Goal: Communication & Community: Answer question/provide support

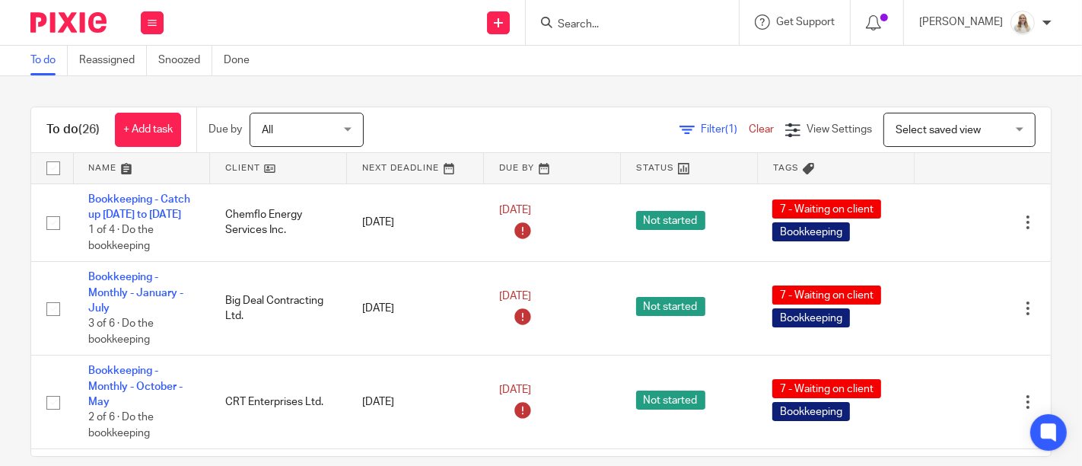
click at [128, 172] on link at bounding box center [142, 168] width 136 height 30
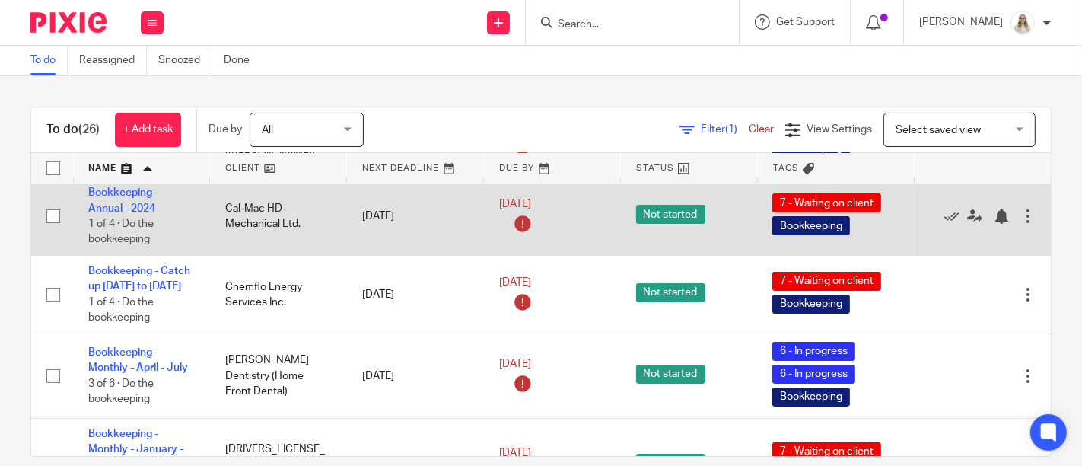
scroll to position [253, 0]
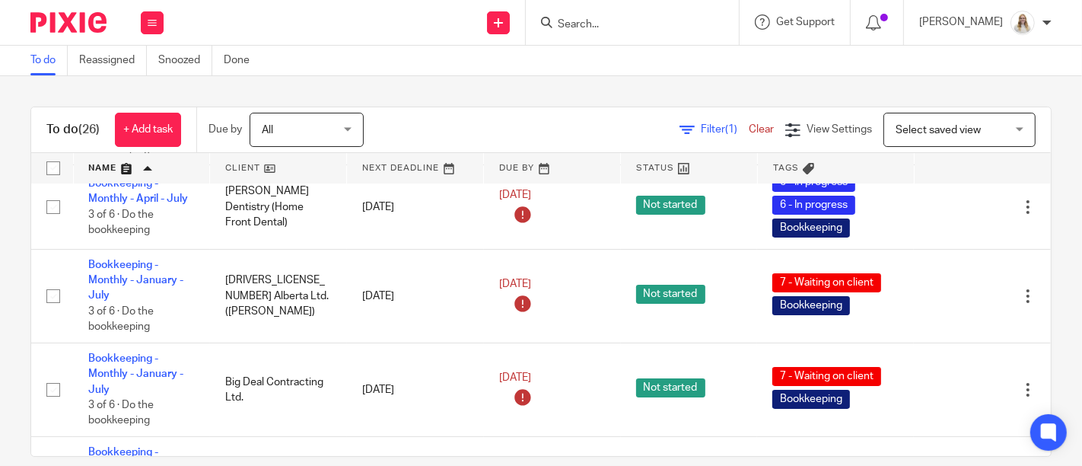
click at [125, 167] on link at bounding box center [142, 168] width 136 height 30
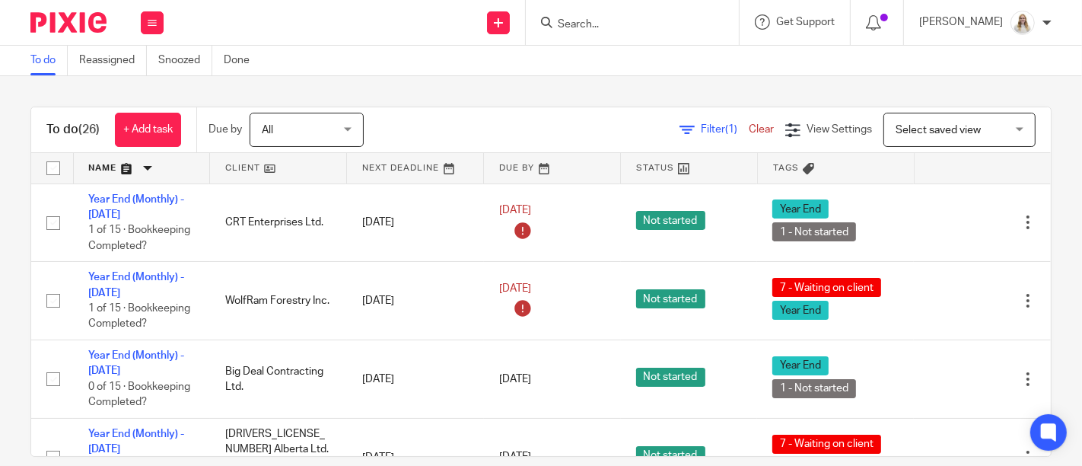
click at [122, 171] on link at bounding box center [142, 168] width 136 height 30
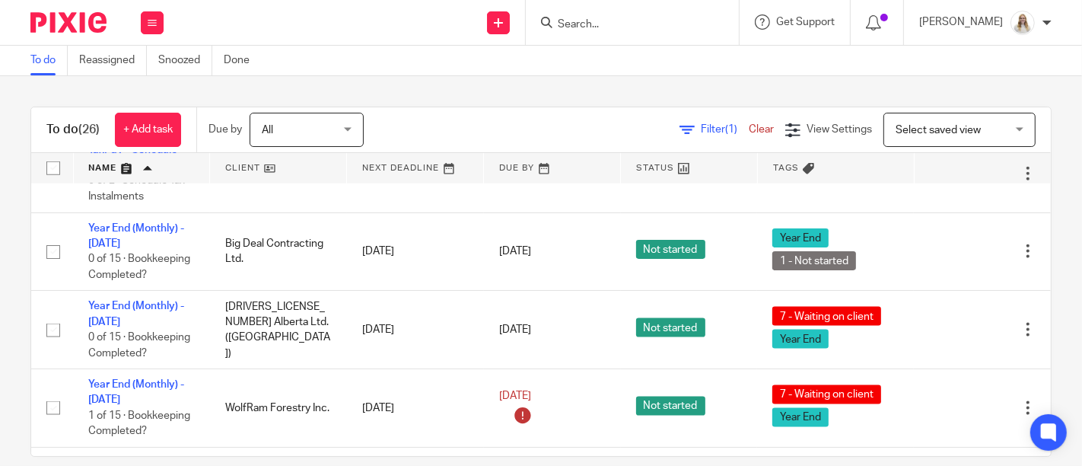
scroll to position [1696, 0]
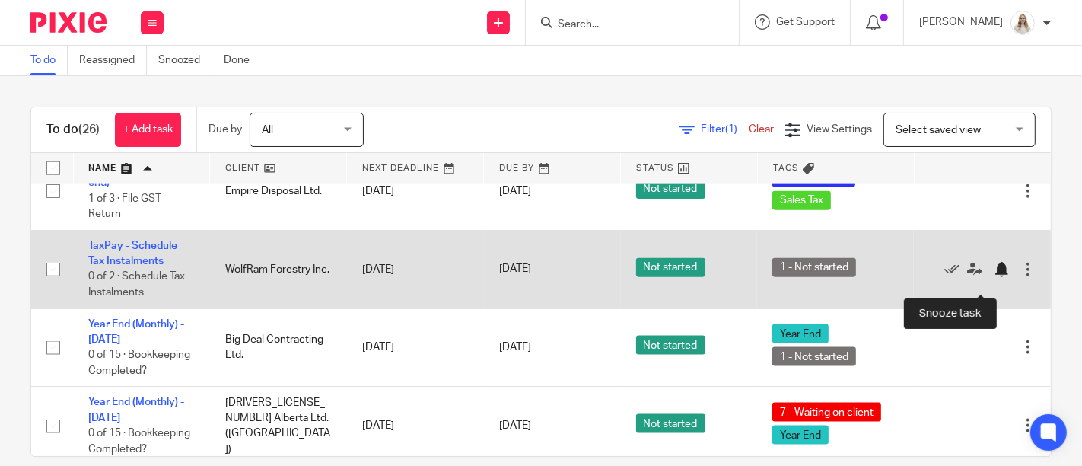
click at [994, 277] on div at bounding box center [1001, 269] width 15 height 15
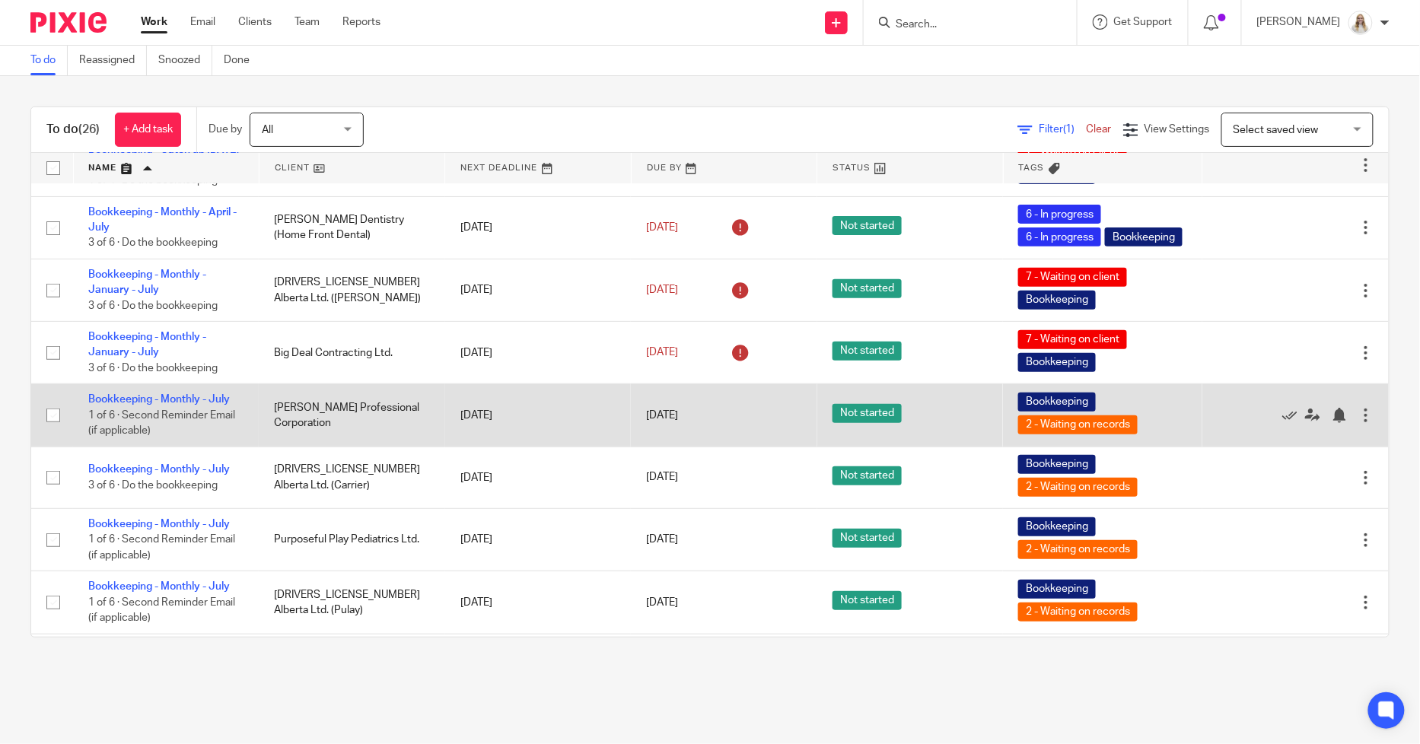
scroll to position [88, 0]
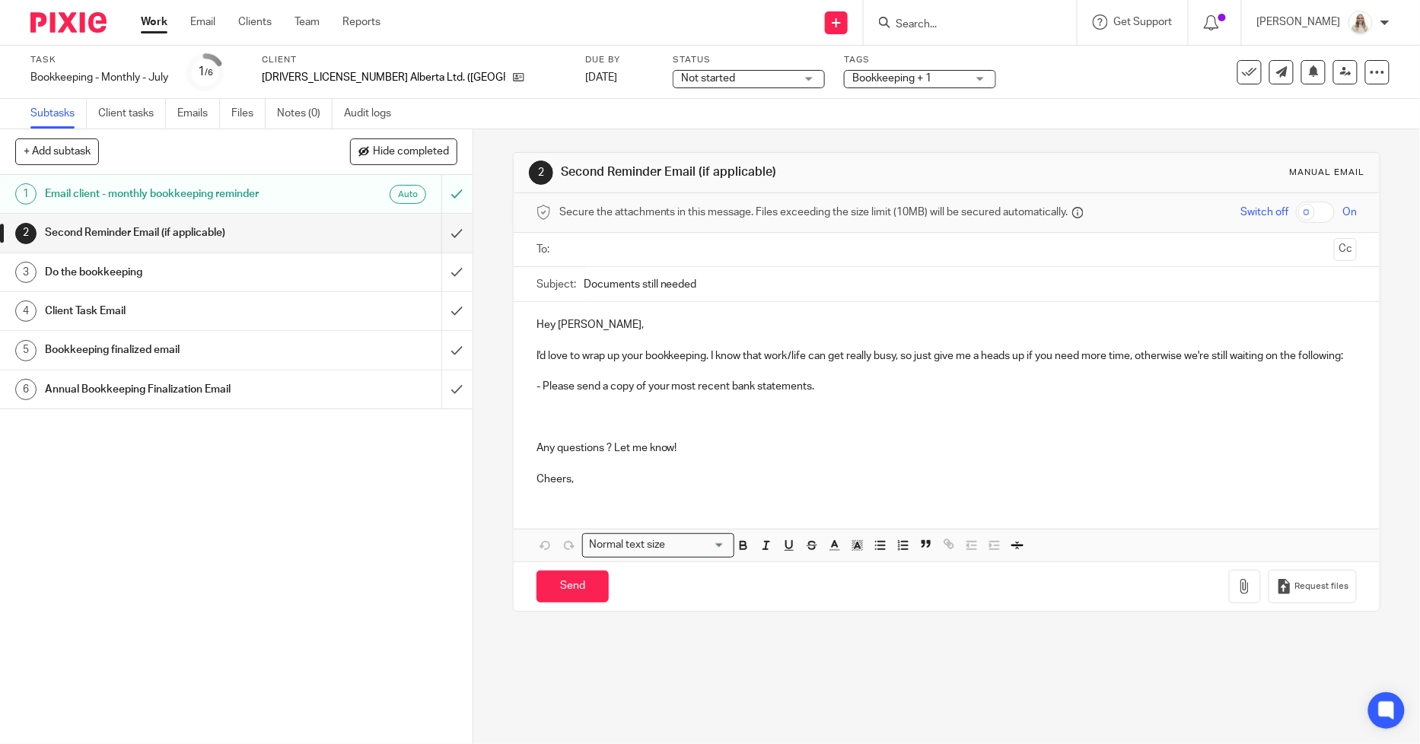
drag, startPoint x: 671, startPoint y: 470, endPoint x: 694, endPoint y: 454, distance: 28.1
click at [671, 456] on p "Any questions ? Let me know!" at bounding box center [947, 448] width 821 height 15
drag, startPoint x: 712, startPoint y: 279, endPoint x: 557, endPoint y: 283, distance: 154.6
click at [559, 283] on div "Subject: Documents still needed" at bounding box center [947, 284] width 821 height 34
type input "July Statement"
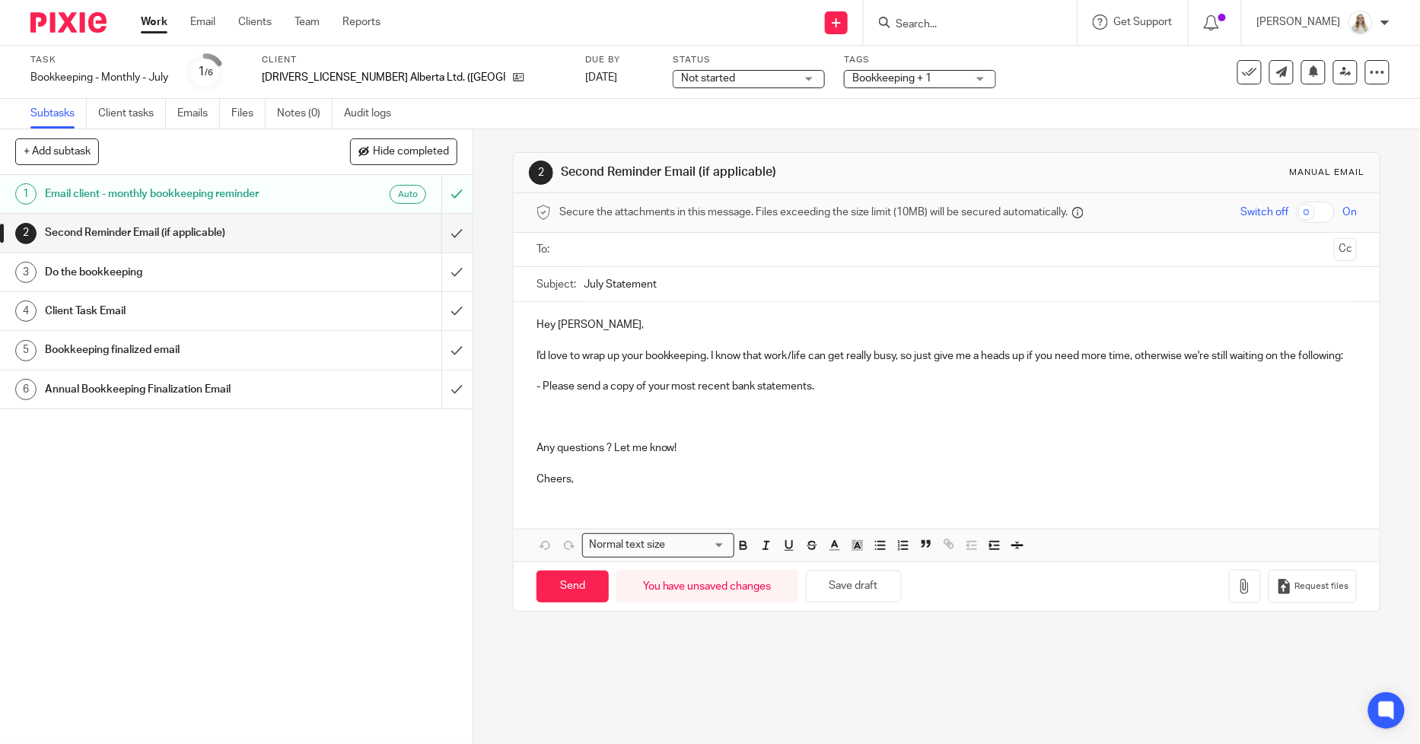
click at [687, 456] on p "Any questions ? Let me know!" at bounding box center [947, 448] width 821 height 15
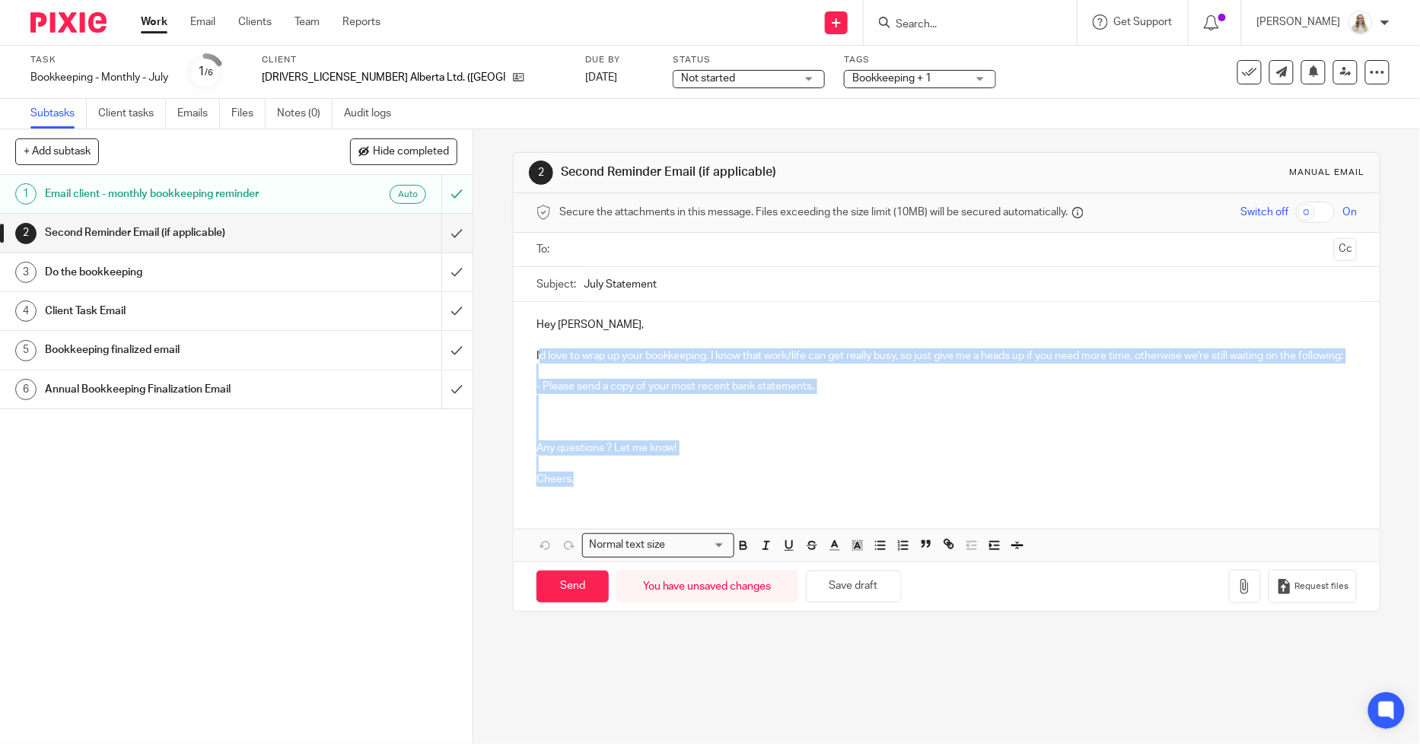
drag, startPoint x: 569, startPoint y: 493, endPoint x: 535, endPoint y: 360, distance: 137.5
click at [535, 360] on div "Hey Matt, I'd love to wrap up your bookkeeping. I know that work/life can get r…" at bounding box center [947, 400] width 866 height 196
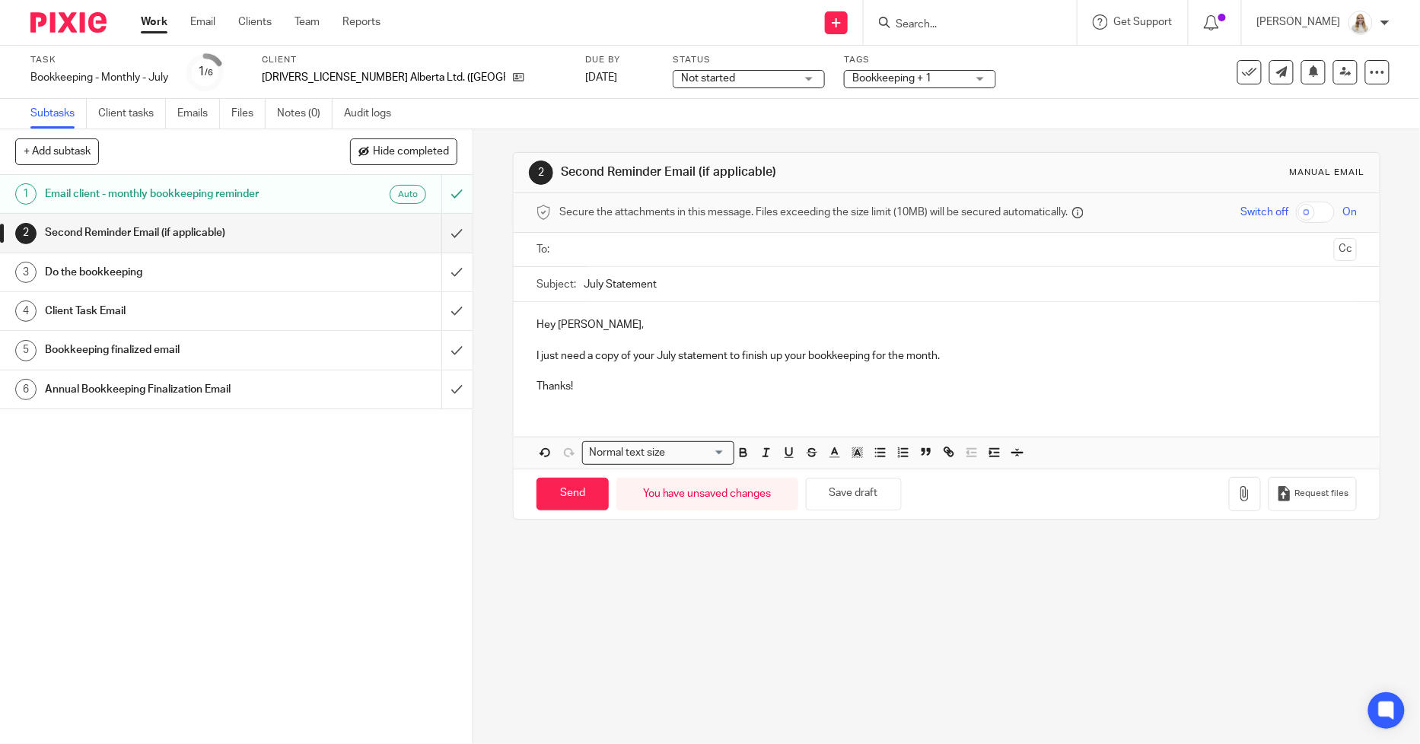
drag, startPoint x: 581, startPoint y: 392, endPoint x: 527, endPoint y: 351, distance: 67.9
click at [527, 351] on div "Hey Matt, I just need a copy of your July statement to finish up your bookkeepi…" at bounding box center [947, 354] width 866 height 104
copy div "I just need a copy of your July statement to finish up your bookkeeping for the…"
click at [853, 492] on button "Save draft" at bounding box center [854, 494] width 96 height 33
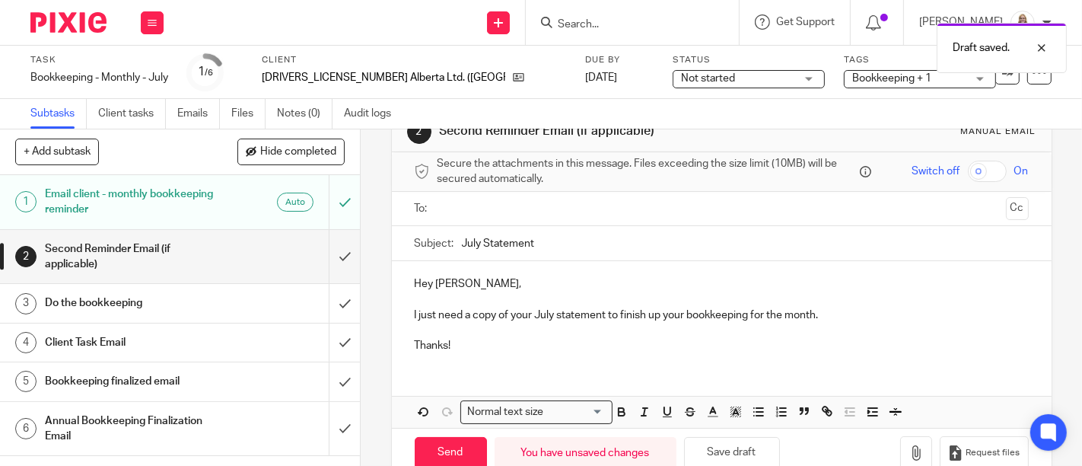
scroll to position [73, 0]
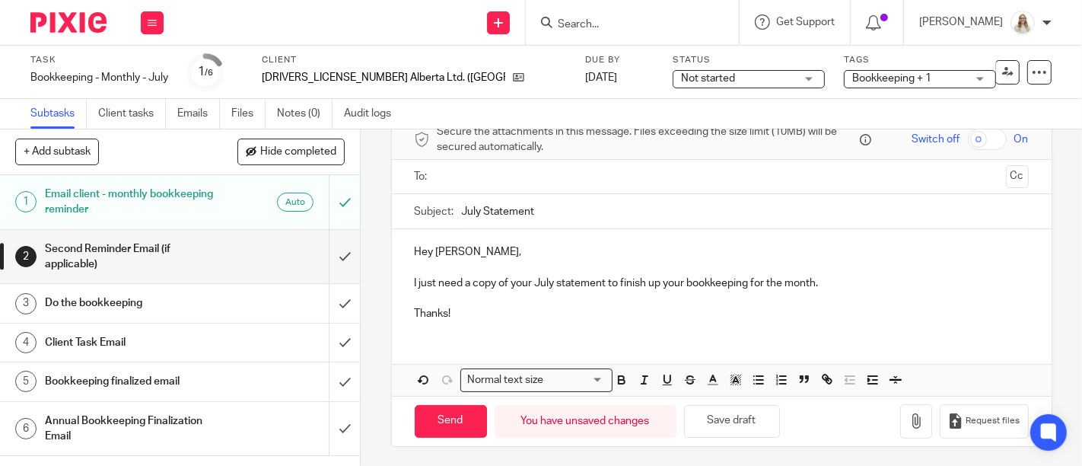
drag, startPoint x: 546, startPoint y: 214, endPoint x: 450, endPoint y: 212, distance: 95.9
click at [450, 212] on div "Subject: July Statement" at bounding box center [722, 211] width 614 height 34
click at [601, 251] on p "Hey Matt," at bounding box center [722, 251] width 614 height 15
click at [584, 181] on input "text" at bounding box center [721, 177] width 557 height 18
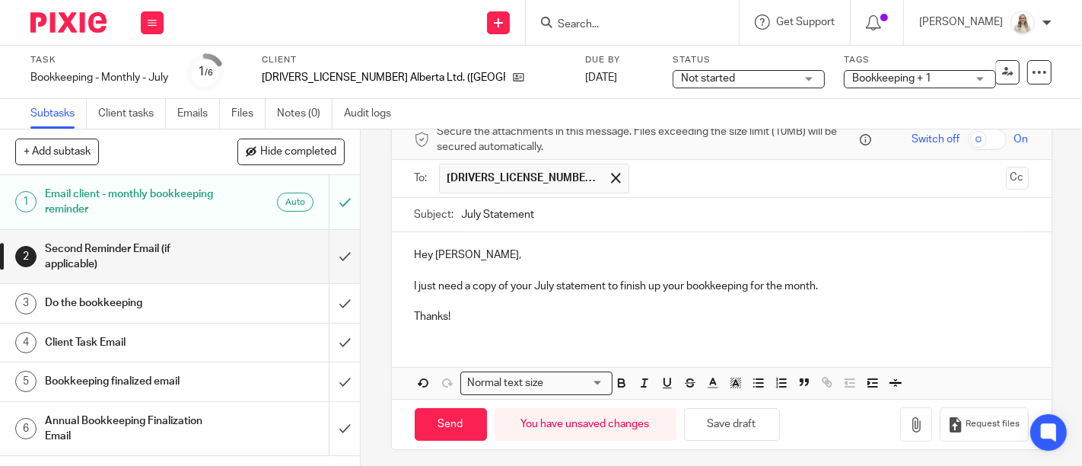
click at [512, 288] on p "I just need a copy of your July statement to finish up your bookkeeping for the…" at bounding box center [722, 286] width 614 height 15
click at [746, 424] on button "Save draft" at bounding box center [732, 424] width 96 height 33
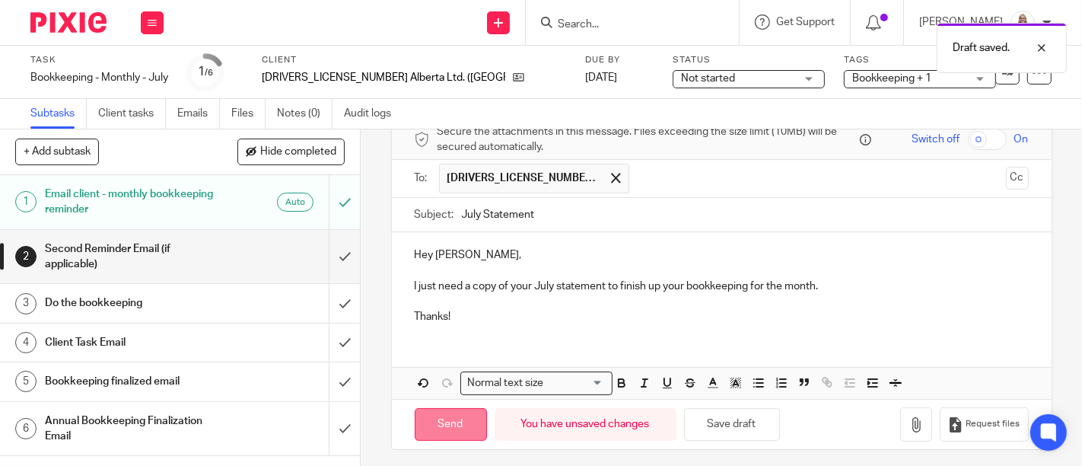
click at [444, 429] on input "Send" at bounding box center [451, 424] width 72 height 33
type input "Sent"
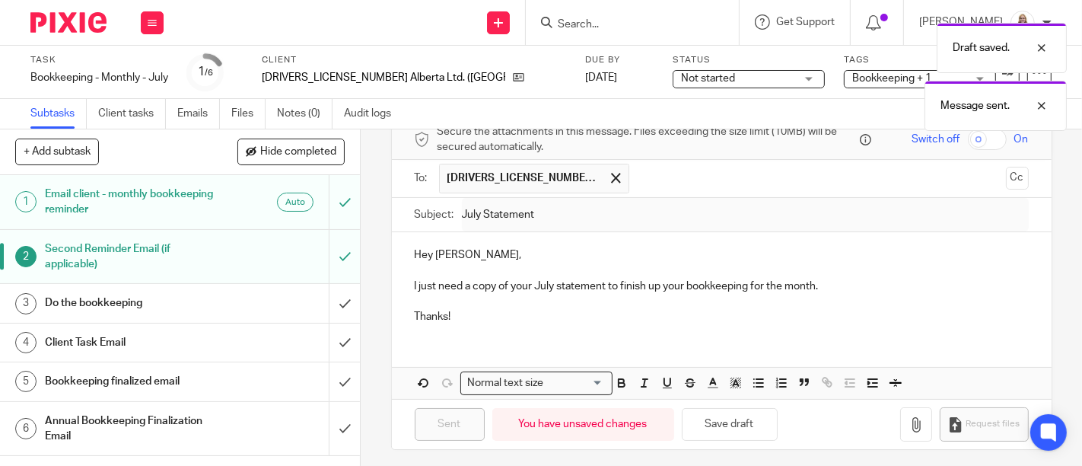
click at [735, 78] on div "Draft saved. Message sent." at bounding box center [804, 73] width 526 height 116
click at [787, 88] on div "Draft saved. Message sent." at bounding box center [804, 73] width 526 height 116
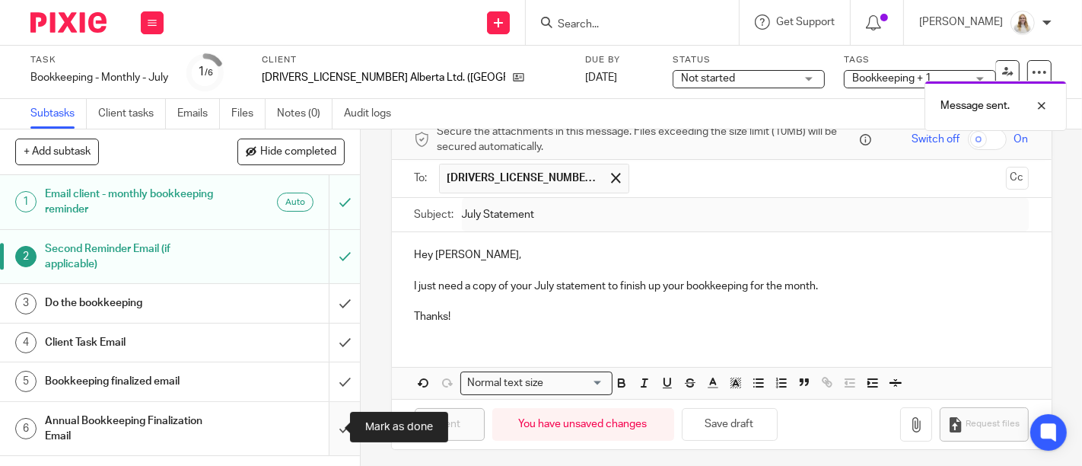
click at [326, 435] on input "submit" at bounding box center [180, 429] width 360 height 54
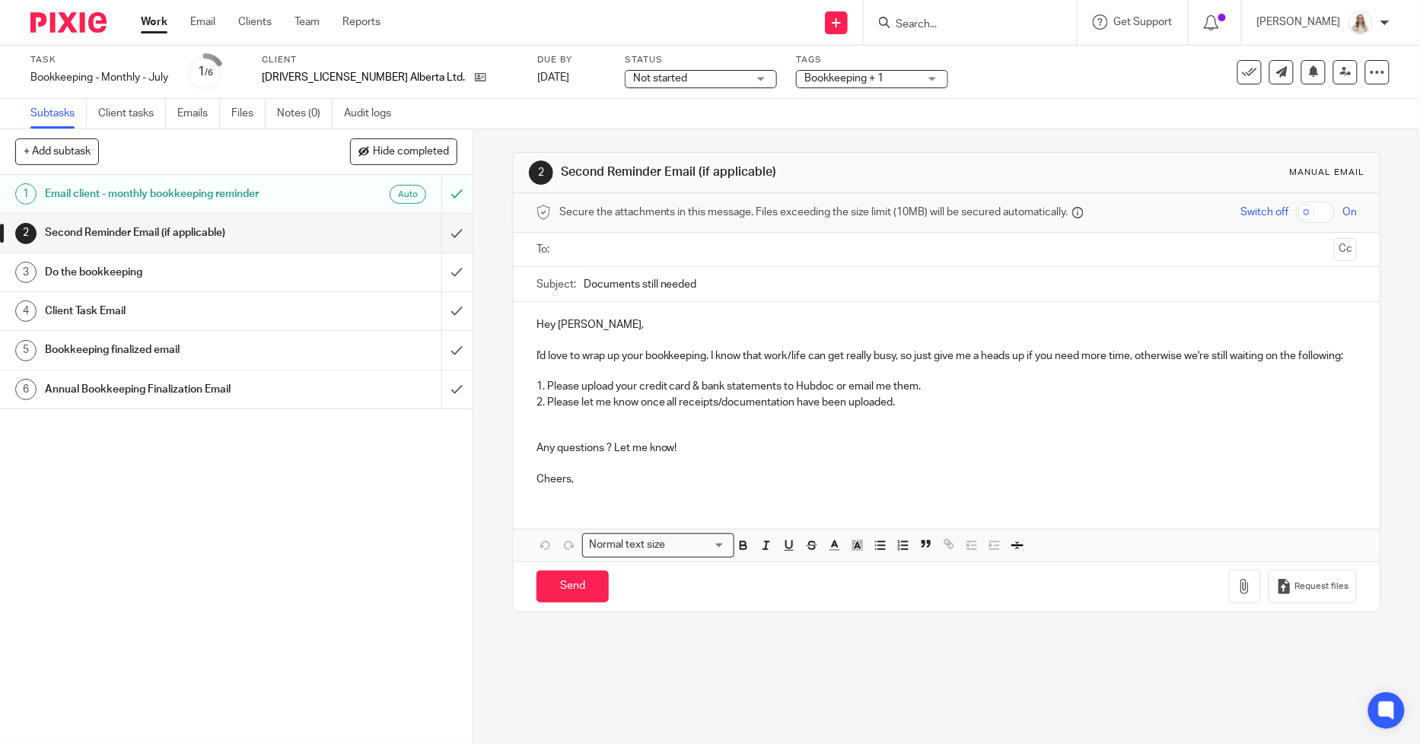
drag, startPoint x: 642, startPoint y: 445, endPoint x: 668, endPoint y: 461, distance: 30.0
click at [644, 441] on p at bounding box center [947, 433] width 821 height 15
click at [585, 488] on p "Cheers," at bounding box center [947, 472] width 821 height 31
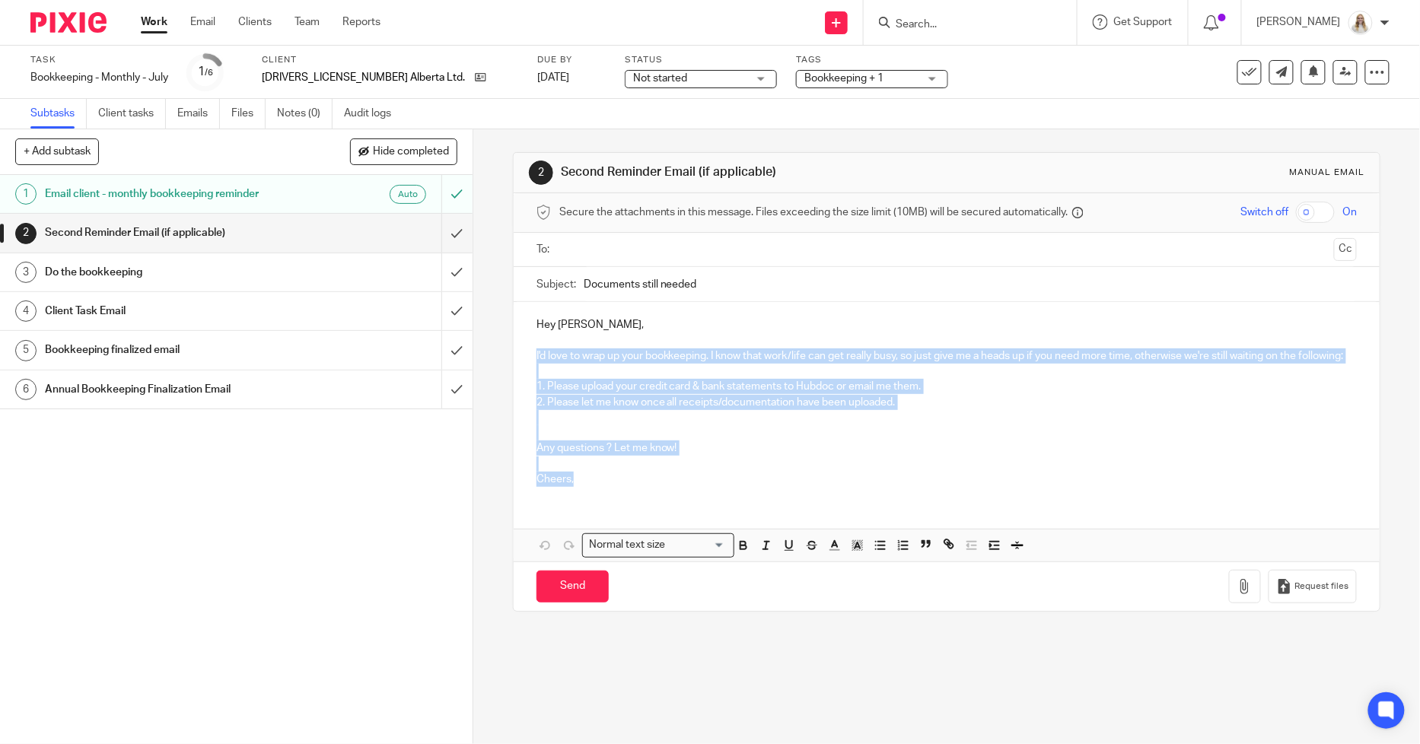
drag, startPoint x: 581, startPoint y: 496, endPoint x: 530, endPoint y: 356, distance: 148.3
click at [531, 356] on div "Hey [PERSON_NAME], I'd love to wrap up your bookkeeping. I know that work/life …" at bounding box center [947, 400] width 866 height 196
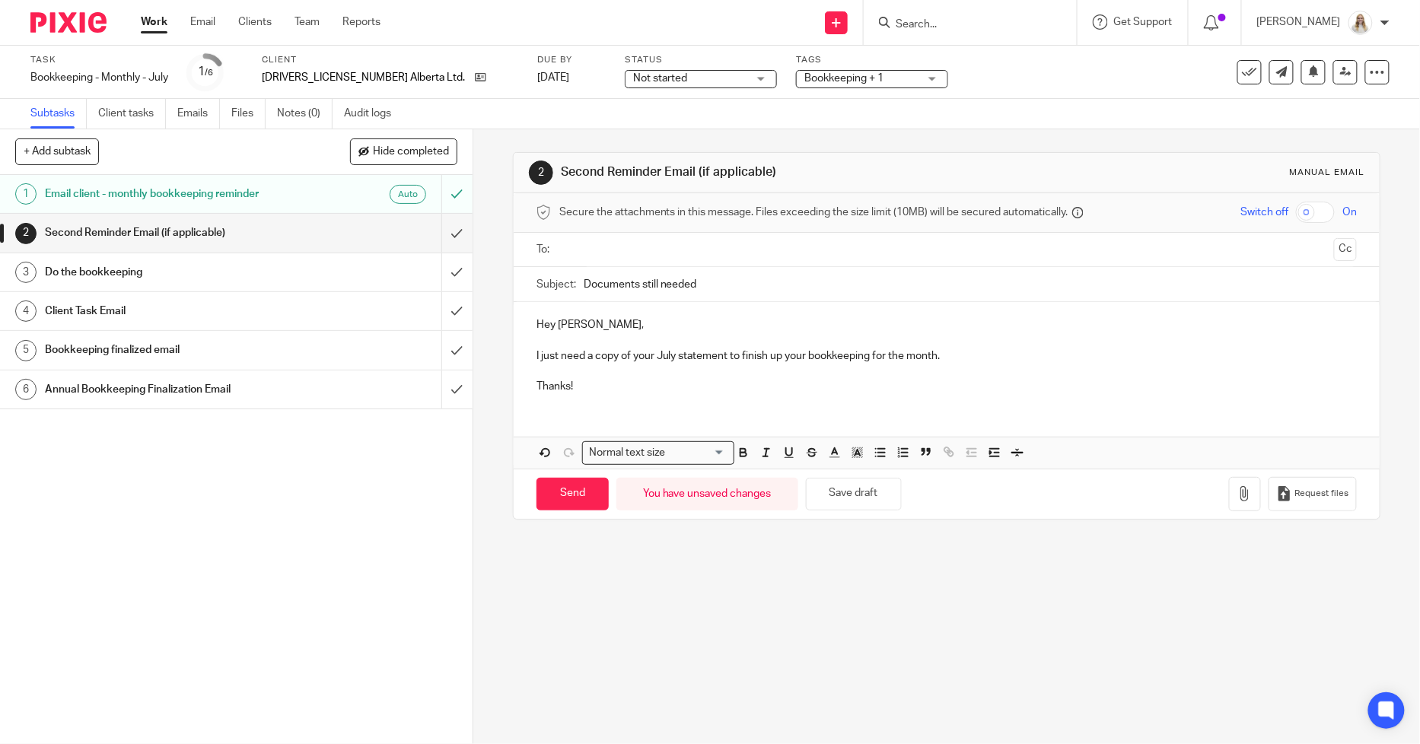
click at [678, 355] on p "I just need a copy of your July statement to finish up your bookkeeping for the…" at bounding box center [947, 356] width 821 height 15
click at [725, 356] on p "I just need a copy of your July statement to finish up your bookkeeping for the…" at bounding box center [947, 356] width 821 height 15
click at [780, 333] on p at bounding box center [947, 340] width 821 height 15
click at [767, 283] on input "Documents still needed" at bounding box center [970, 284] width 773 height 34
drag, startPoint x: 749, startPoint y: 282, endPoint x: 556, endPoint y: 280, distance: 192.6
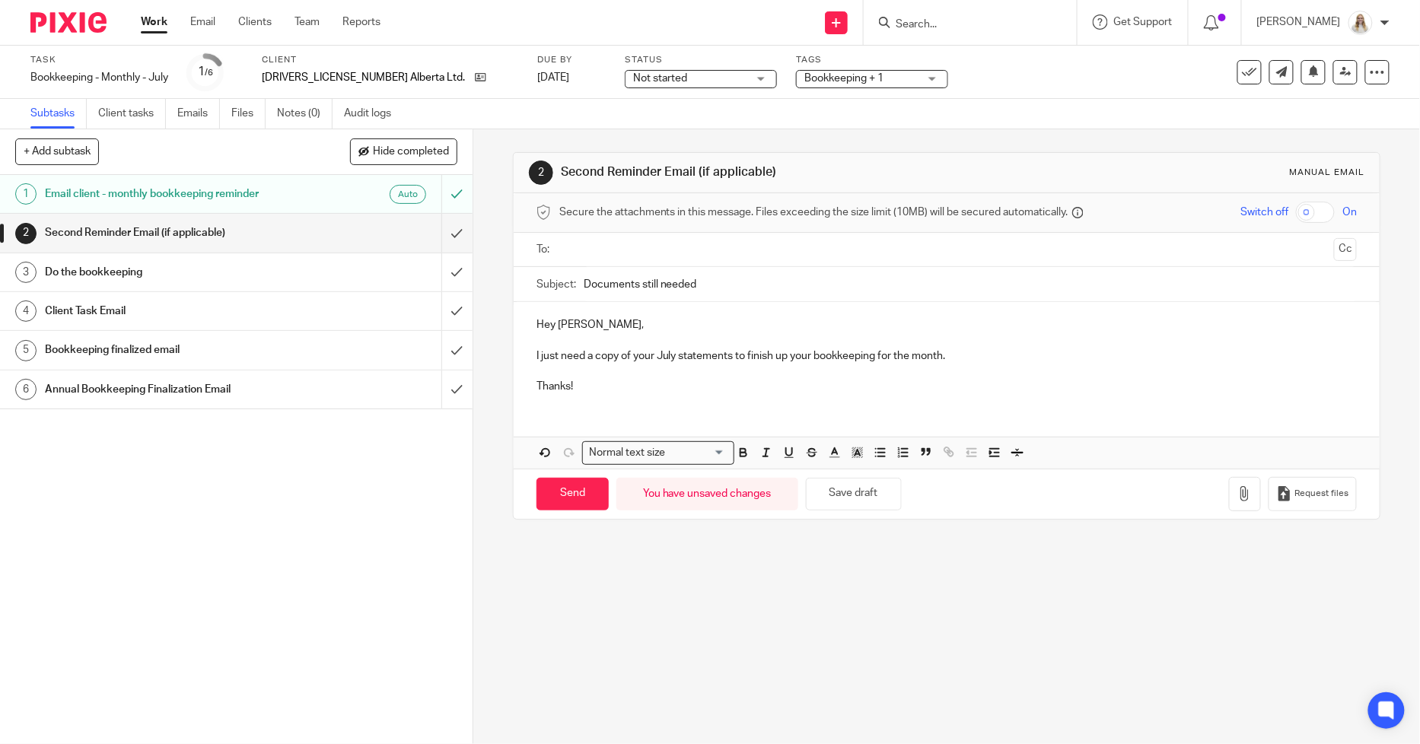
click at [561, 282] on div "Subject: Documents still needed" at bounding box center [947, 284] width 821 height 34
paste input "July Statement"
type input "July Statements"
click at [749, 356] on p "I just need a copy of your July statements to finish up your bookkeeping for th…" at bounding box center [947, 356] width 821 height 15
click at [687, 252] on input "text" at bounding box center [946, 250] width 763 height 18
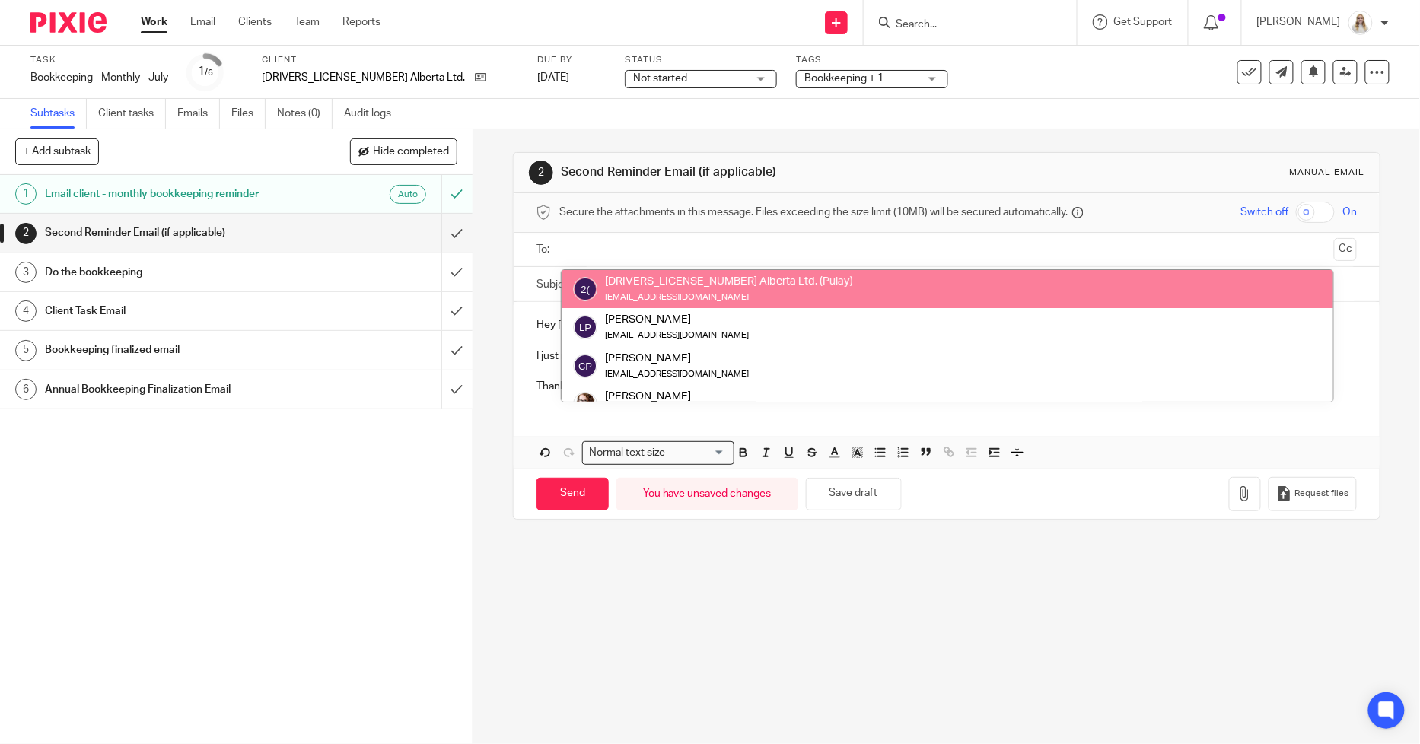
drag, startPoint x: 675, startPoint y: 284, endPoint x: 660, endPoint y: 274, distance: 18.2
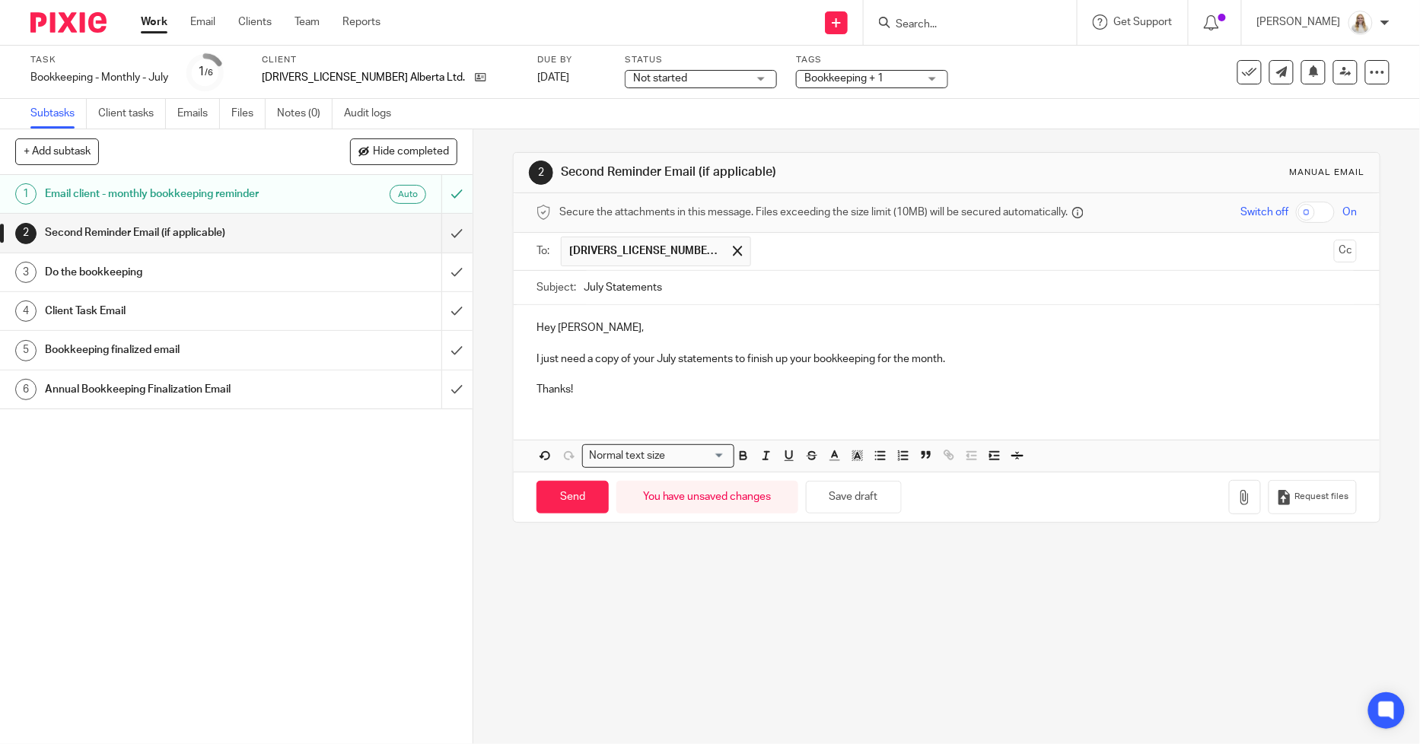
click at [804, 354] on p "I just need a copy of your July statements to finish up your bookkeeping for th…" at bounding box center [947, 359] width 821 height 15
click at [992, 363] on p "I just need a copy of your July statements to finish up your bookkeeping for th…" at bounding box center [947, 359] width 821 height 15
drag, startPoint x: 934, startPoint y: 548, endPoint x: 868, endPoint y: 505, distance: 79.2
click at [933, 548] on div "2 Second Reminder Email (if applicable) Manual email Secure the attachments in …" at bounding box center [946, 436] width 947 height 615
click at [862, 502] on button "Save draft" at bounding box center [854, 497] width 96 height 33
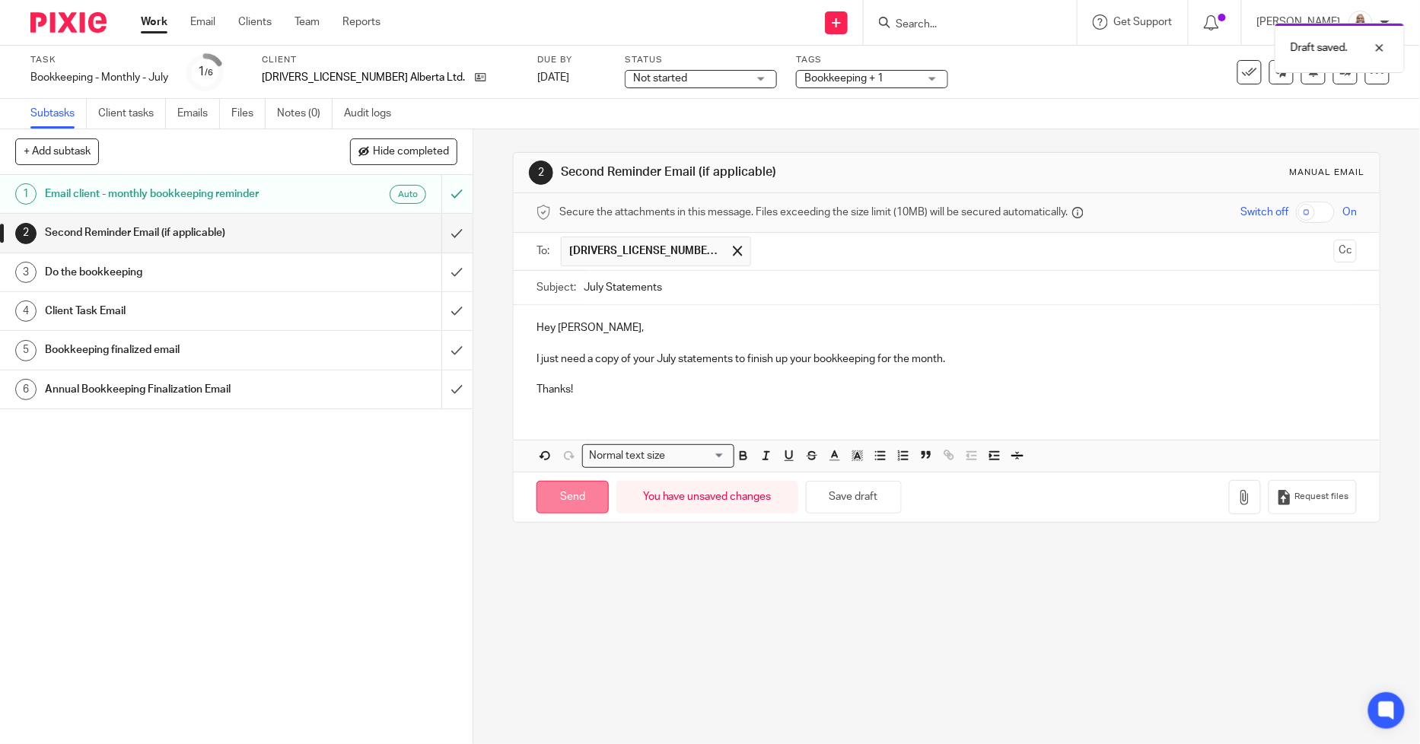
click at [558, 497] on input "Send" at bounding box center [573, 497] width 72 height 33
type input "Sent"
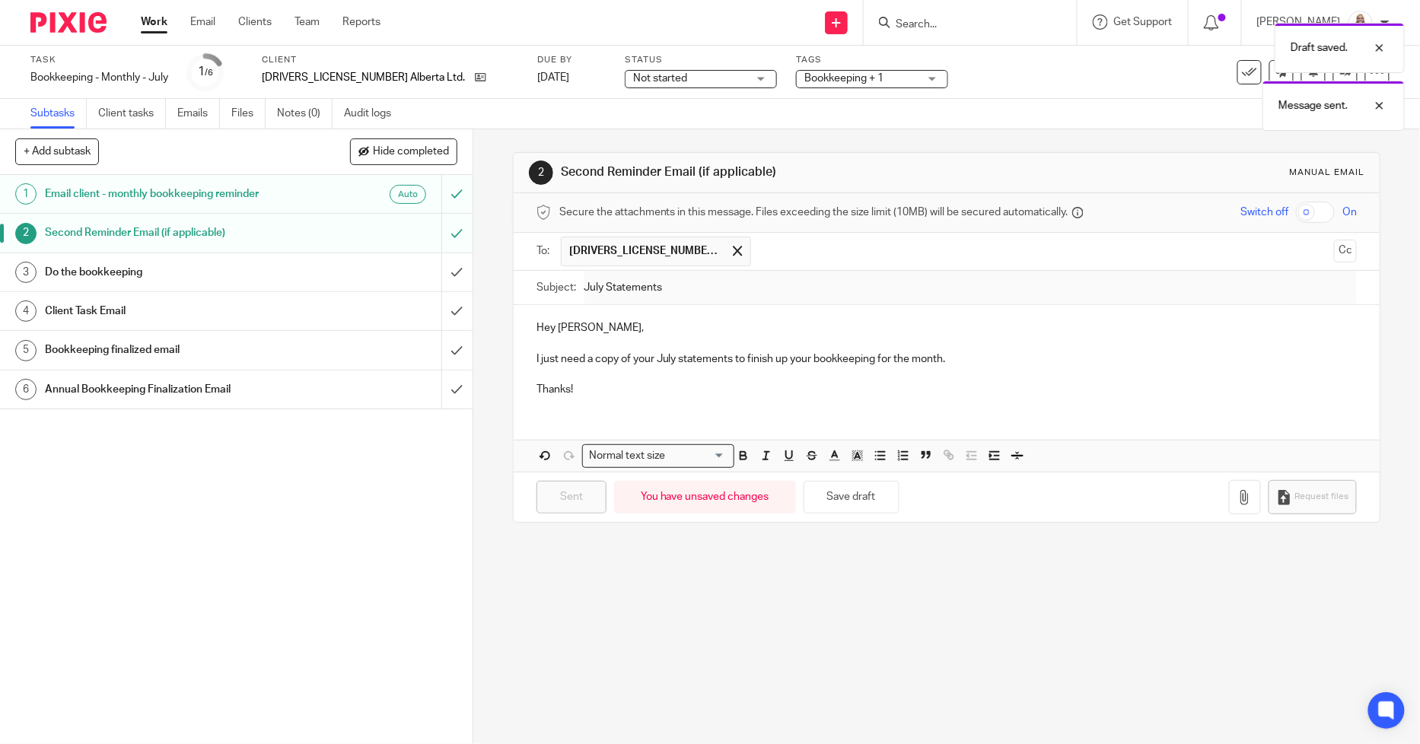
click at [725, 78] on div "Draft saved. Message sent." at bounding box center [1057, 73] width 695 height 116
click at [834, 84] on div "Draft saved. Message sent." at bounding box center [1057, 73] width 695 height 116
click at [824, 79] on div "Draft saved. Message sent." at bounding box center [1057, 73] width 695 height 116
click at [805, 84] on span "Bookkeeping + 1" at bounding box center [862, 79] width 114 height 16
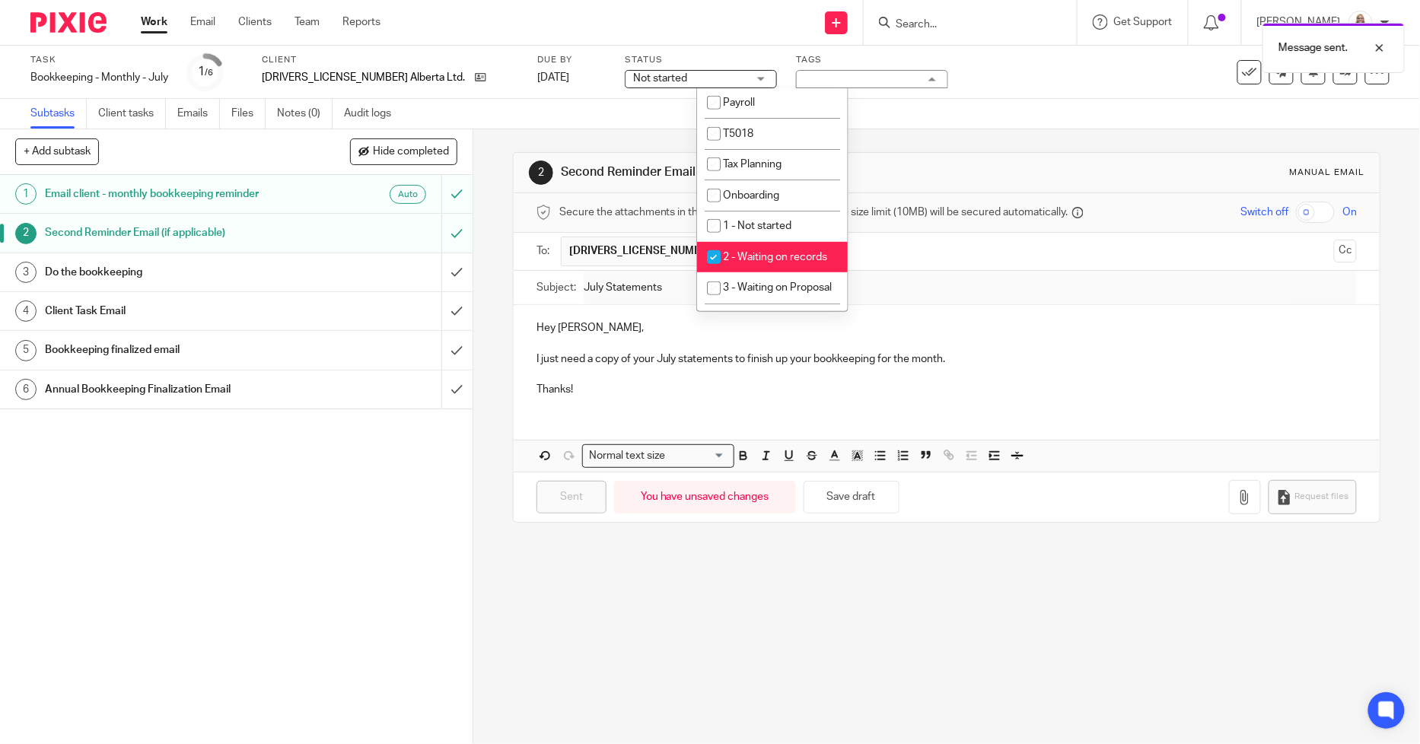
scroll to position [338, 0]
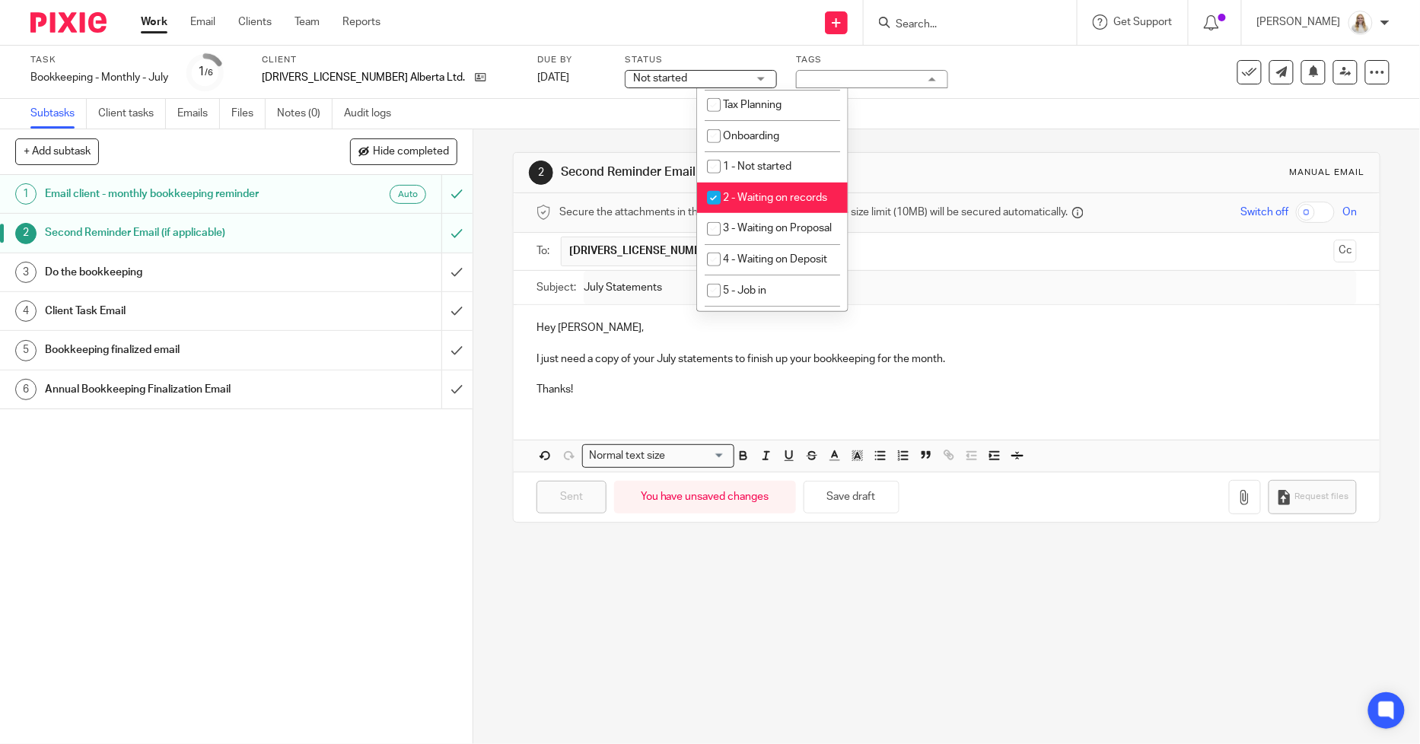
click at [774, 203] on span "2 - Waiting on records" at bounding box center [775, 198] width 104 height 11
checkbox input "false"
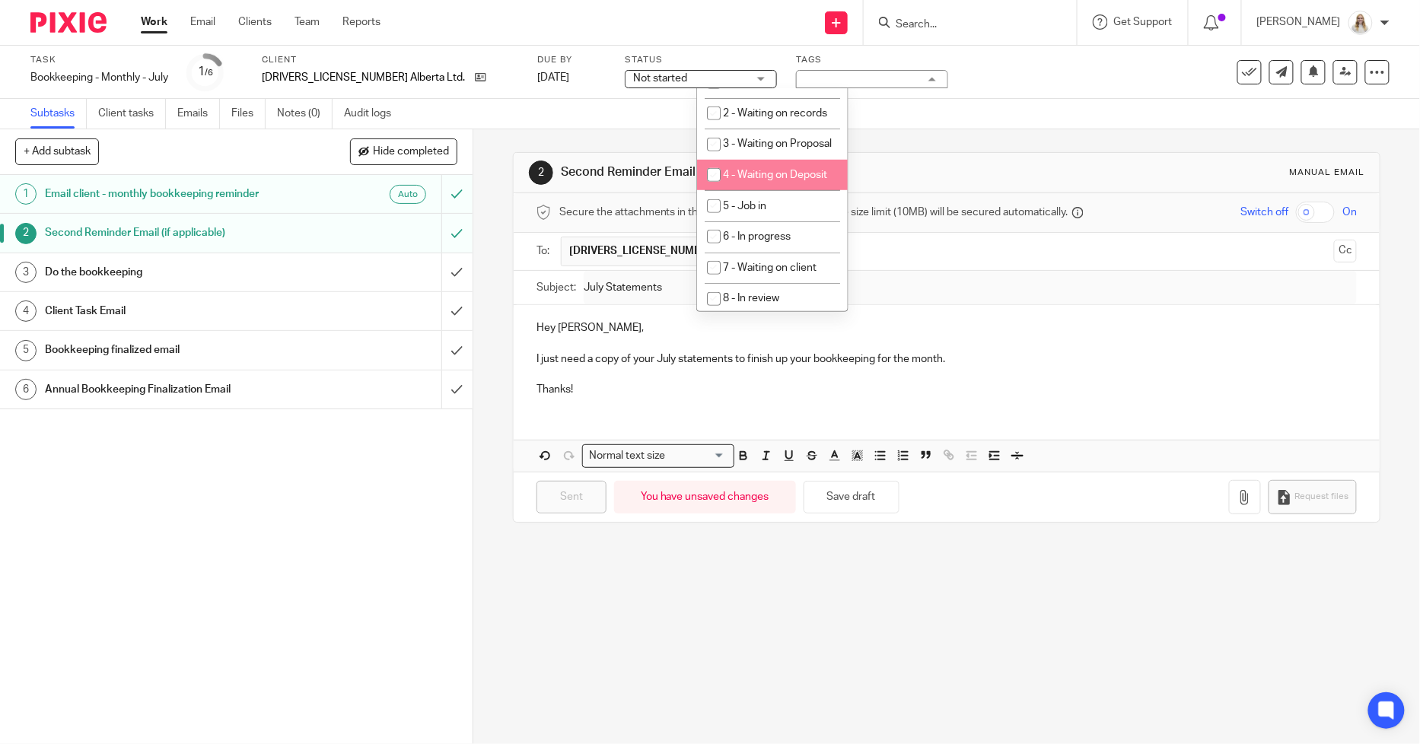
scroll to position [507, 0]
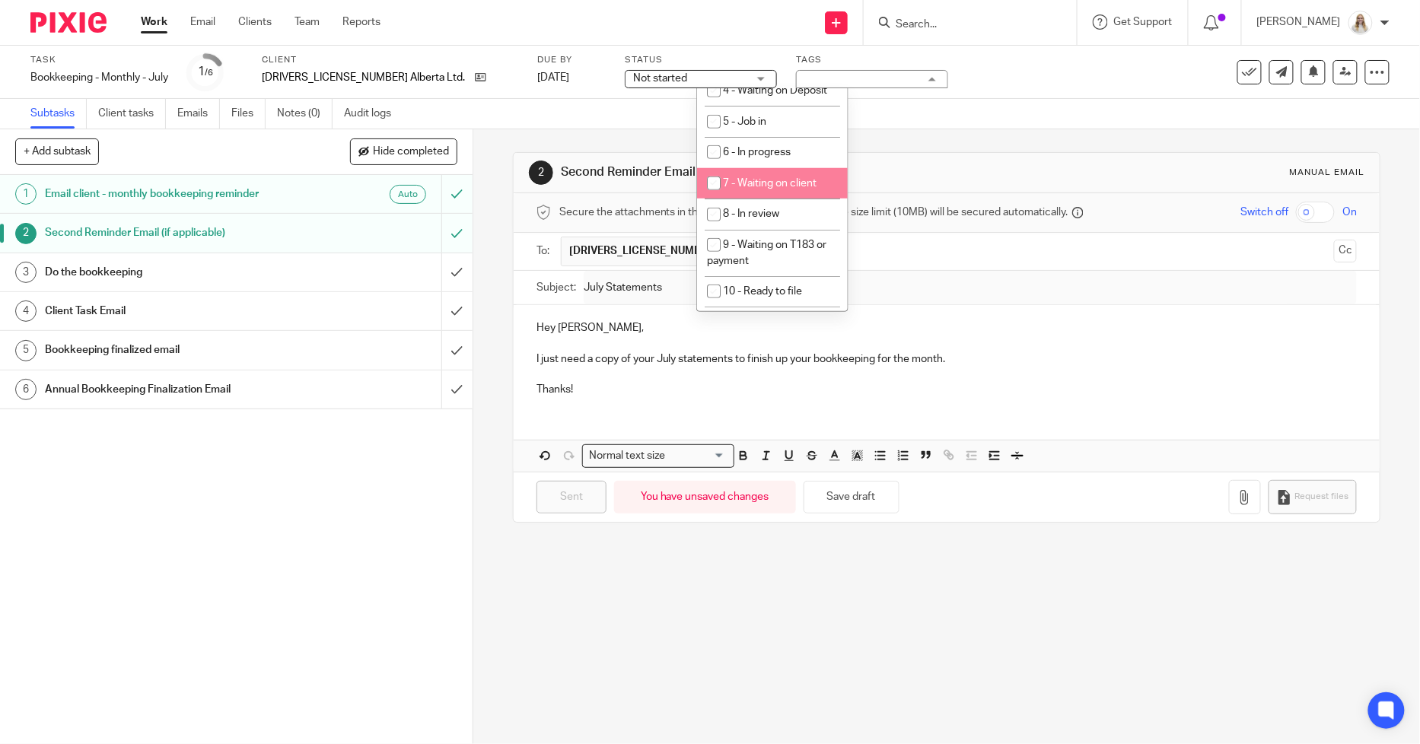
click at [772, 199] on li "7 - Waiting on client" at bounding box center [772, 183] width 151 height 31
checkbox input "true"
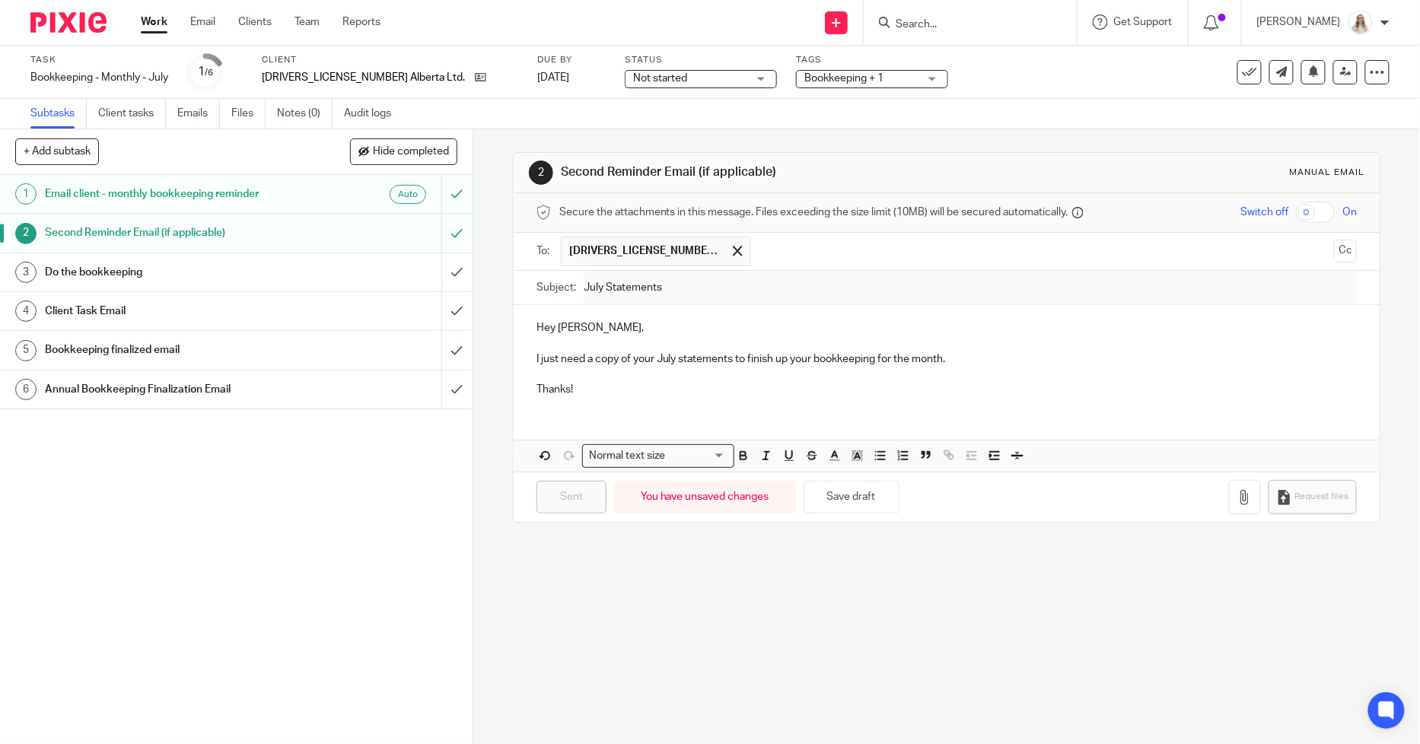
click at [971, 104] on div "Subtasks Client tasks Emails Files Notes (0) Audit logs" at bounding box center [710, 114] width 1420 height 30
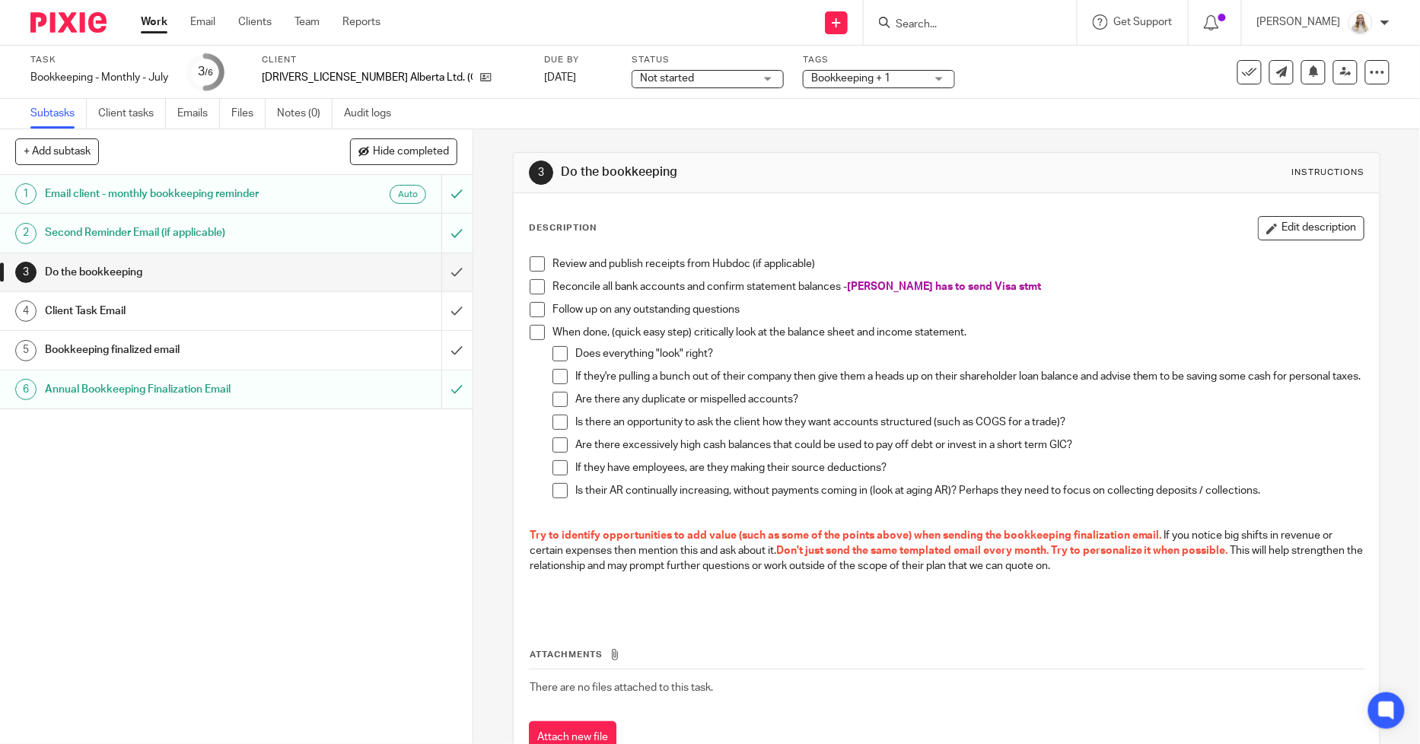
click at [192, 232] on h1 "Second Reminder Email (if applicable)" at bounding box center [172, 233] width 254 height 23
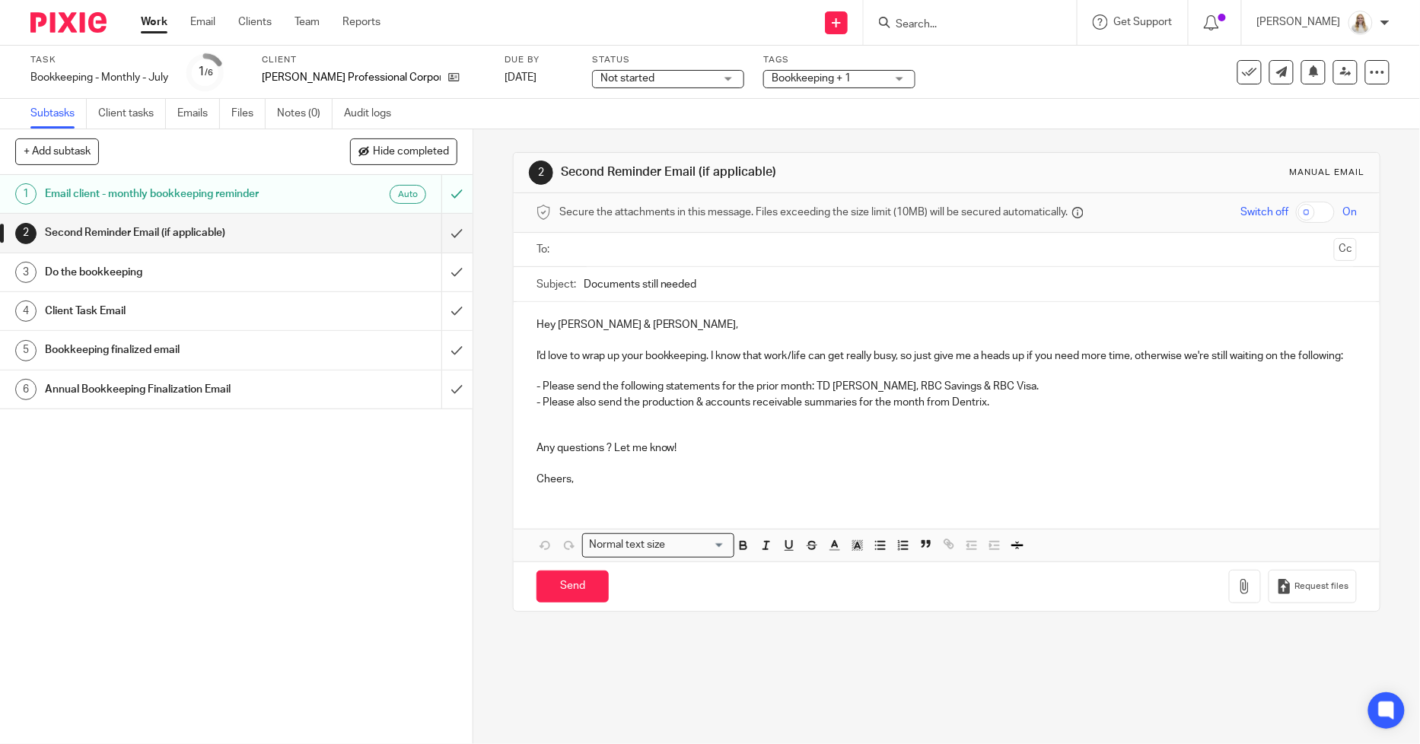
click at [868, 79] on span "Bookkeeping + 1" at bounding box center [829, 79] width 114 height 16
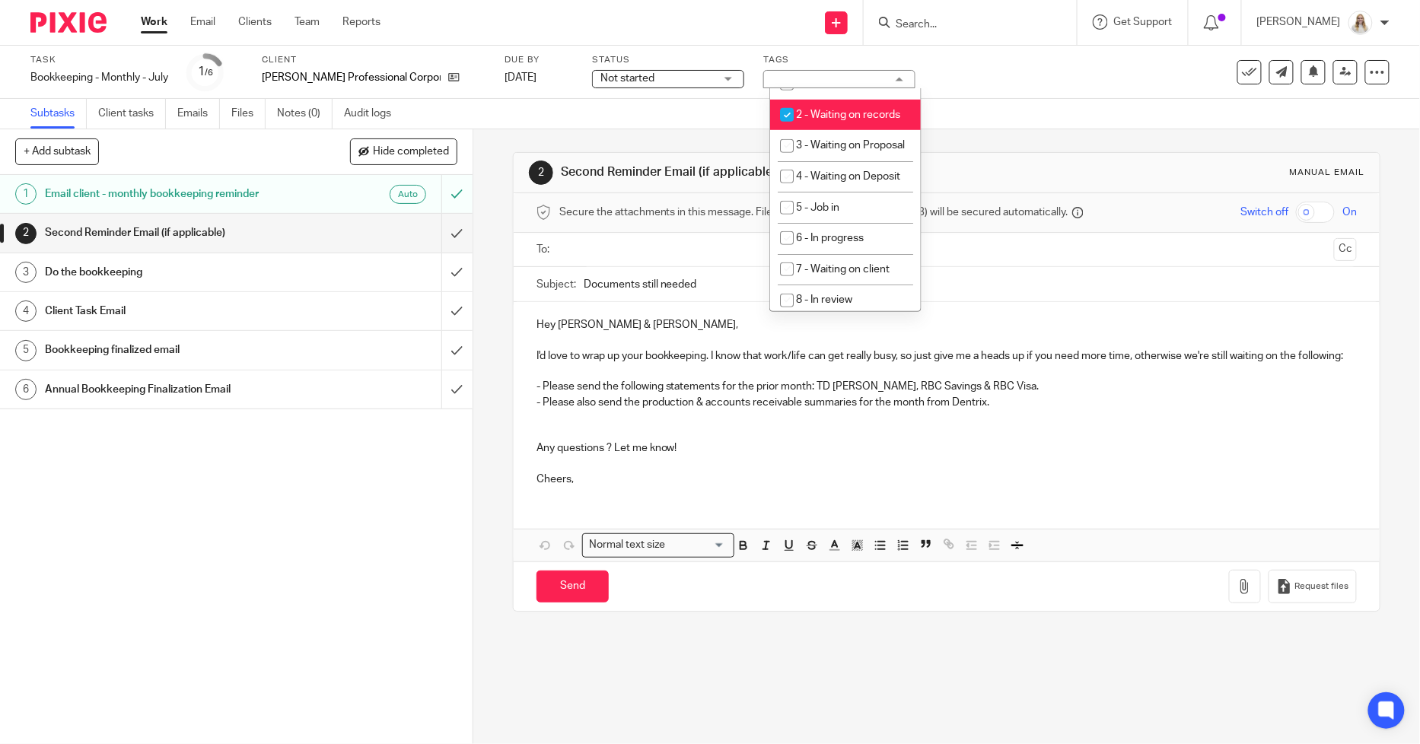
scroll to position [422, 0]
click at [834, 117] on span "2 - Waiting on records" at bounding box center [848, 113] width 104 height 11
checkbox input "false"
click at [828, 94] on li "6 - In progress" at bounding box center [845, 78] width 151 height 31
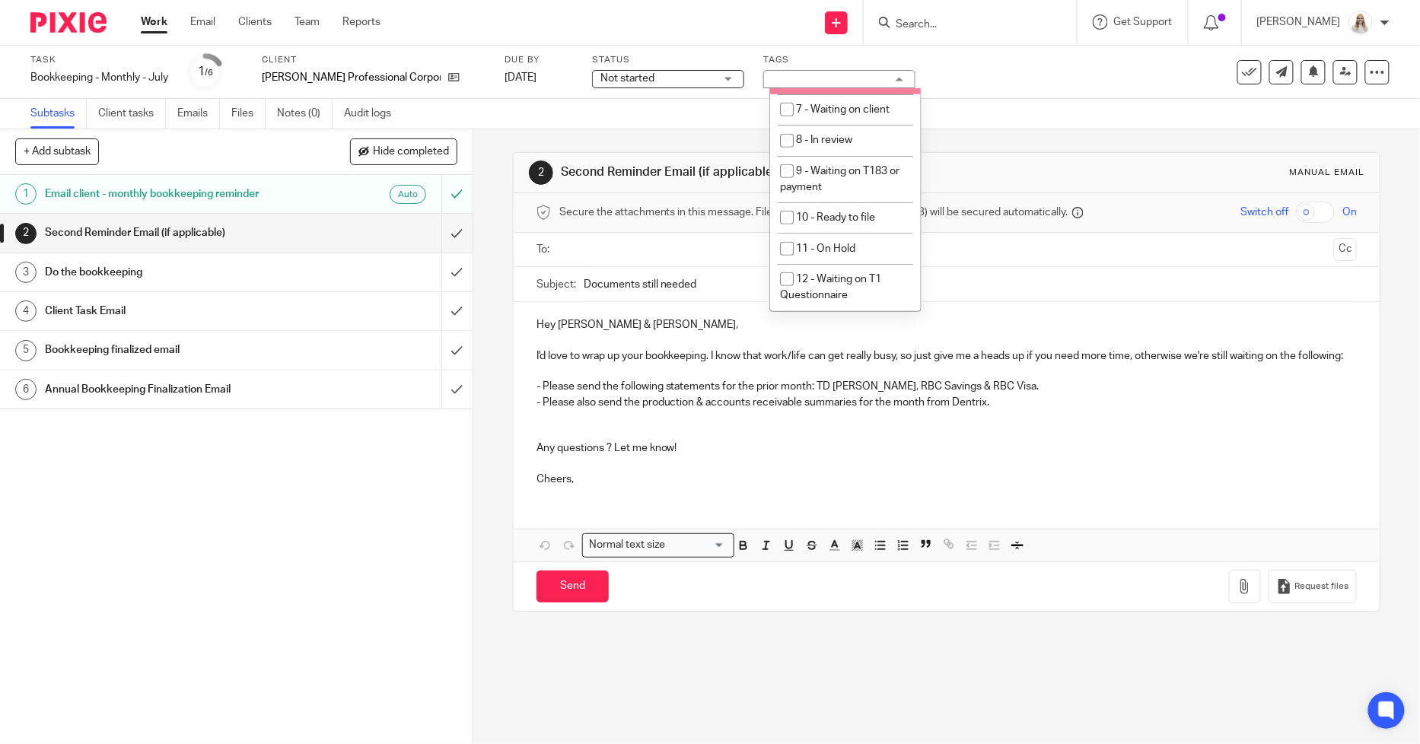
checkbox input "true"
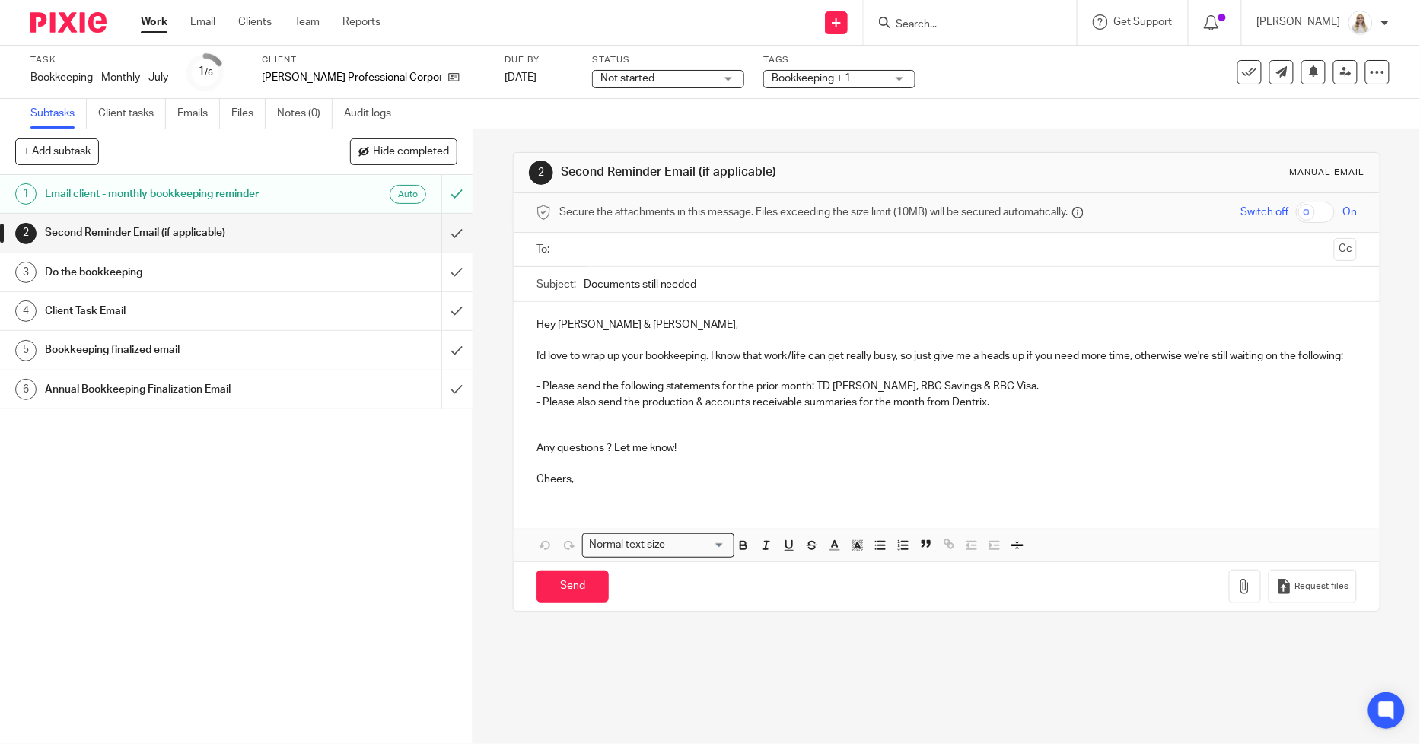
click at [1151, 90] on div "Task Bookkeeping - Monthly - July Save Bookkeeping - Monthly - [DATE] /6 Client…" at bounding box center [710, 72] width 1420 height 53
drag, startPoint x: 308, startPoint y: 269, endPoint x: 327, endPoint y: 264, distance: 20.5
click at [308, 269] on div "Do the bookkeeping" at bounding box center [235, 272] width 381 height 23
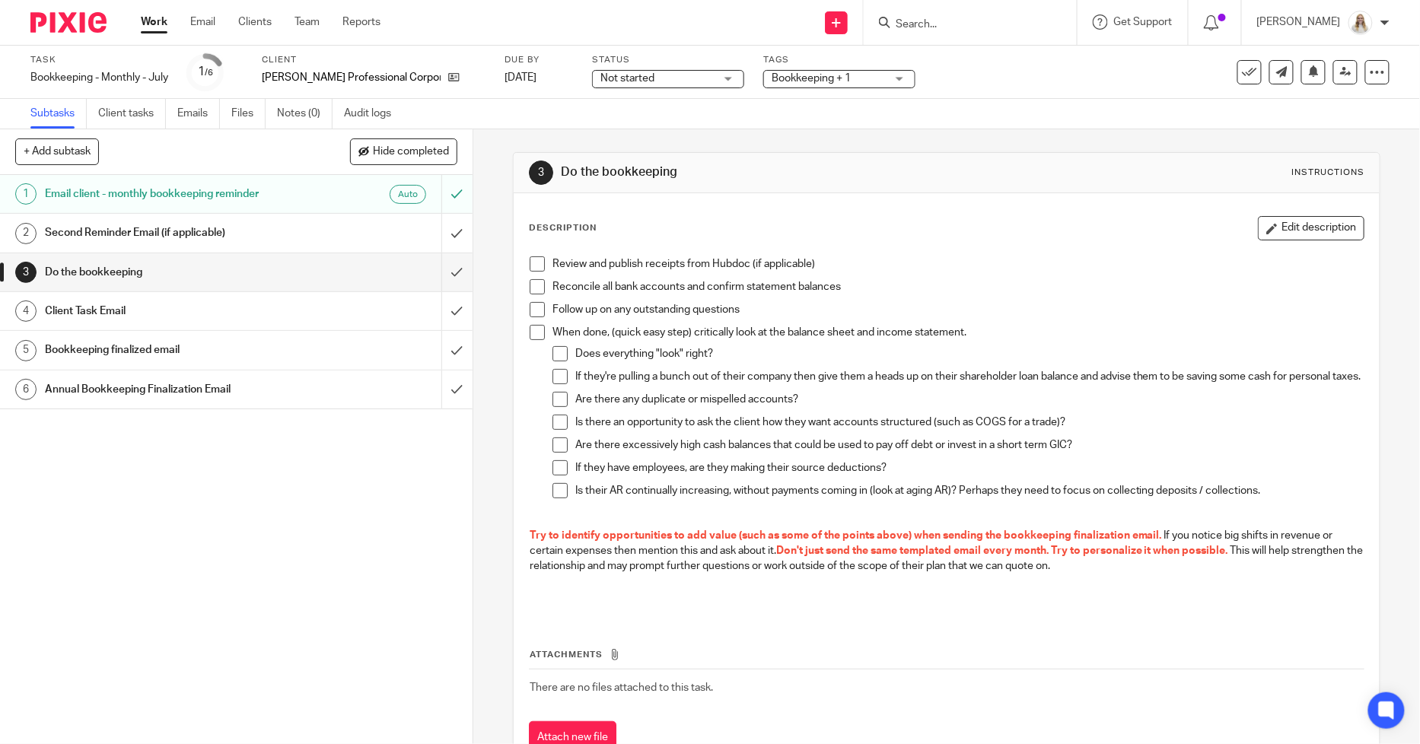
click at [1024, 227] on div "Description Edit description" at bounding box center [947, 228] width 836 height 24
click at [119, 234] on h1 "Second Reminder Email (if applicable)" at bounding box center [172, 233] width 254 height 23
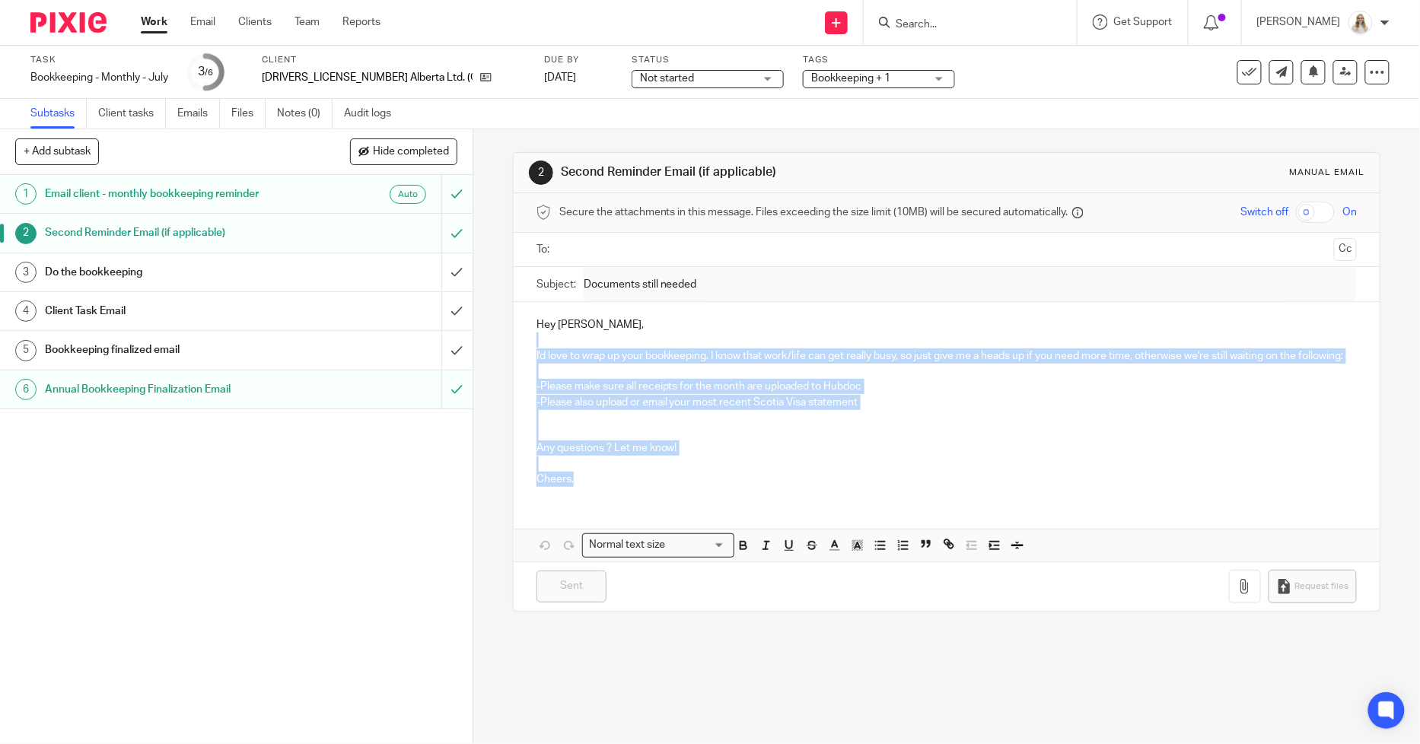
drag, startPoint x: 580, startPoint y: 500, endPoint x: 531, endPoint y: 346, distance: 161.3
click at [531, 346] on div "Hey Nelson, I'd love to wrap up your bookkeeping. I know that work/life can get…" at bounding box center [947, 400] width 866 height 196
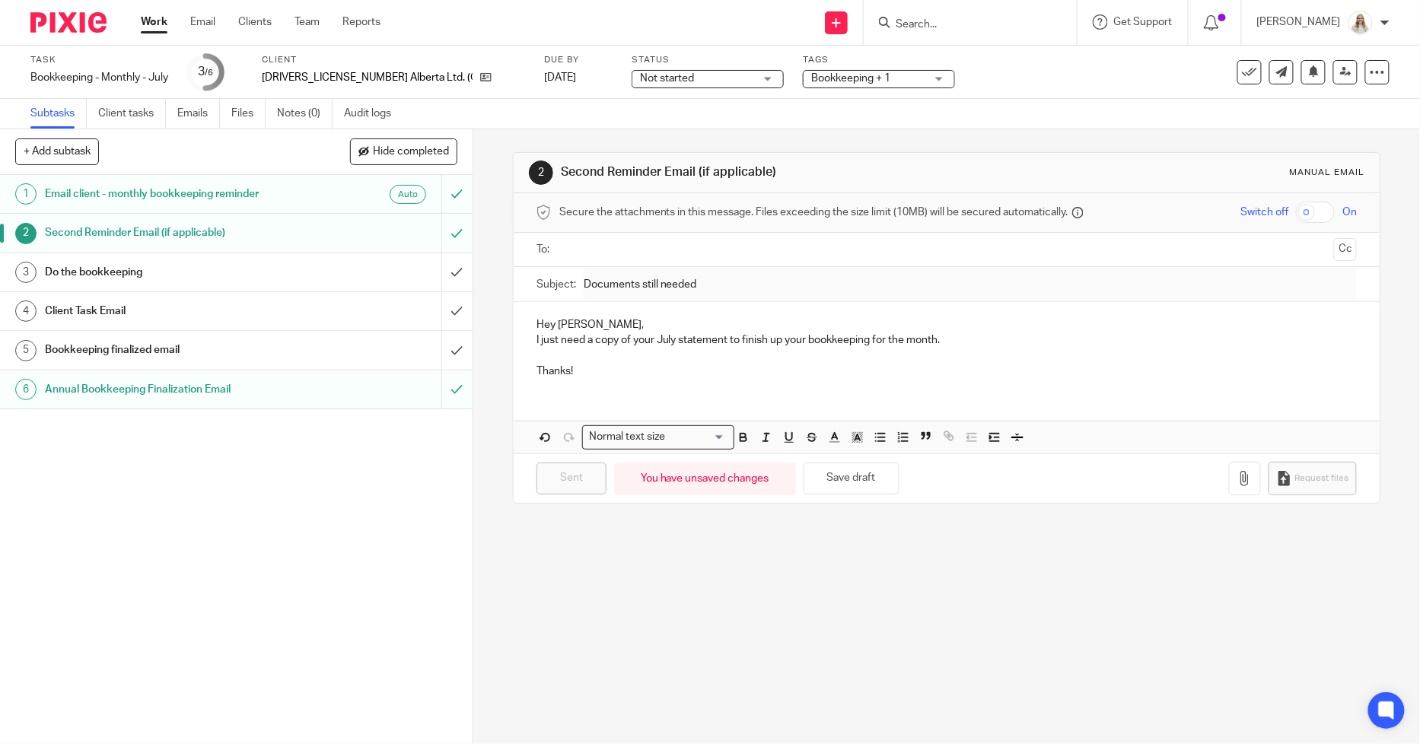
click at [632, 326] on p "Hey Nelson," at bounding box center [947, 324] width 821 height 15
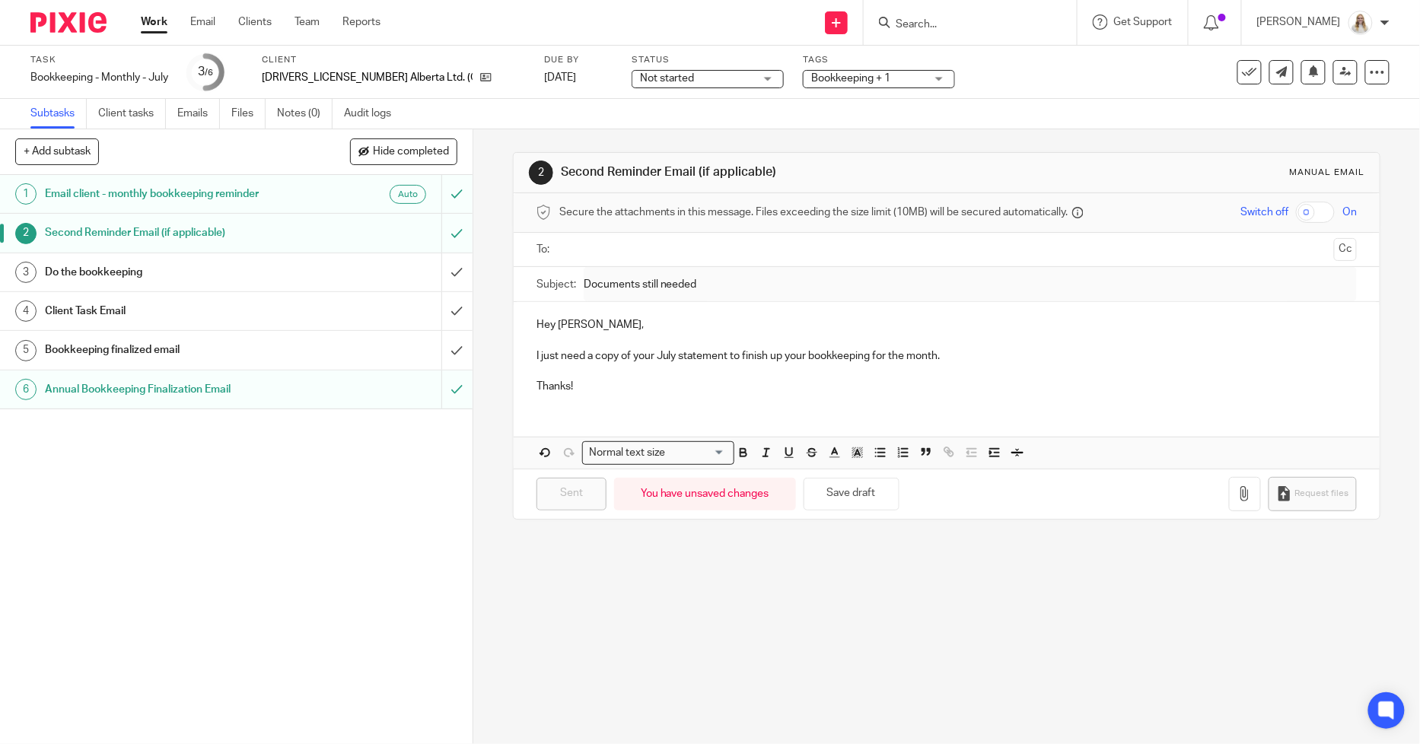
click at [723, 355] on p "I just need a copy of your July statement to finish up your bookkeeping for the…" at bounding box center [947, 356] width 821 height 15
click at [674, 358] on p "I just need a copy of your July statement to finish up your bookkeeping for the…" at bounding box center [947, 356] width 821 height 15
drag, startPoint x: 697, startPoint y: 354, endPoint x: 680, endPoint y: 355, distance: 16.8
click at [680, 355] on p "I just need a copy of your July Visa statement to finish up your bookkeeping fo…" at bounding box center [947, 356] width 821 height 15
click at [734, 360] on p "I just need a copy of your July Visa statement to finish up your bookkeeping fo…" at bounding box center [947, 356] width 821 height 15
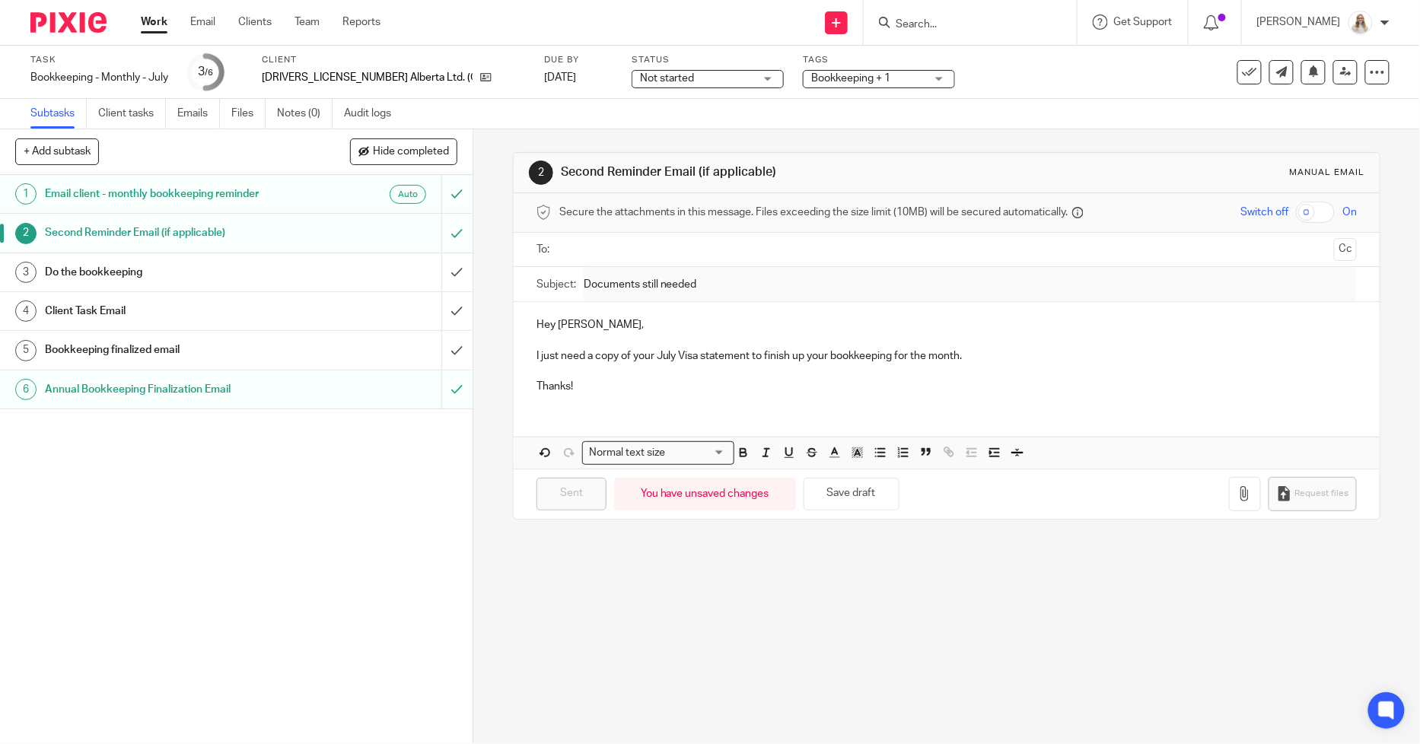
drag, startPoint x: 835, startPoint y: 483, endPoint x: 545, endPoint y: 333, distance: 326.8
click at [835, 483] on button "Save draft" at bounding box center [852, 494] width 96 height 33
click at [189, 226] on h1 "Second Reminder Email (if applicable)" at bounding box center [172, 233] width 254 height 23
click at [439, 228] on input "submit" at bounding box center [236, 233] width 473 height 38
click at [260, 276] on h1 "Do the bookkeeping" at bounding box center [172, 272] width 254 height 23
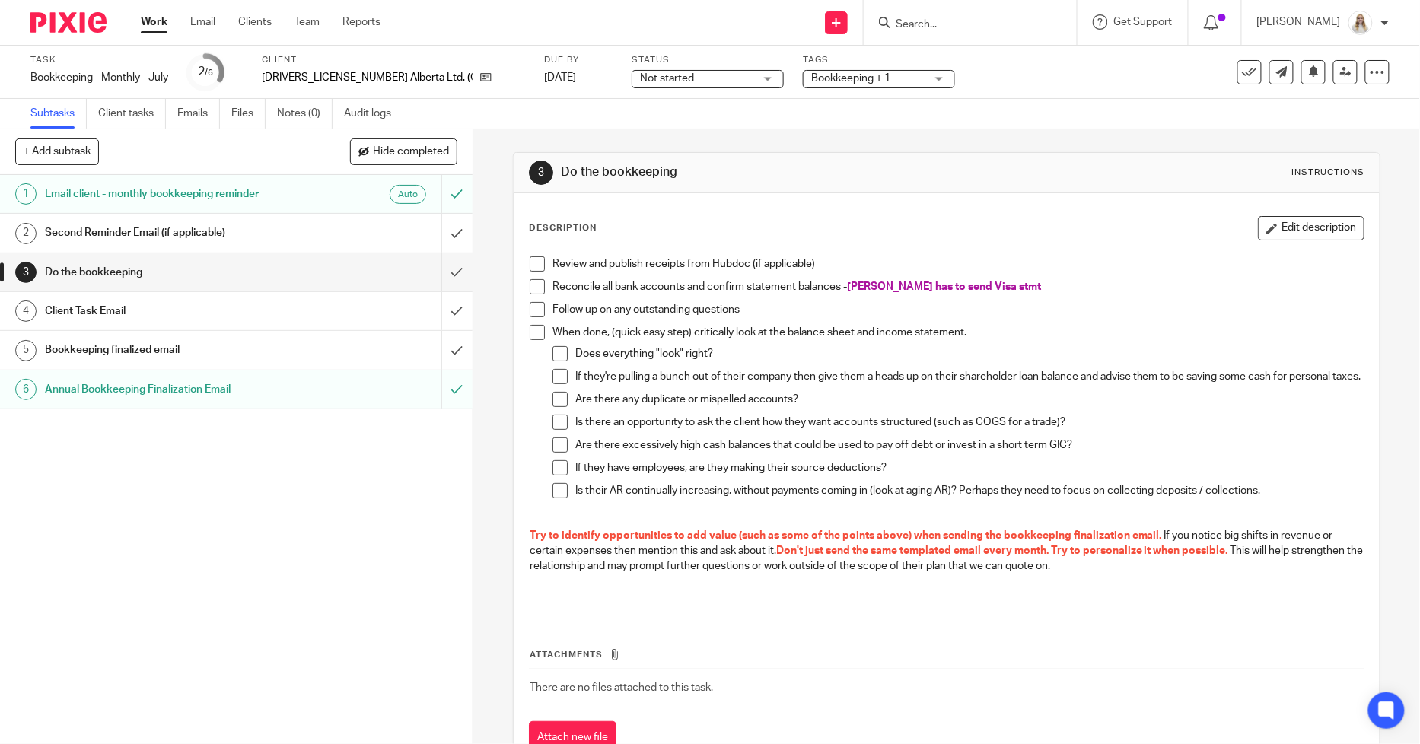
click at [290, 232] on div "Second Reminder Email (if applicable)" at bounding box center [235, 233] width 381 height 23
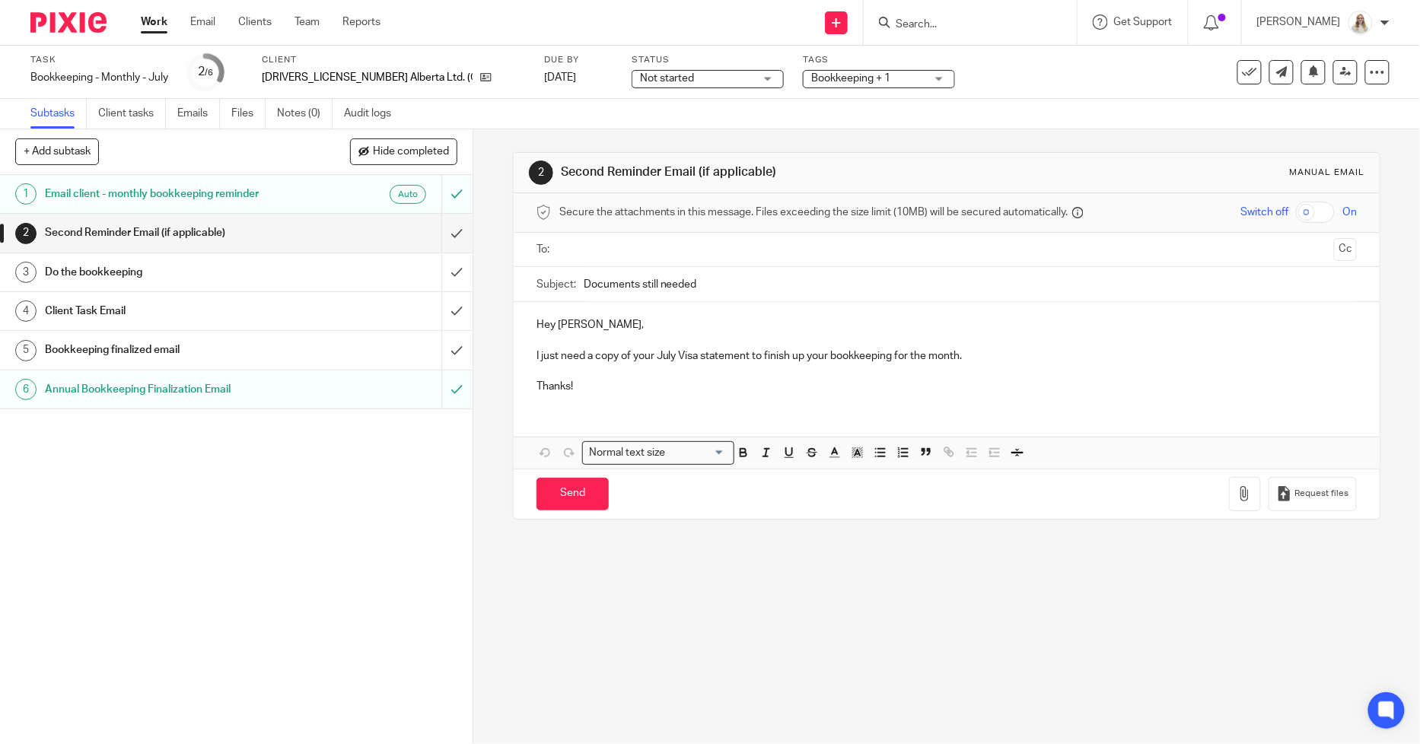
click at [982, 355] on p "I just need a copy of your July Visa statement to finish up your bookkeeping fo…" at bounding box center [947, 356] width 821 height 15
drag, startPoint x: 146, startPoint y: 27, endPoint x: 189, endPoint y: 6, distance: 47.3
click at [709, 279] on input "Documents still needed" at bounding box center [970, 284] width 773 height 34
drag, startPoint x: 709, startPoint y: 279, endPoint x: 568, endPoint y: 271, distance: 141.8
click at [569, 273] on div "Subject: Documents still needed" at bounding box center [947, 284] width 821 height 34
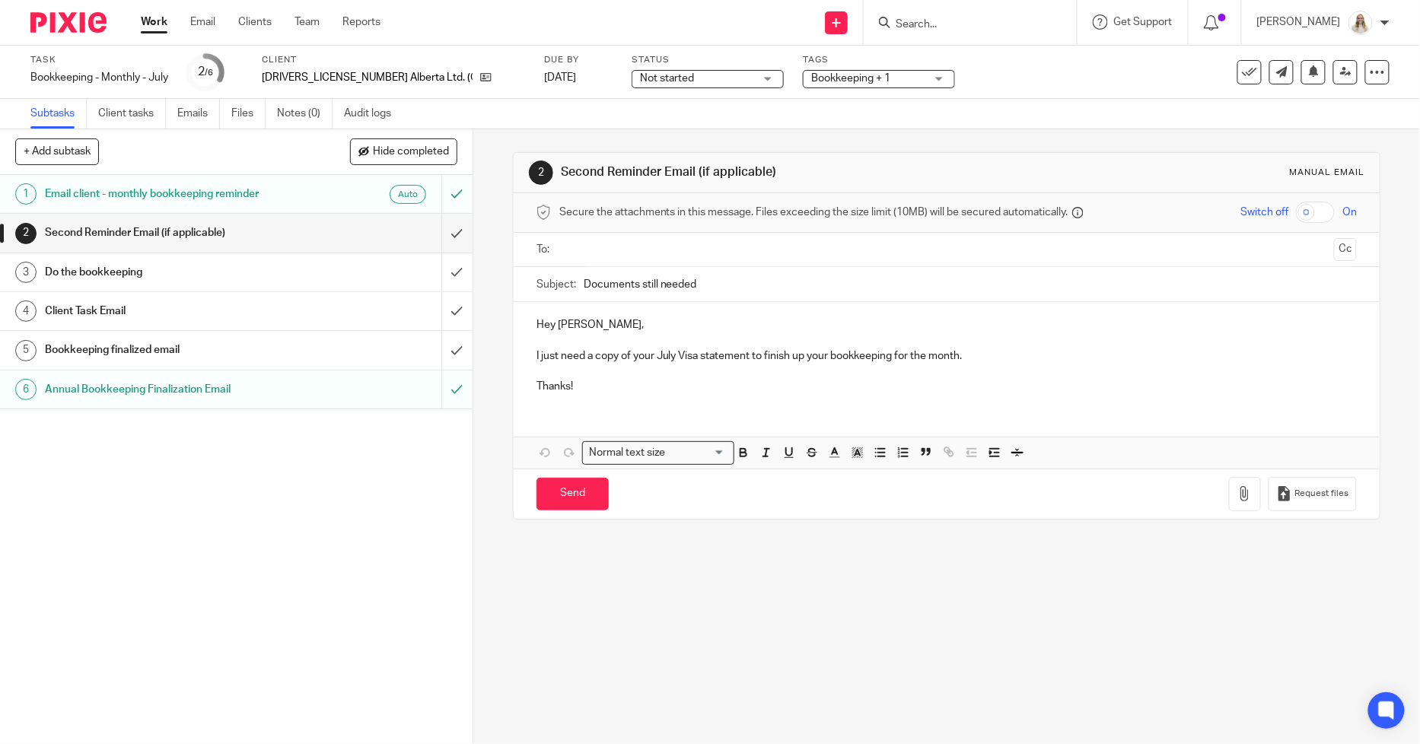
paste input "July Statement"
click at [598, 278] on input "July Statement" at bounding box center [970, 284] width 773 height 34
type input "July Visa Statement"
click at [880, 508] on button "Save draft" at bounding box center [854, 494] width 96 height 33
click at [652, 241] on input "text" at bounding box center [946, 250] width 763 height 18
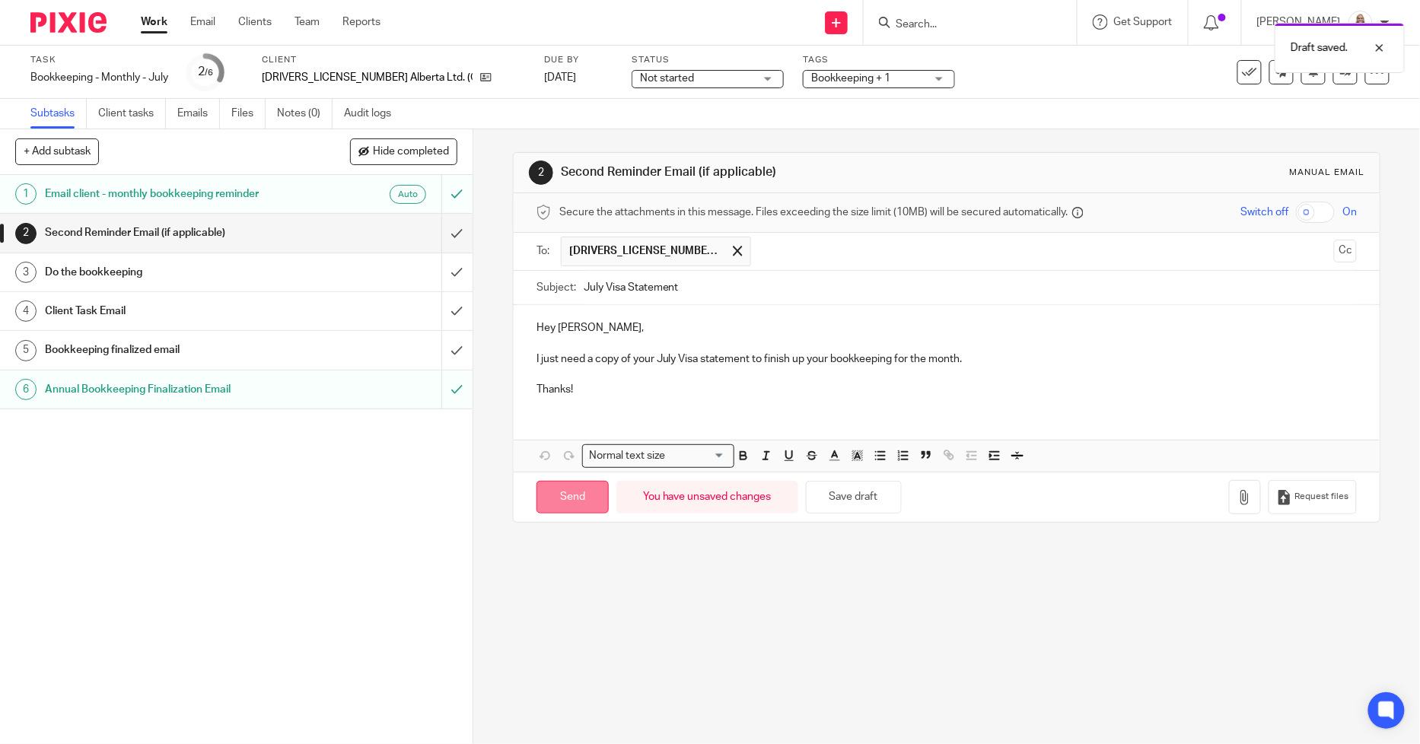
click at [557, 500] on input "Send" at bounding box center [573, 497] width 72 height 33
type input "Sent"
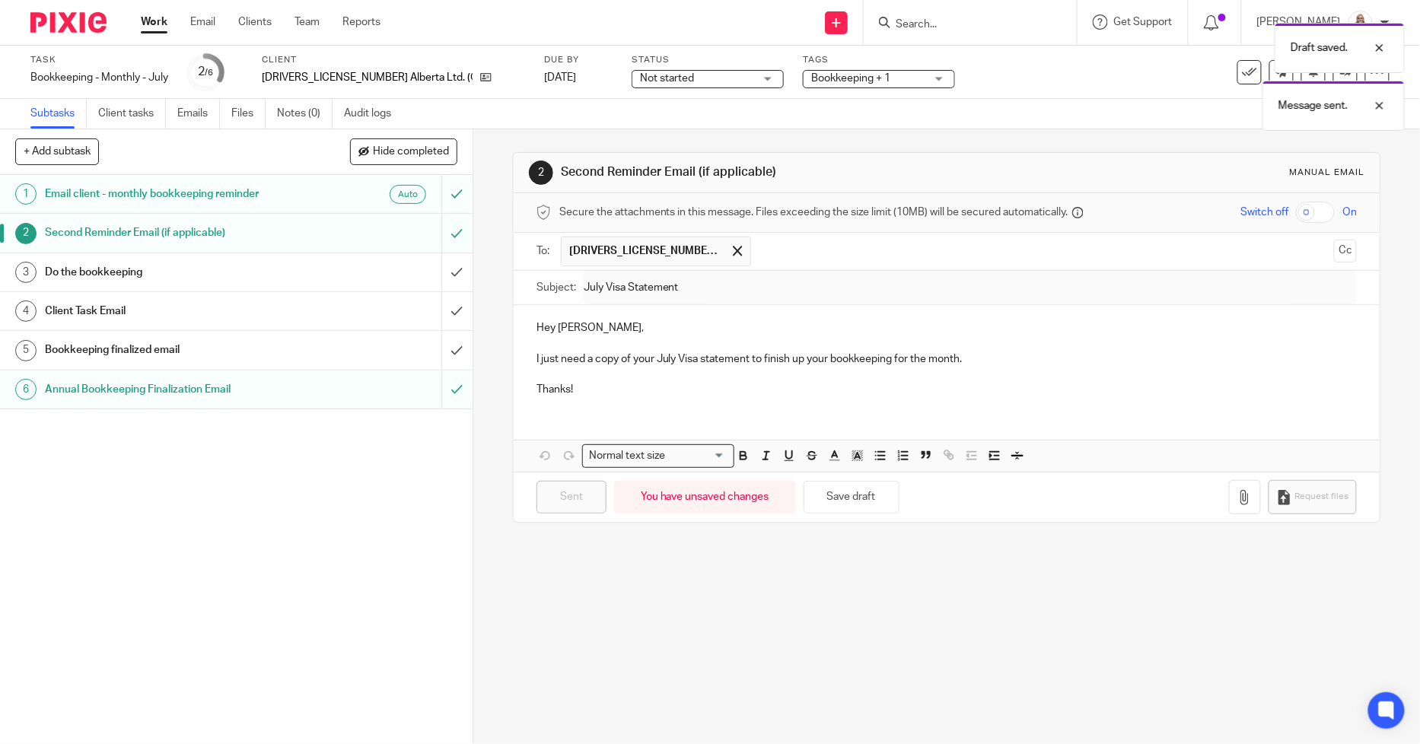
click at [836, 65] on div "Draft saved. Message sent." at bounding box center [1057, 73] width 695 height 116
click at [836, 89] on div "Draft saved. Message sent." at bounding box center [1057, 73] width 695 height 116
click at [798, 79] on div "Draft saved. Message sent." at bounding box center [1057, 73] width 695 height 116
click at [811, 78] on span "Bookkeeping + 1" at bounding box center [868, 79] width 114 height 16
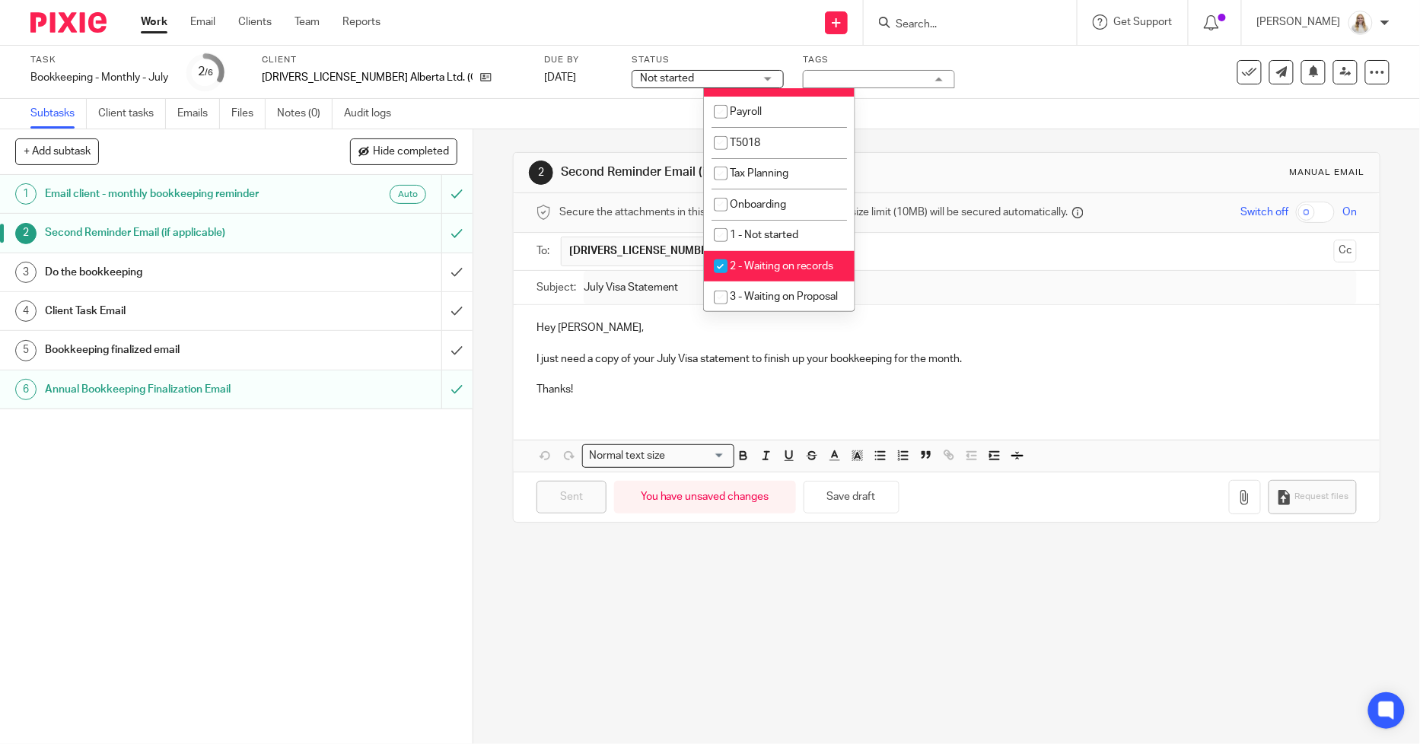
scroll to position [338, 0]
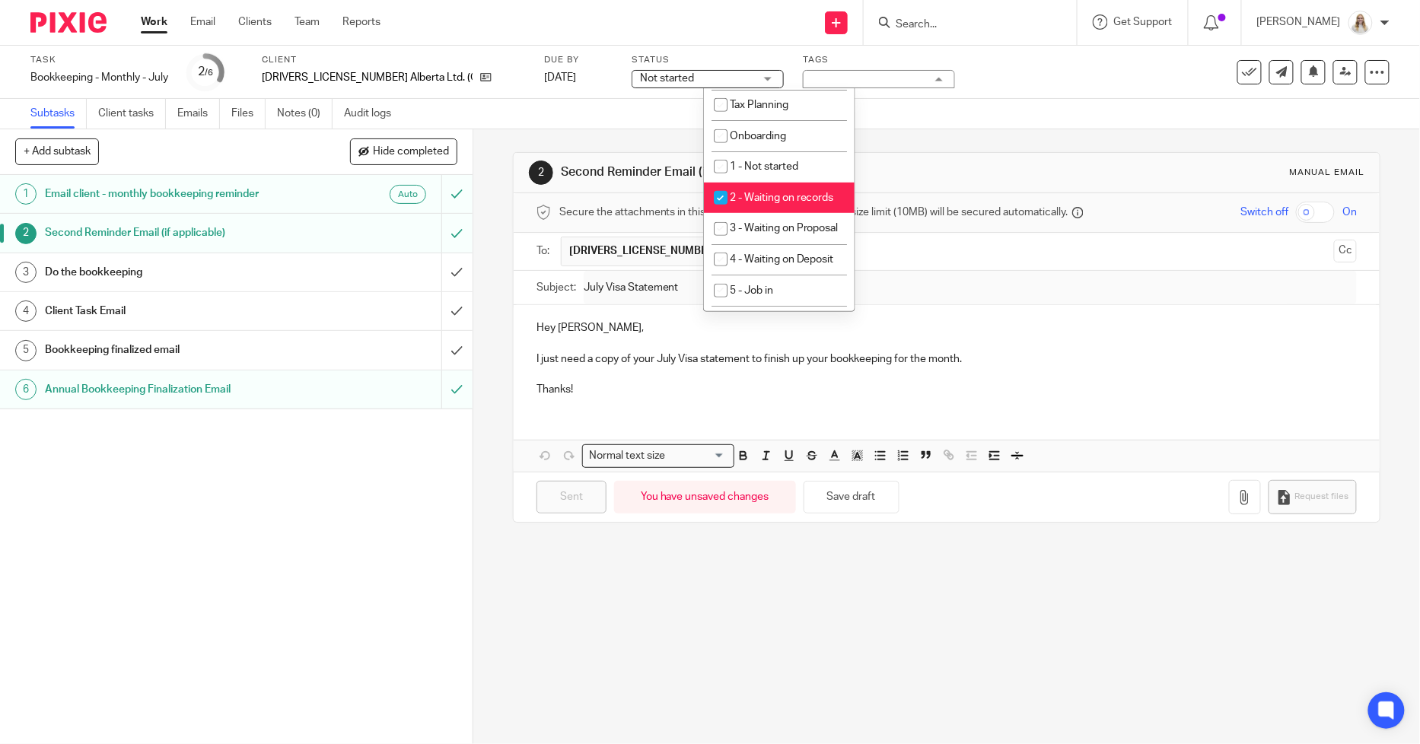
click at [760, 202] on span "2 - Waiting on records" at bounding box center [782, 198] width 104 height 11
checkbox input "false"
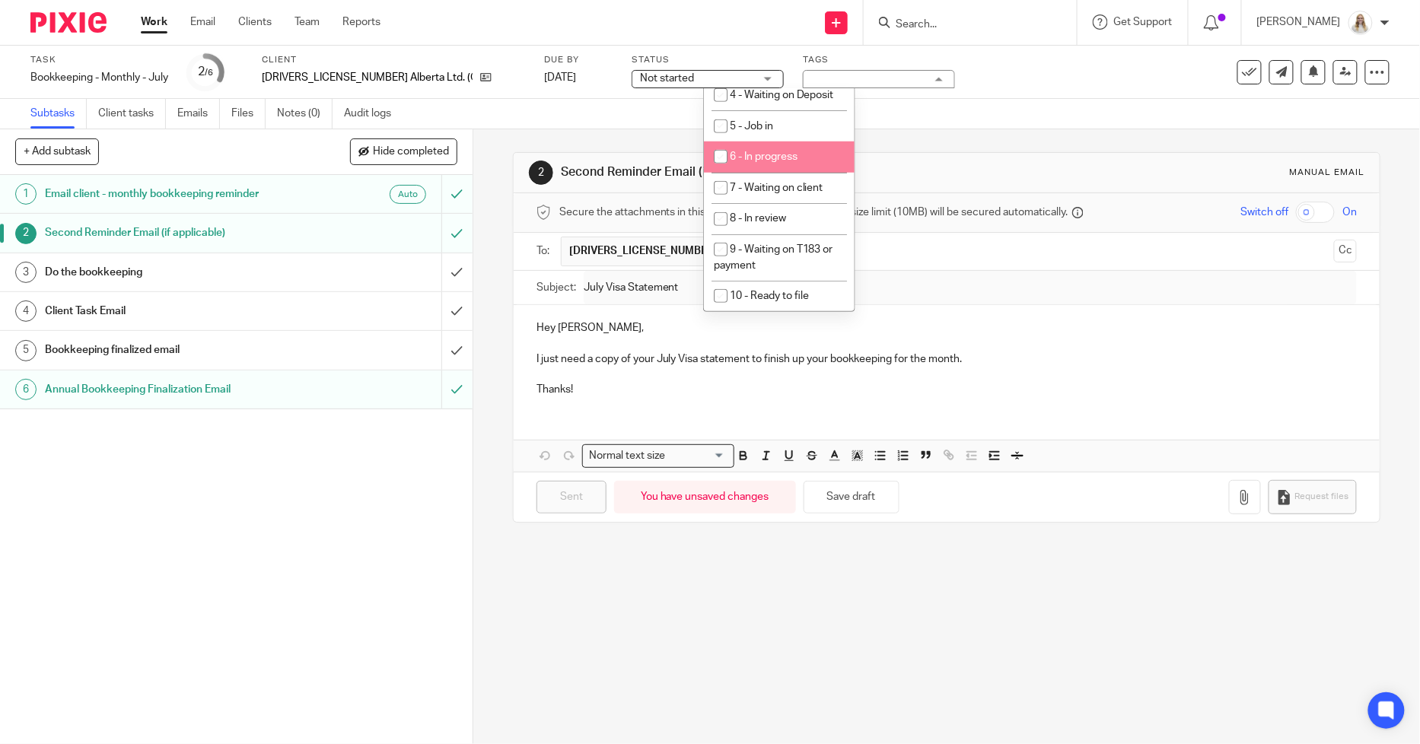
scroll to position [507, 0]
click at [777, 189] on span "7 - Waiting on client" at bounding box center [777, 183] width 94 height 11
checkbox input "true"
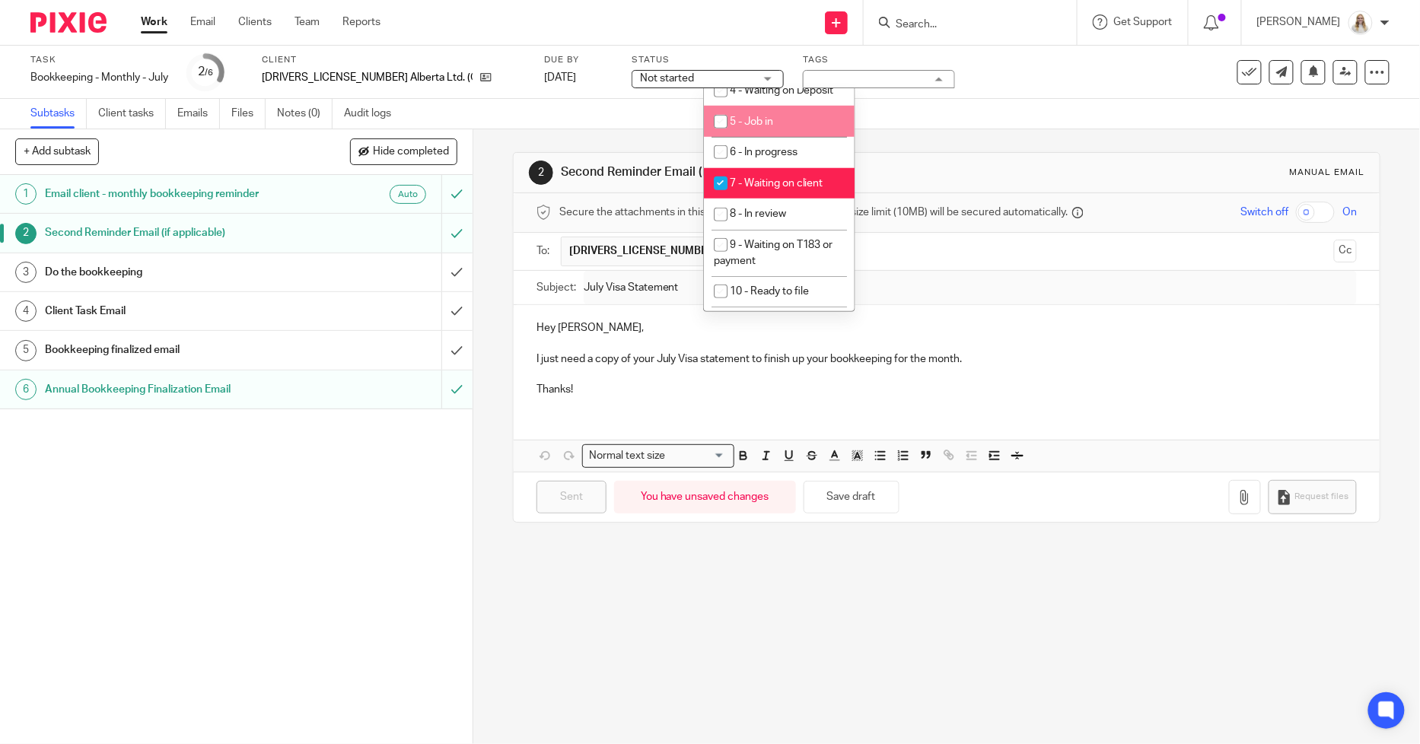
click at [958, 72] on div "Task Bookkeeping - Monthly - July Save Bookkeeping - Monthly - July 2 /6 Client…" at bounding box center [596, 72] width 1133 height 37
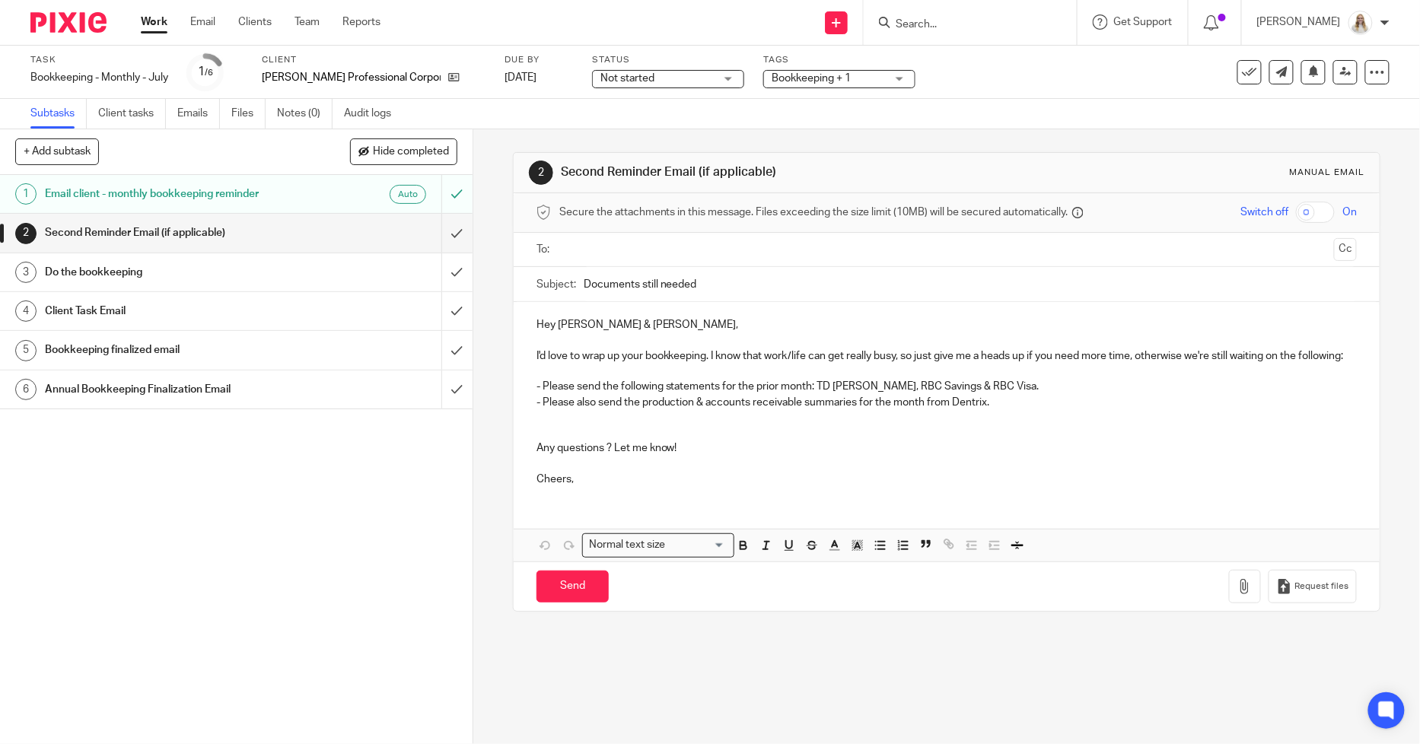
click at [952, 31] on form at bounding box center [975, 22] width 162 height 19
click at [953, 32] on div at bounding box center [970, 22] width 213 height 45
click at [964, 24] on input "Search" at bounding box center [962, 25] width 137 height 14
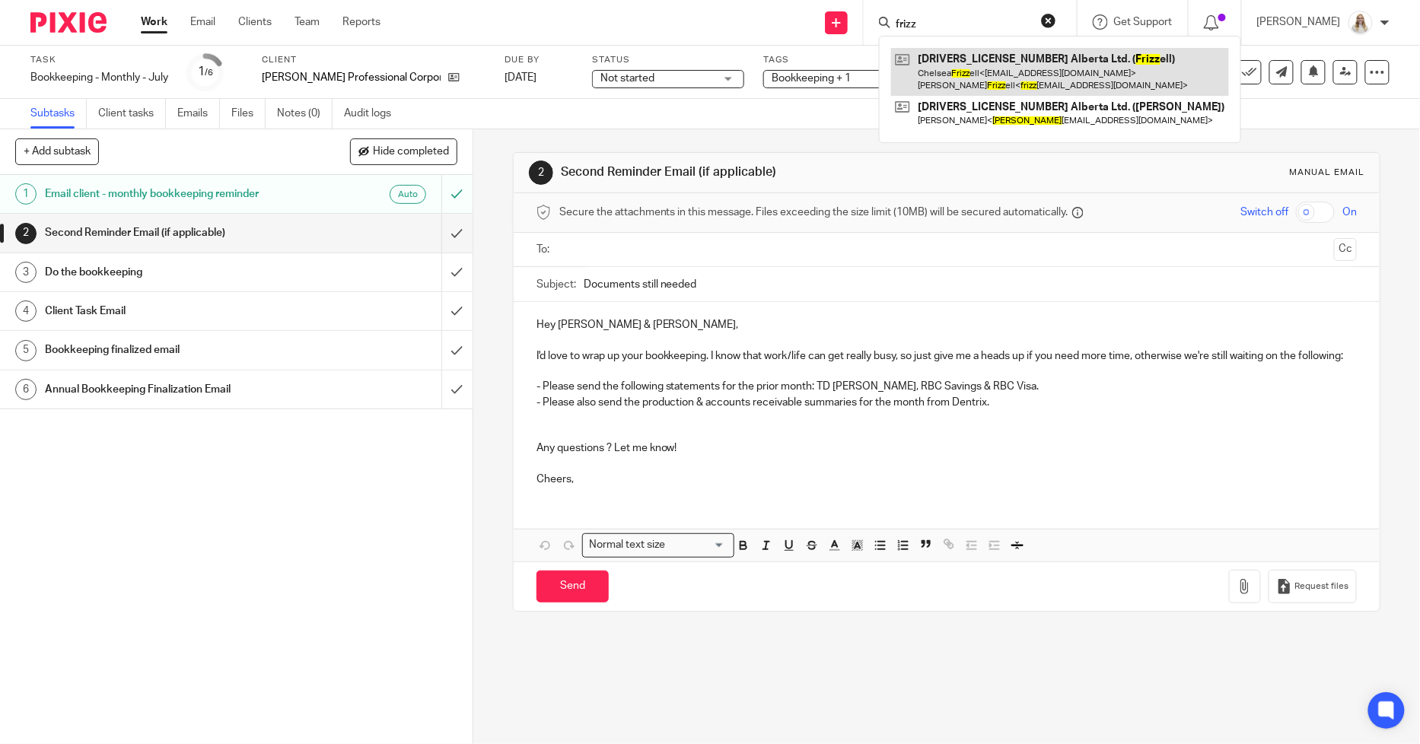
type input "frizz"
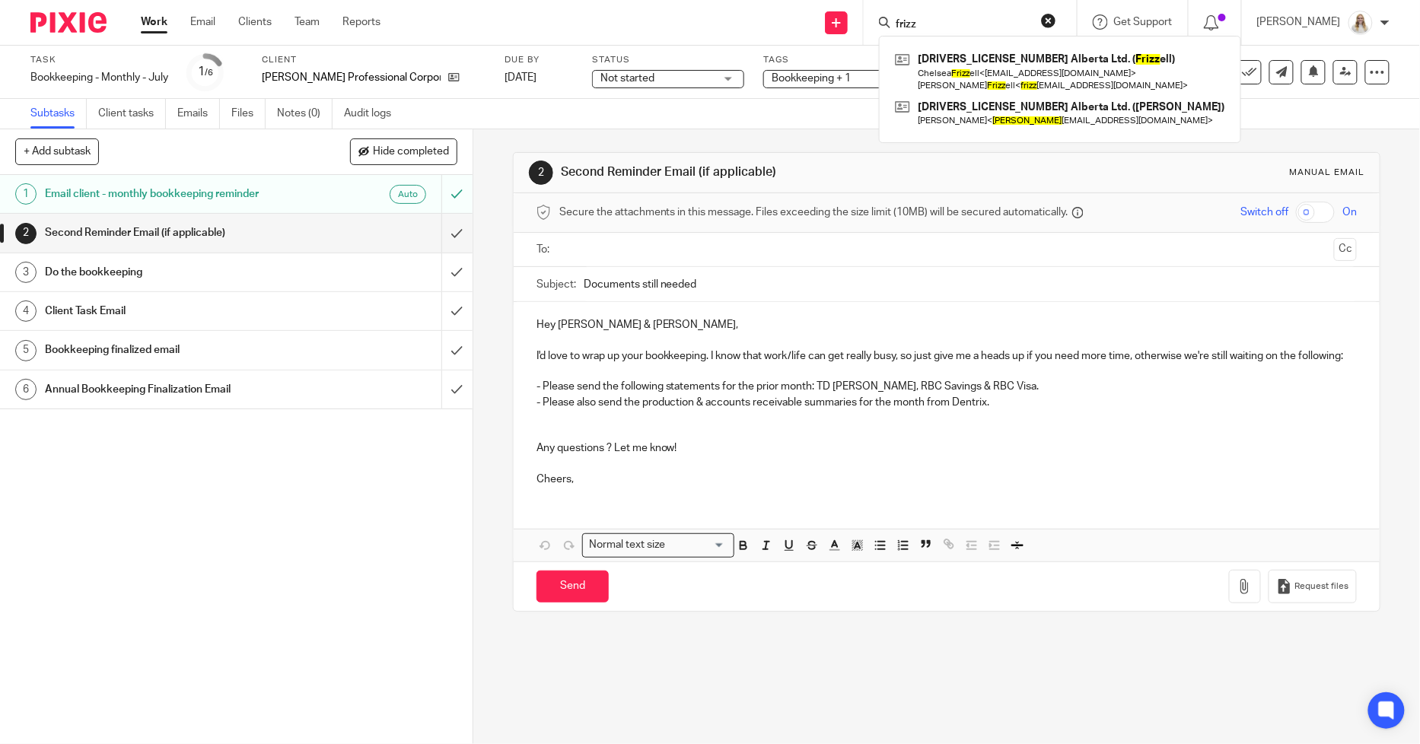
click at [1142, 64] on div "Task Bookkeeping - Monthly - July Save Bookkeeping - Monthly - July 1 /6 Client…" at bounding box center [596, 72] width 1133 height 37
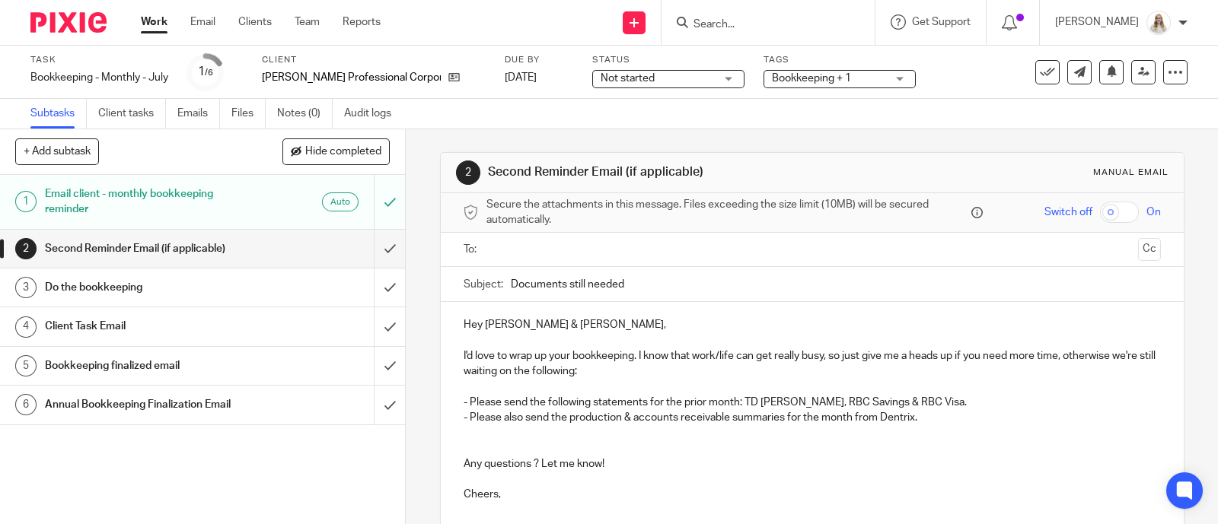
click at [260, 292] on div "Do the bookkeeping" at bounding box center [202, 287] width 314 height 23
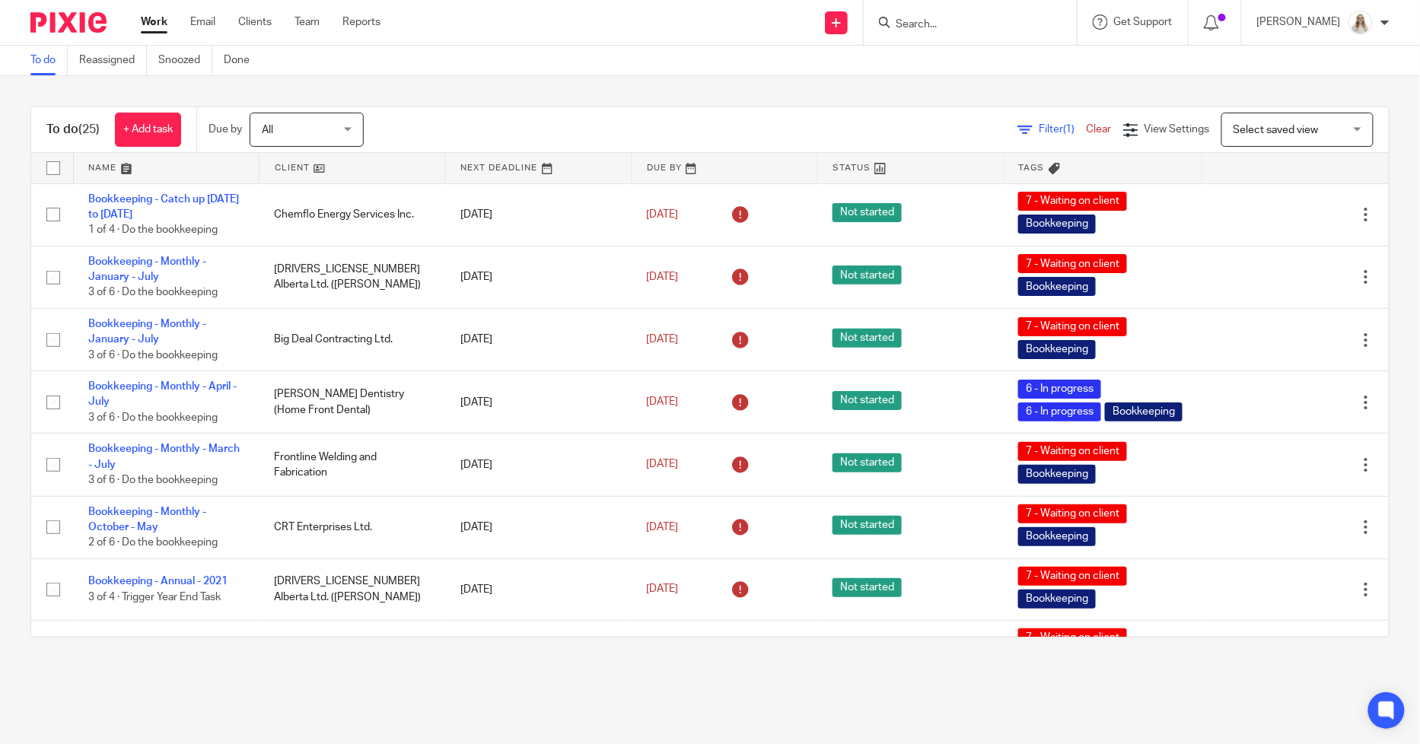
drag, startPoint x: 126, startPoint y: 171, endPoint x: 381, endPoint y: 177, distance: 255.8
click at [126, 171] on link at bounding box center [166, 168] width 185 height 30
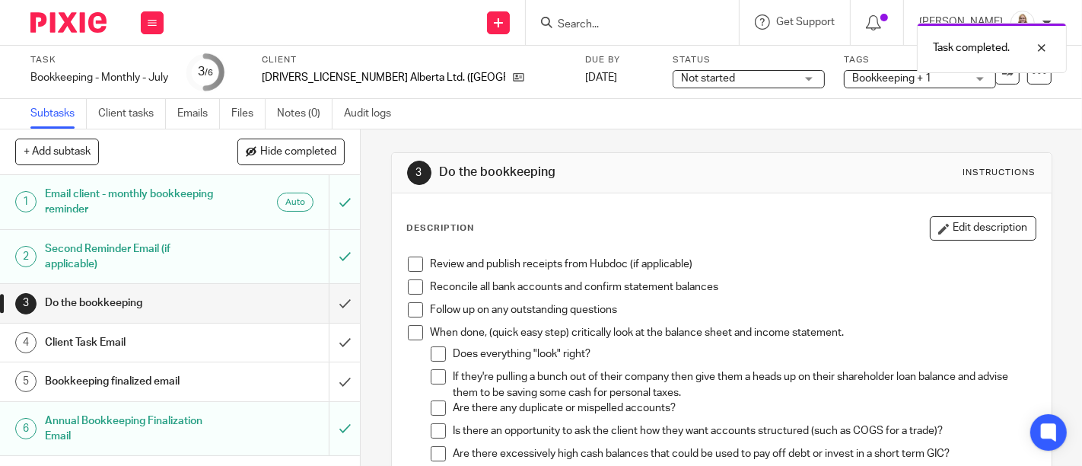
click at [844, 75] on div "Bookkeeping + 1" at bounding box center [920, 79] width 152 height 18
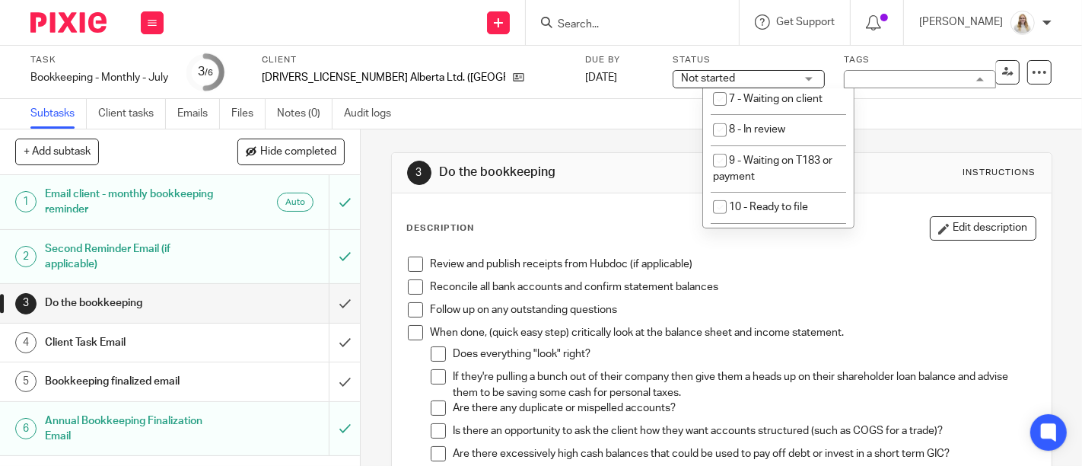
scroll to position [422, 0]
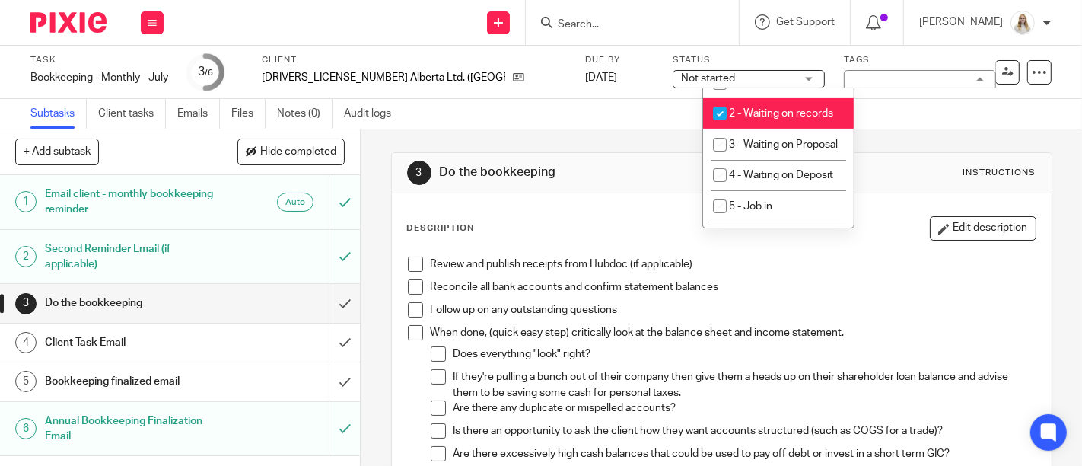
click at [789, 123] on li "2 - Waiting on records" at bounding box center [778, 113] width 151 height 31
checkbox input "false"
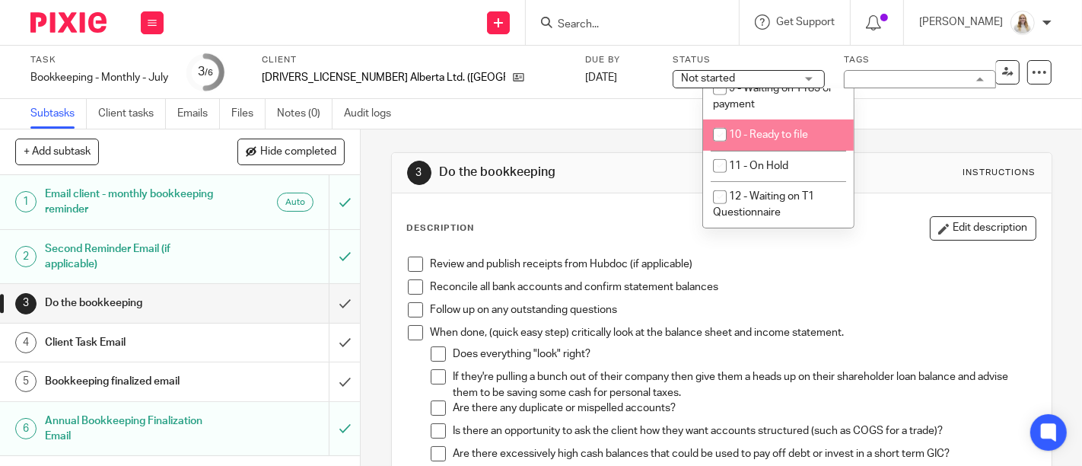
scroll to position [542, 0]
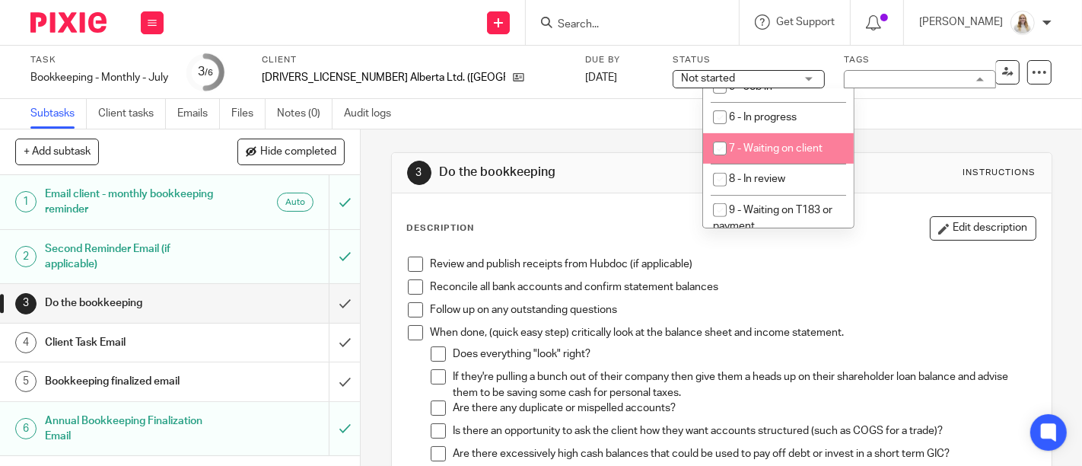
click at [786, 164] on li "7 - Waiting on client" at bounding box center [778, 148] width 151 height 31
checkbox input "true"
click at [983, 107] on div "Subtasks Client tasks Emails Files Notes (0) Audit logs" at bounding box center [541, 114] width 1082 height 30
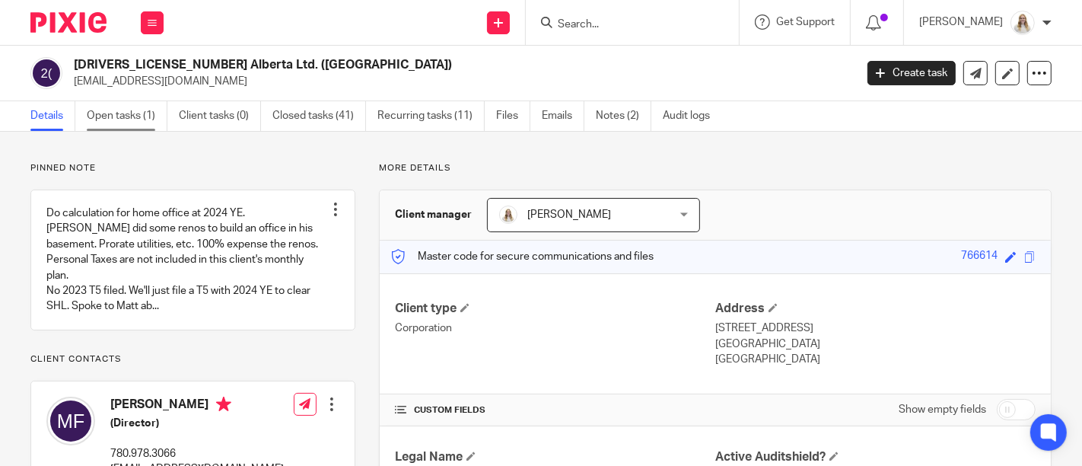
click at [148, 109] on link "Open tasks (1)" at bounding box center [127, 116] width 81 height 30
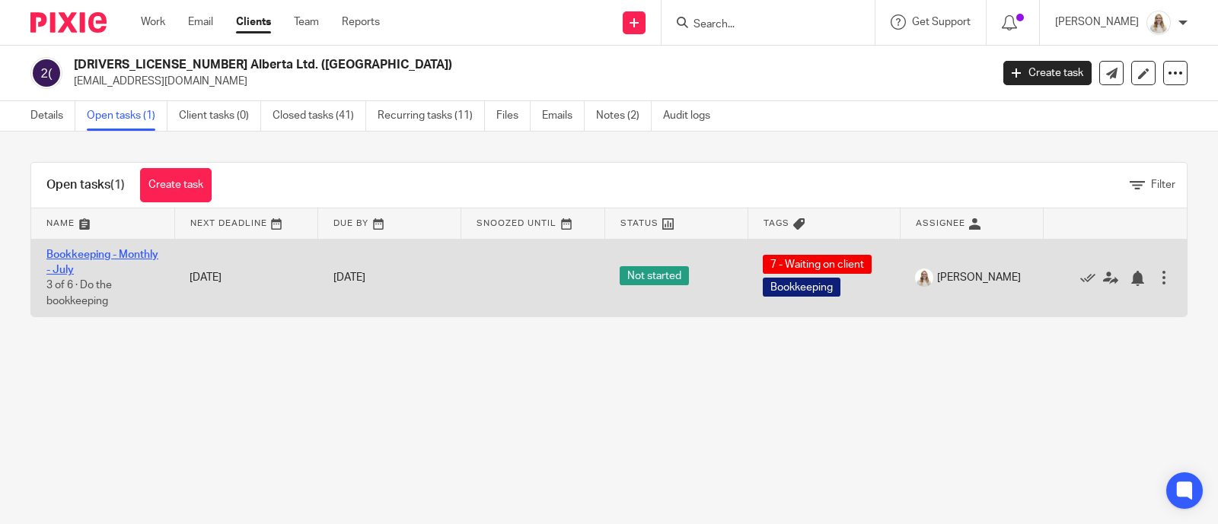
click at [91, 258] on link "Bookkeeping - Monthly - July" at bounding box center [102, 263] width 112 height 26
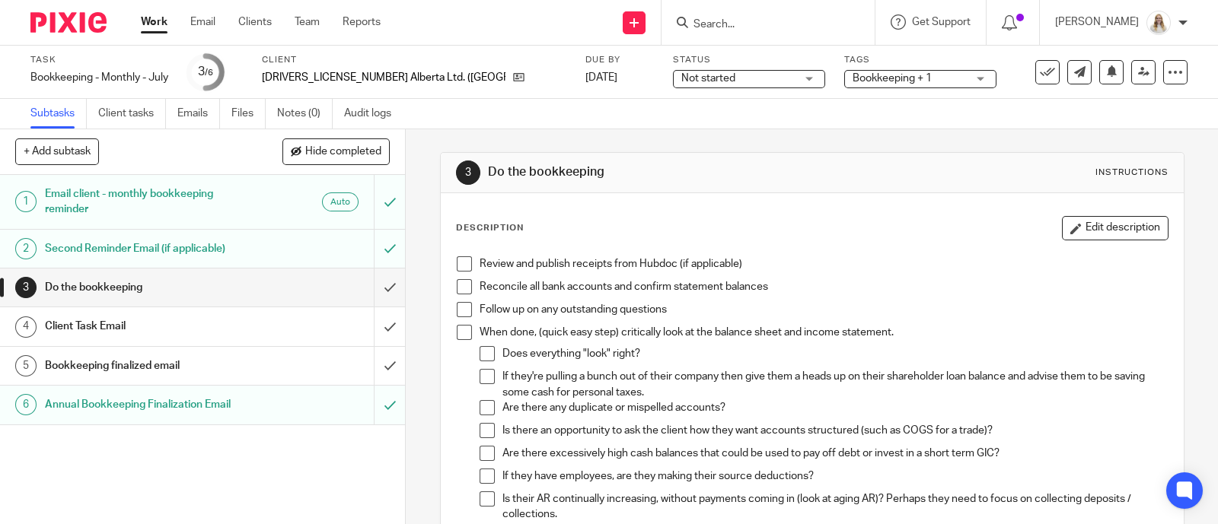
click at [853, 78] on span "Bookkeeping + 1" at bounding box center [910, 79] width 114 height 16
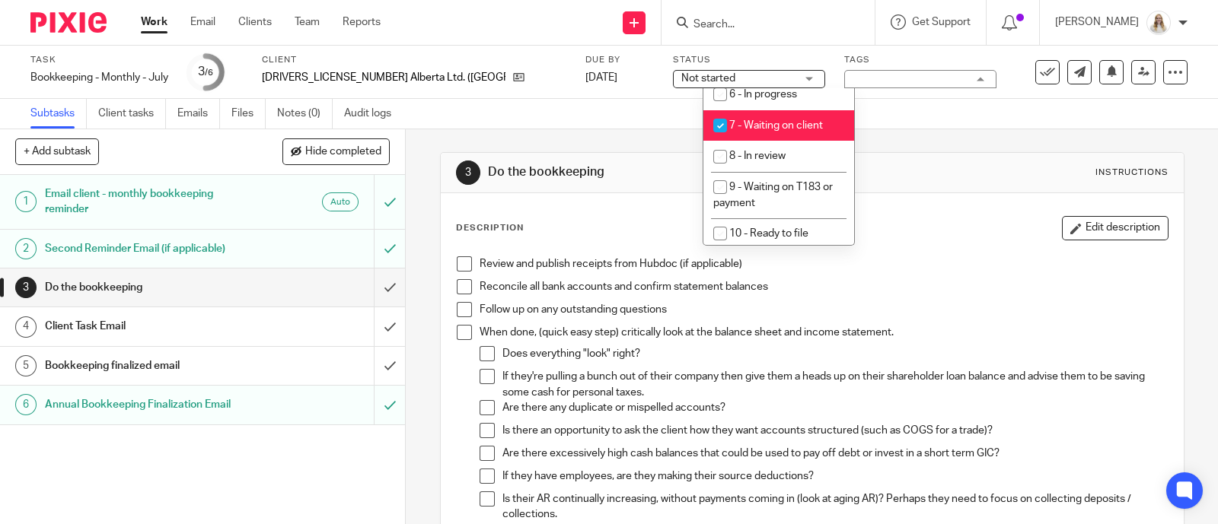
scroll to position [571, 0]
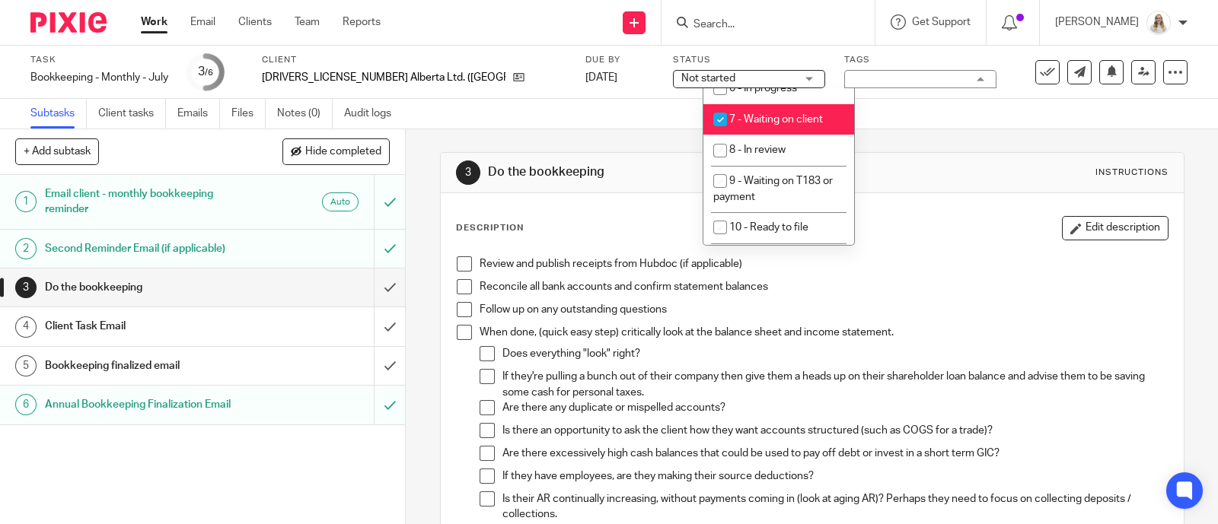
click at [778, 135] on li "7 - Waiting on client" at bounding box center [778, 119] width 151 height 31
checkbox input "false"
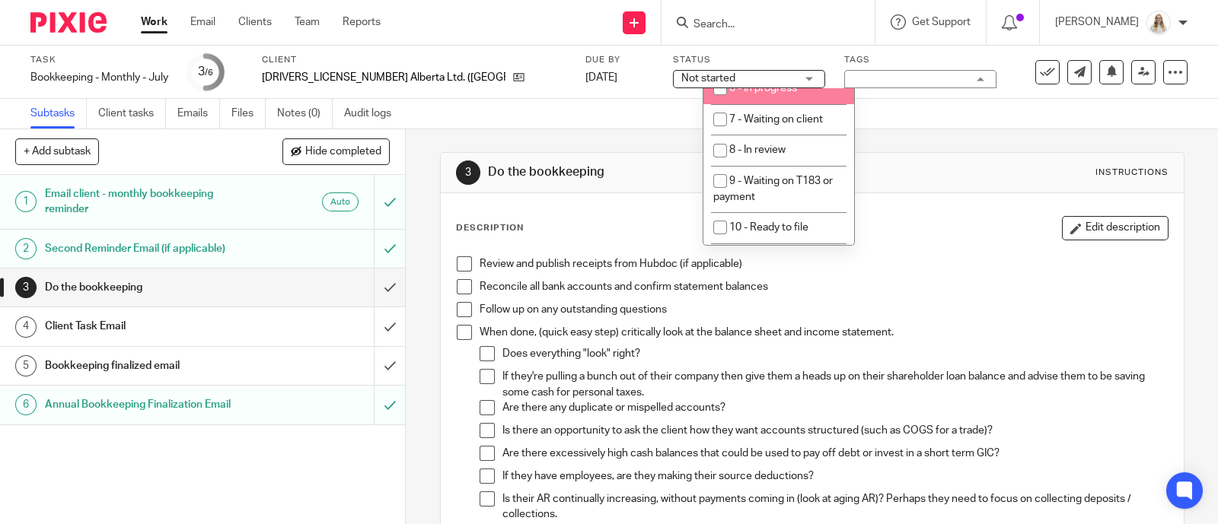
click at [820, 104] on li "6 - In progress" at bounding box center [778, 88] width 151 height 31
checkbox input "true"
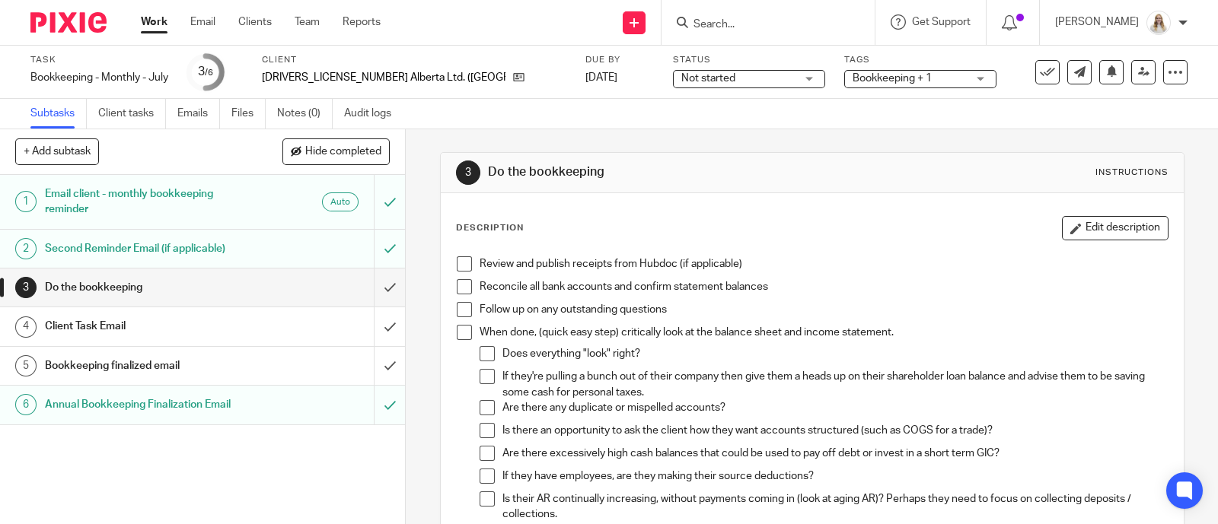
click at [878, 98] on div "Task Bookkeeping - Monthly - July Save Bookkeeping - Monthly - [DATE] /6 Client…" at bounding box center [609, 72] width 1218 height 53
drag, startPoint x: 456, startPoint y: 259, endPoint x: 461, endPoint y: 282, distance: 24.0
click at [457, 258] on span at bounding box center [464, 264] width 15 height 15
click at [461, 285] on span at bounding box center [464, 286] width 15 height 15
click at [365, 319] on input "submit" at bounding box center [202, 327] width 405 height 38
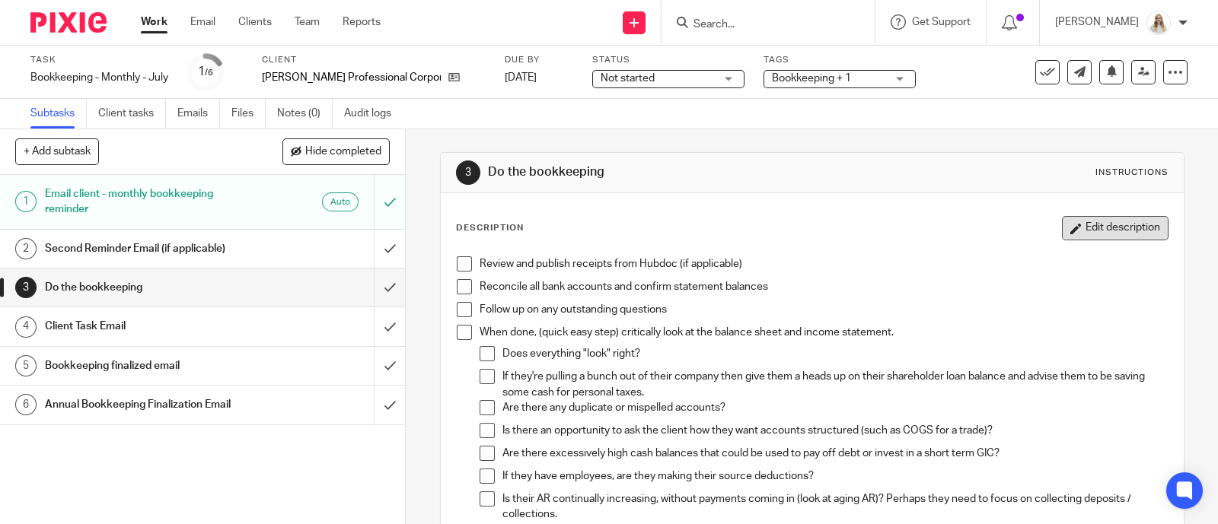
click at [1062, 225] on button "Edit description" at bounding box center [1115, 228] width 107 height 24
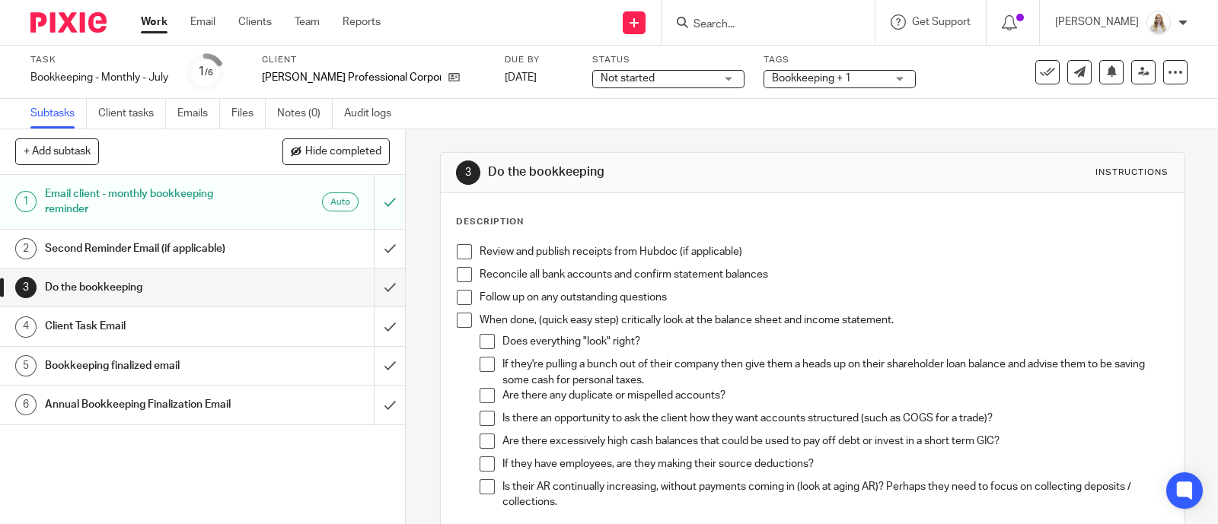
click at [776, 272] on p "Reconcile all bank accounts and confirm statement balances" at bounding box center [824, 274] width 688 height 15
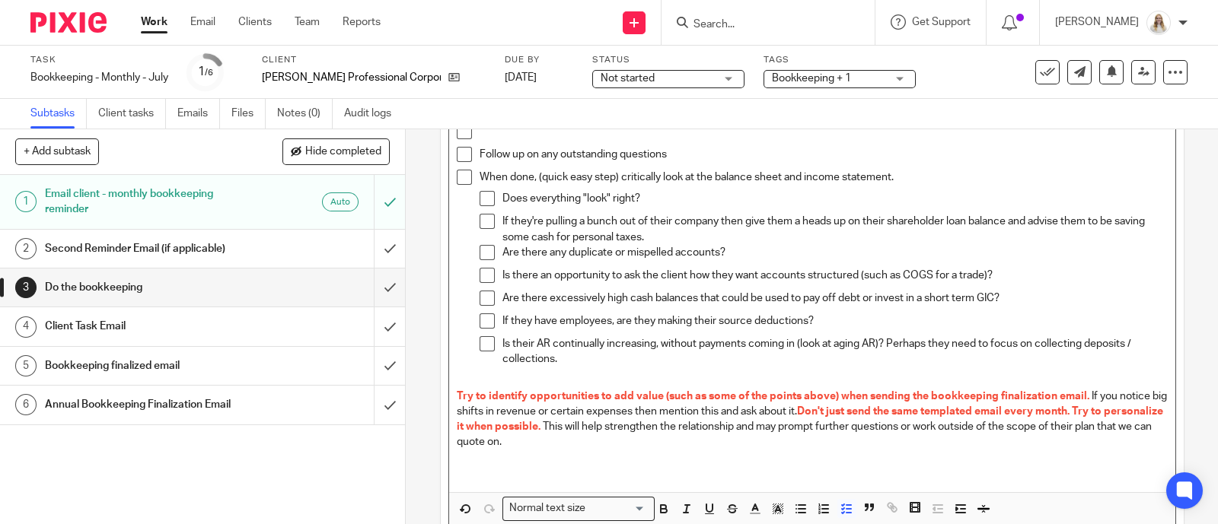
scroll to position [260, 0]
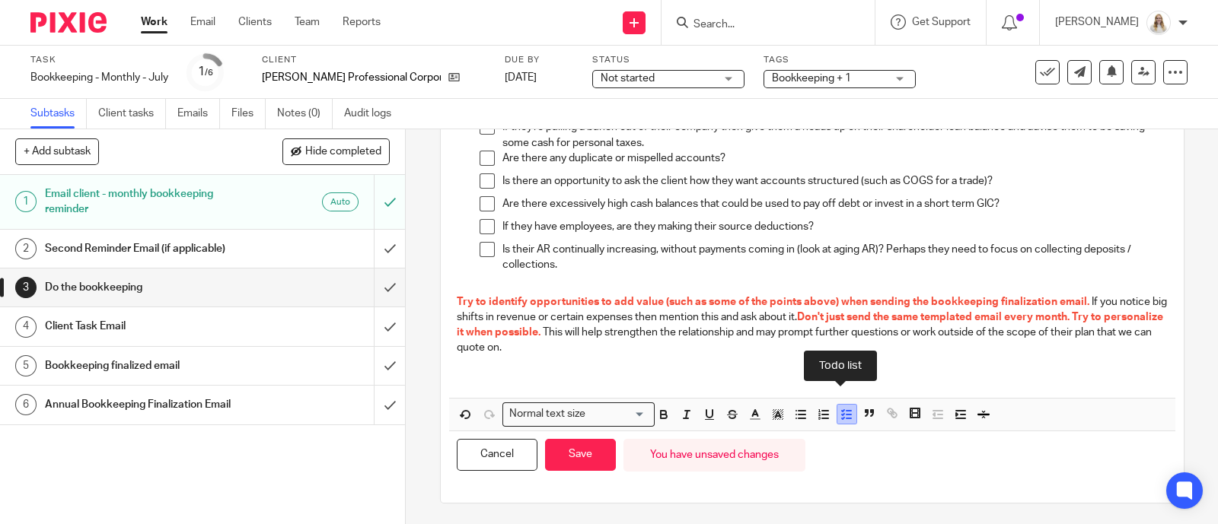
click at [846, 419] on line "button" at bounding box center [848, 419] width 5 height 0
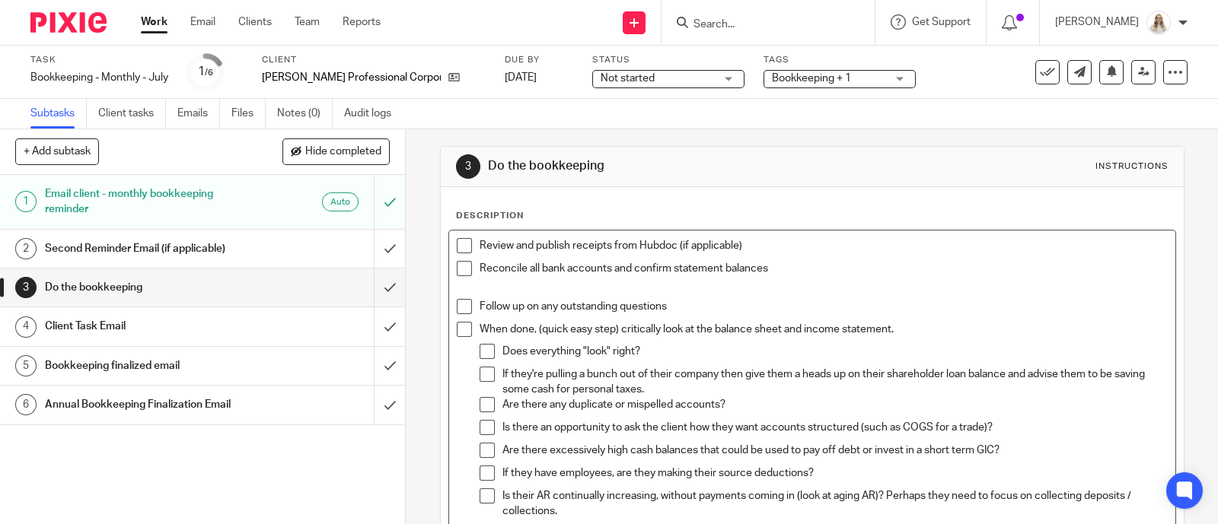
scroll to position [0, 0]
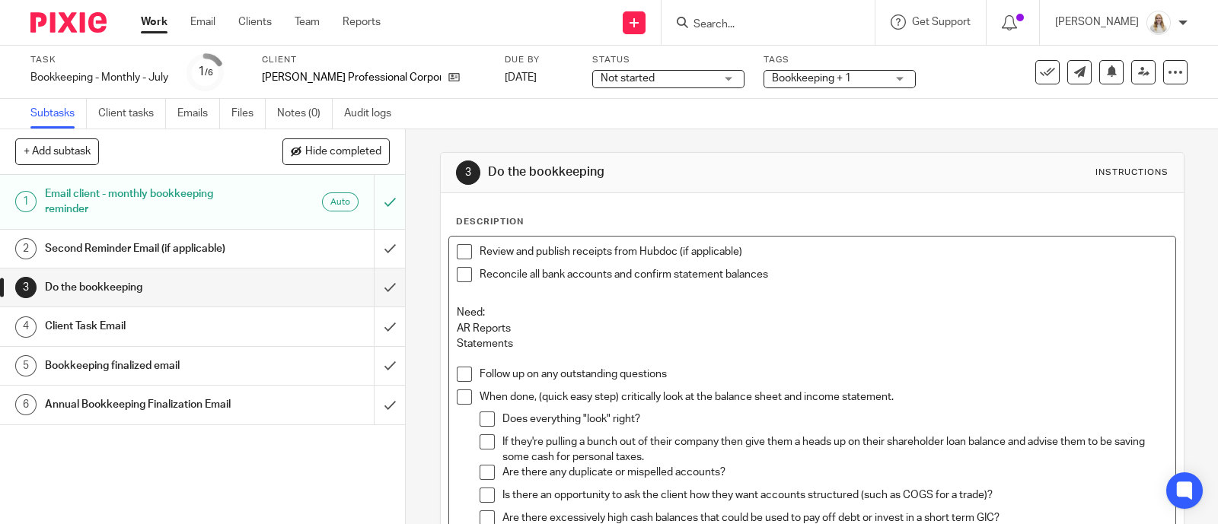
drag, startPoint x: 518, startPoint y: 336, endPoint x: 442, endPoint y: 314, distance: 78.5
click at [449, 314] on div "Review and publish receipts from Hubdoc (if applicable) Reconcile all bank acco…" at bounding box center [812, 475] width 726 height 477
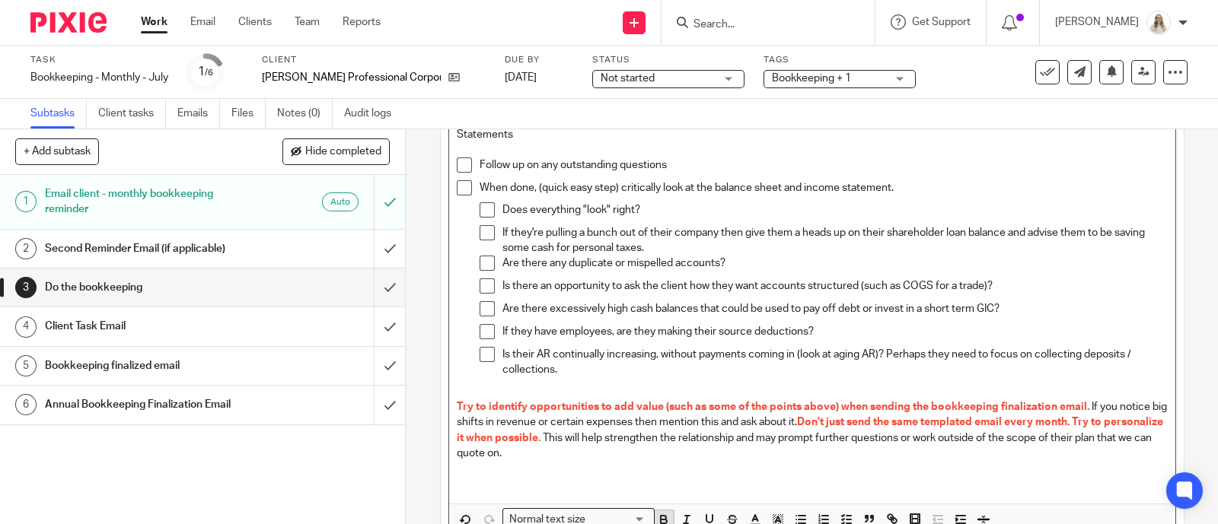
scroll to position [315, 0]
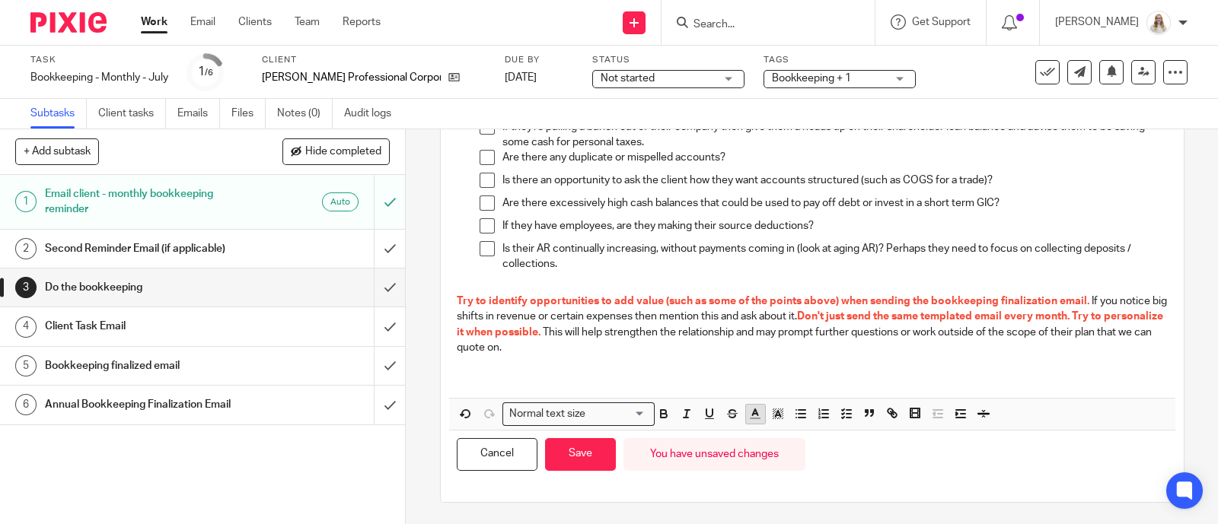
click at [754, 419] on icon "button" at bounding box center [755, 414] width 14 height 14
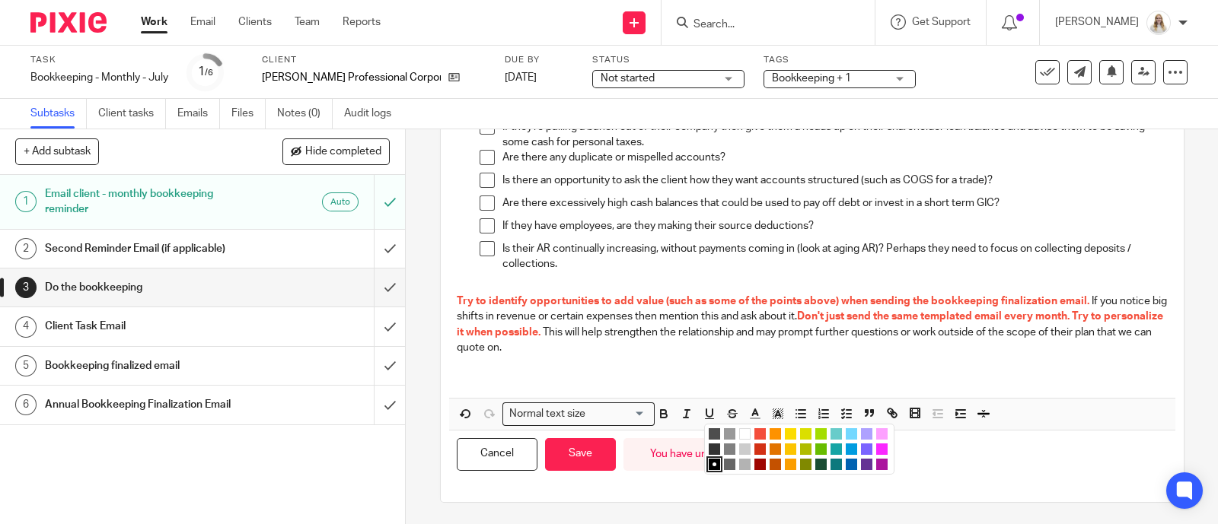
click at [877, 461] on li "color:#AB149E" at bounding box center [881, 464] width 11 height 11
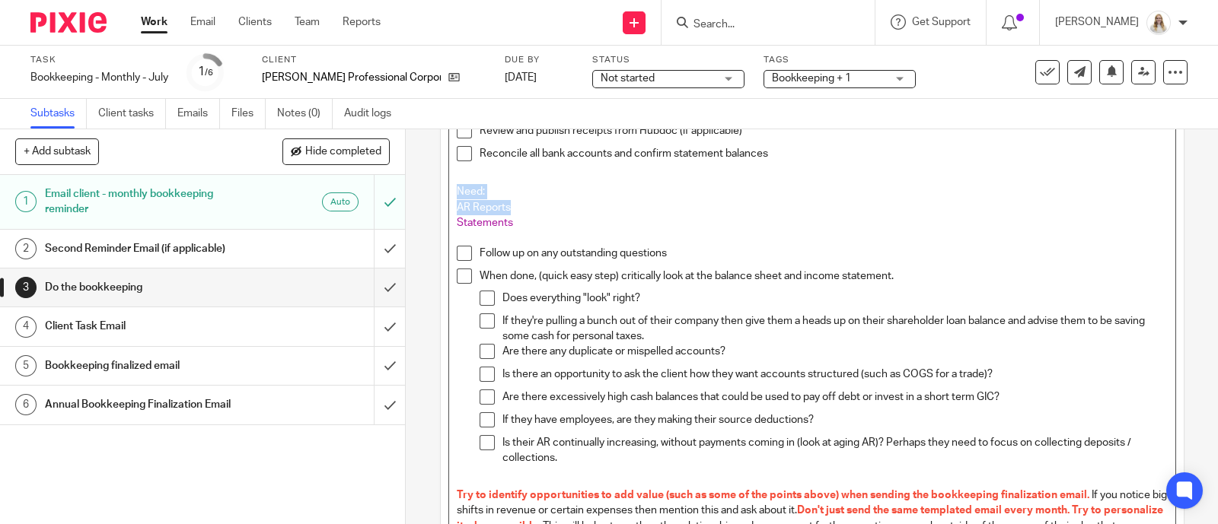
scroll to position [0, 0]
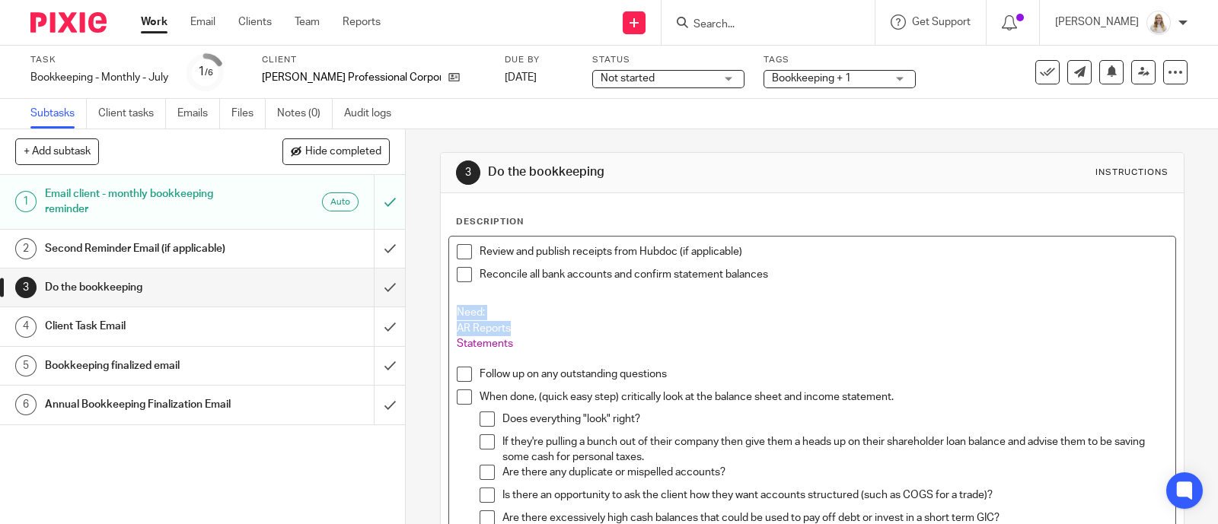
click at [612, 321] on p "AR Reports" at bounding box center [812, 328] width 711 height 15
drag, startPoint x: 487, startPoint y: 311, endPoint x: 427, endPoint y: 311, distance: 60.1
click at [441, 313] on div "Description Review and publish receipts from Hubdoc (if applicable) Reconcile a…" at bounding box center [812, 505] width 743 height 624
click at [544, 310] on p "Need:" at bounding box center [812, 312] width 711 height 15
click at [510, 335] on p "AR Reports" at bounding box center [812, 328] width 711 height 15
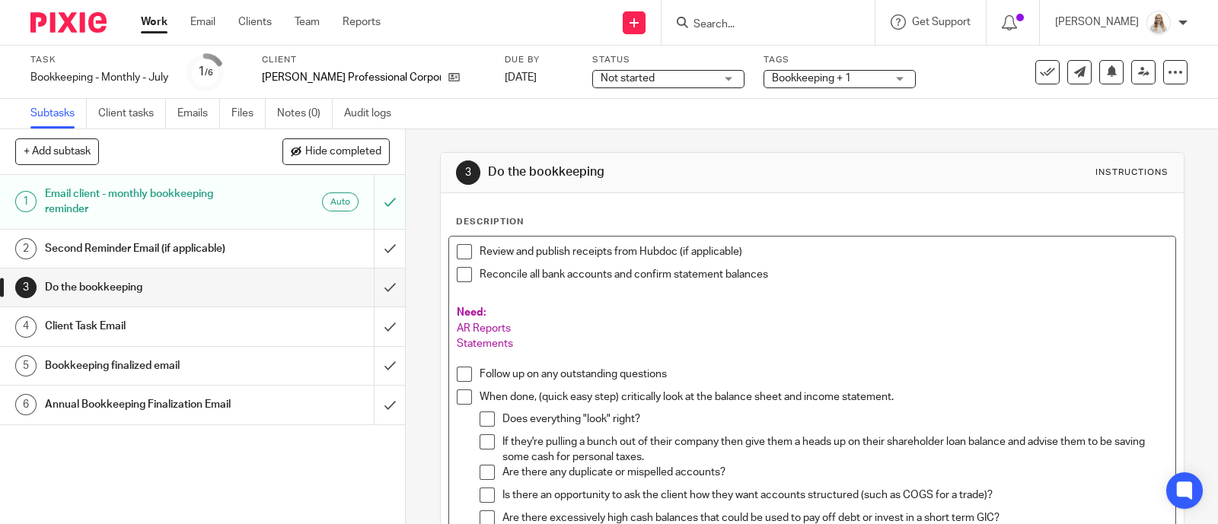
click at [517, 352] on p at bounding box center [812, 359] width 711 height 15
click at [457, 348] on span "Statements" at bounding box center [485, 344] width 56 height 11
drag, startPoint x: 448, startPoint y: 339, endPoint x: 480, endPoint y: 338, distance: 32.0
click at [450, 339] on div "Review and publish receipts from Hubdoc (if applicable) Reconcile all bank acco…" at bounding box center [812, 475] width 726 height 477
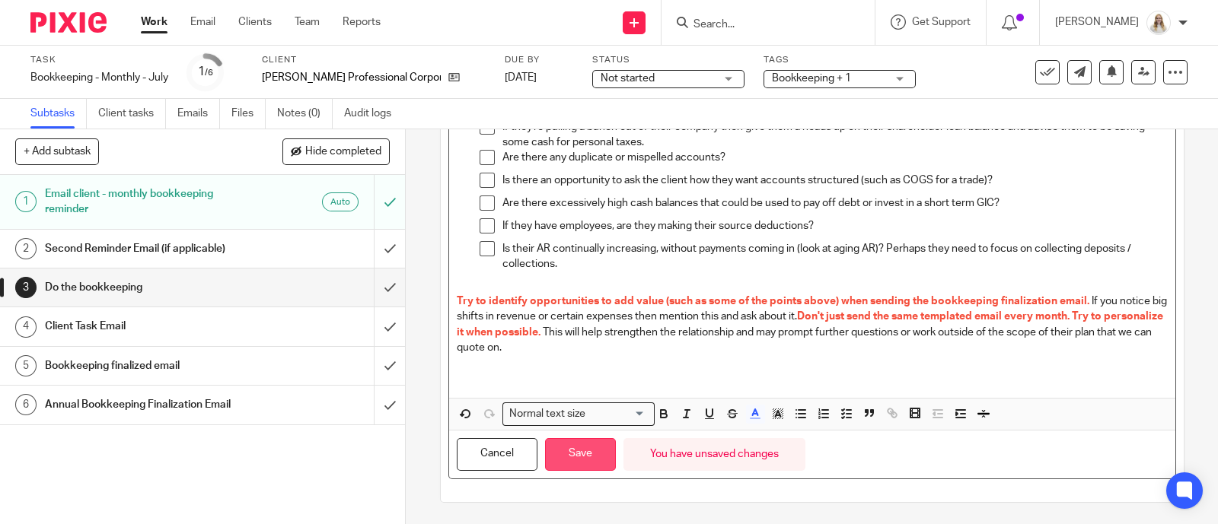
click at [592, 447] on button "Save" at bounding box center [580, 454] width 71 height 33
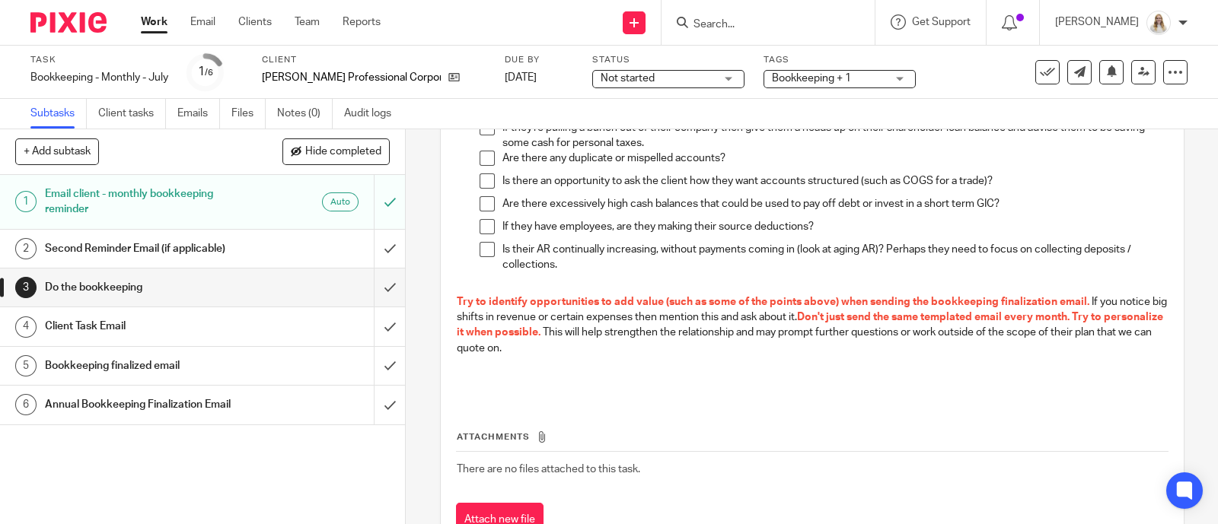
scroll to position [0, 0]
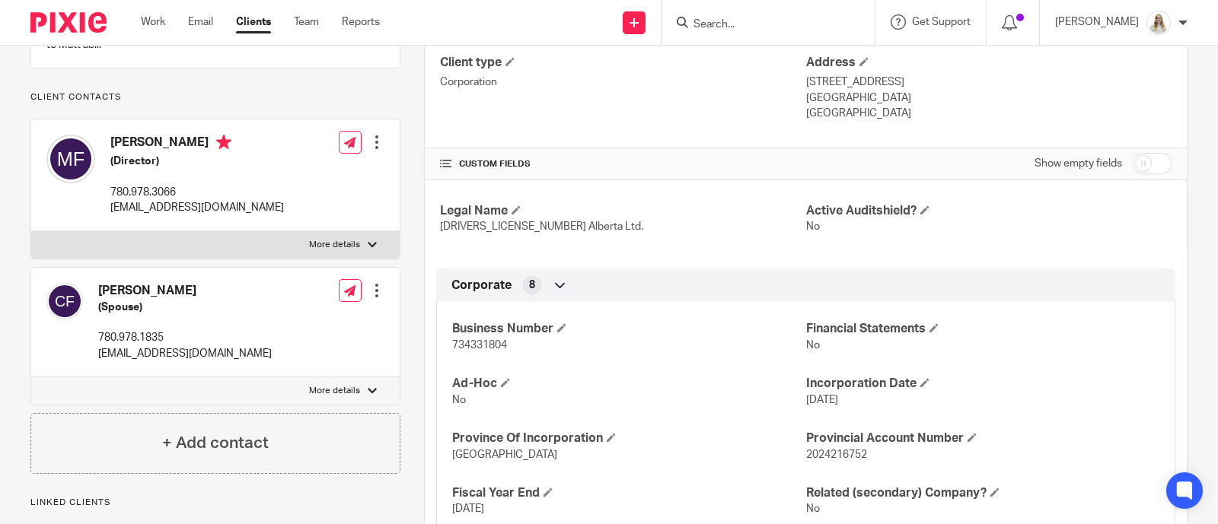
scroll to position [285, 0]
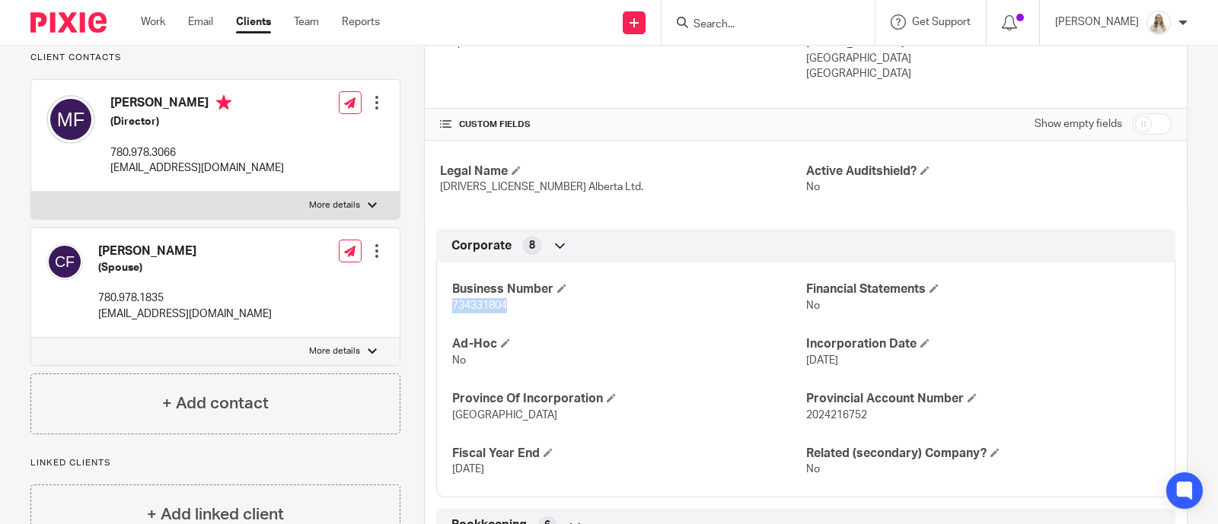
drag, startPoint x: 510, startPoint y: 310, endPoint x: 445, endPoint y: 307, distance: 64.8
click at [452, 307] on p "734331804" at bounding box center [628, 305] width 353 height 15
copy span "734331804"
click at [655, 351] on h4 "Ad-Hoc" at bounding box center [628, 344] width 353 height 16
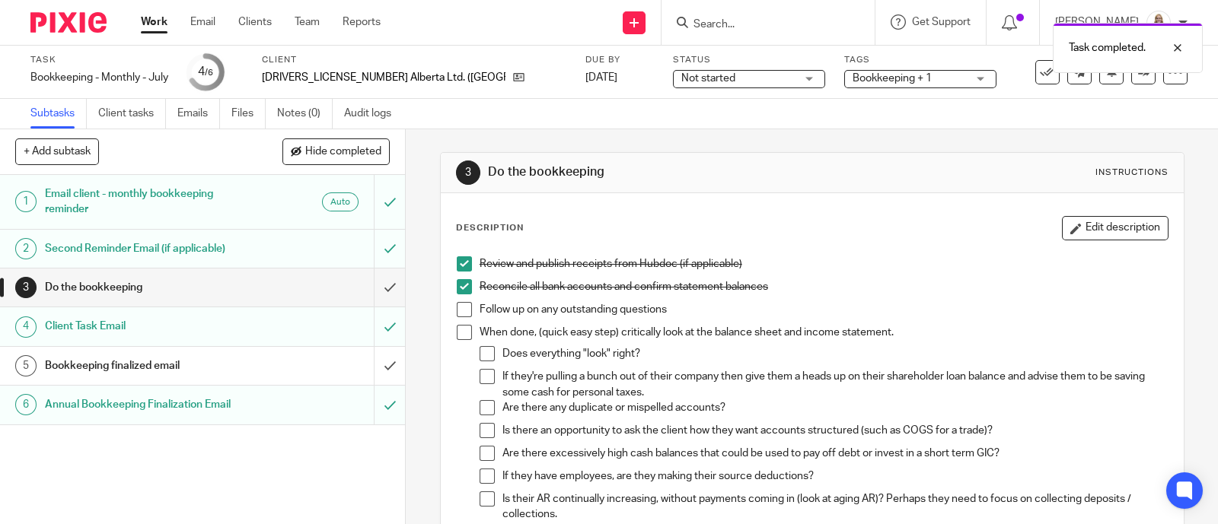
click at [977, 82] on div "Task Bookkeeping - Monthly - July Save Bookkeeping - Monthly - [DATE] /6 Client…" at bounding box center [512, 72] width 964 height 37
